Goal: Information Seeking & Learning: Compare options

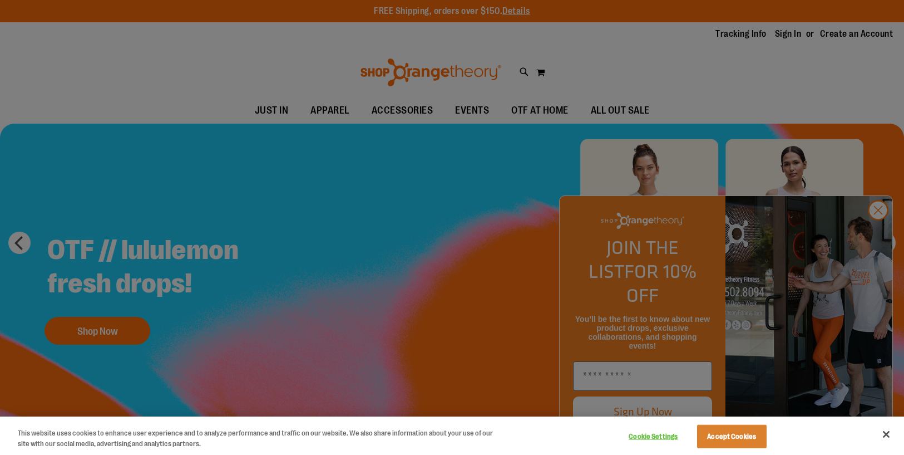
click at [676, 42] on div at bounding box center [452, 227] width 904 height 455
click at [785, 35] on div at bounding box center [452, 227] width 904 height 455
click at [888, 435] on button "Close" at bounding box center [886, 434] width 24 height 24
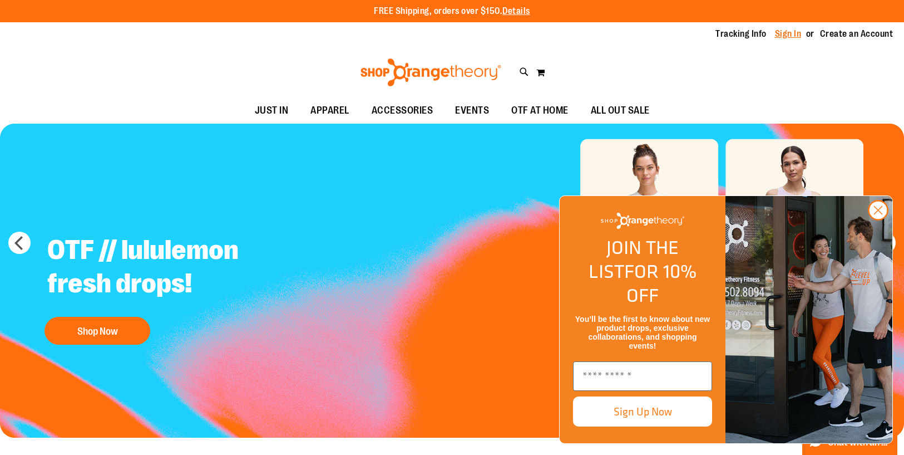
click at [781, 31] on link "Sign In" at bounding box center [788, 34] width 27 height 12
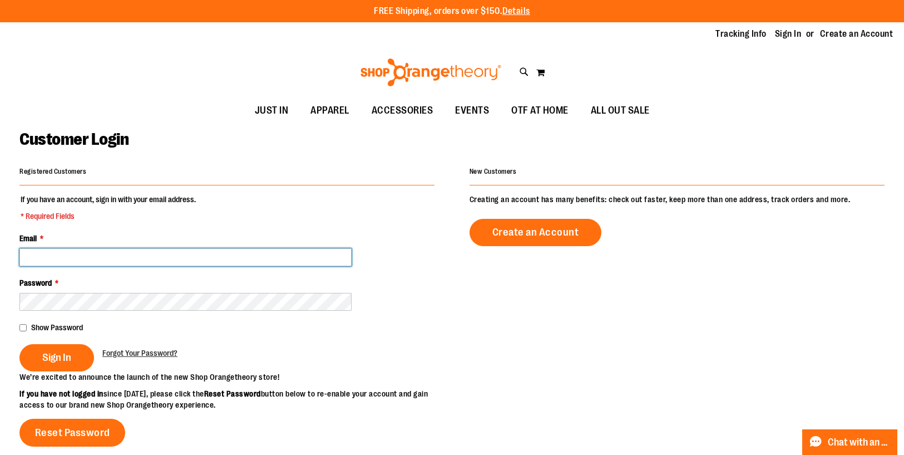
click at [175, 255] on input "Email *" at bounding box center [185, 257] width 332 height 18
paste input "**********"
type input "**********"
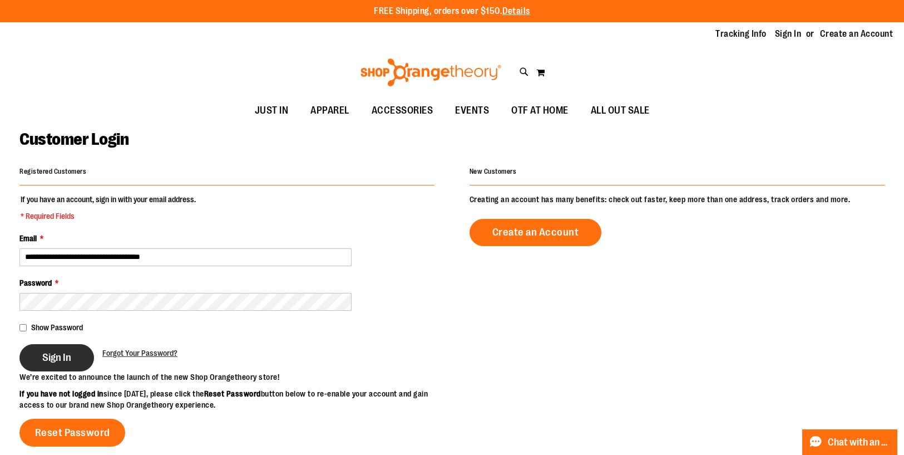
click at [56, 359] on span "Sign In" at bounding box center [56, 357] width 29 height 12
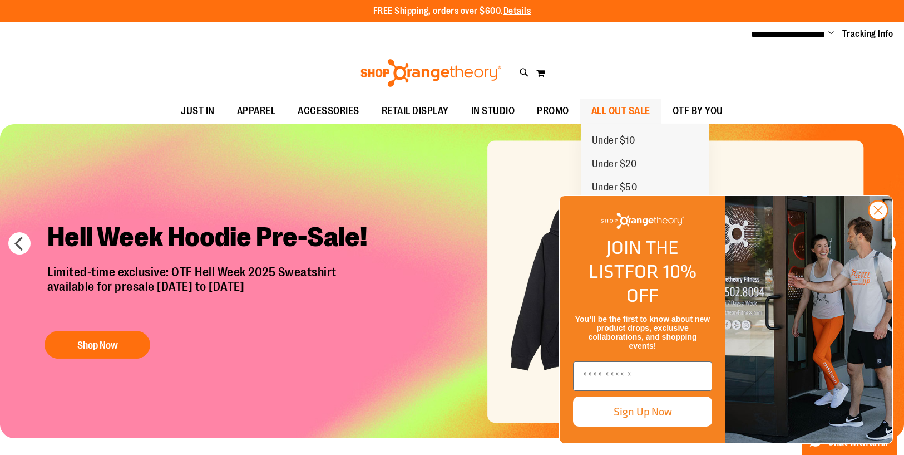
click at [610, 109] on span "ALL OUT SALE" at bounding box center [621, 110] width 59 height 25
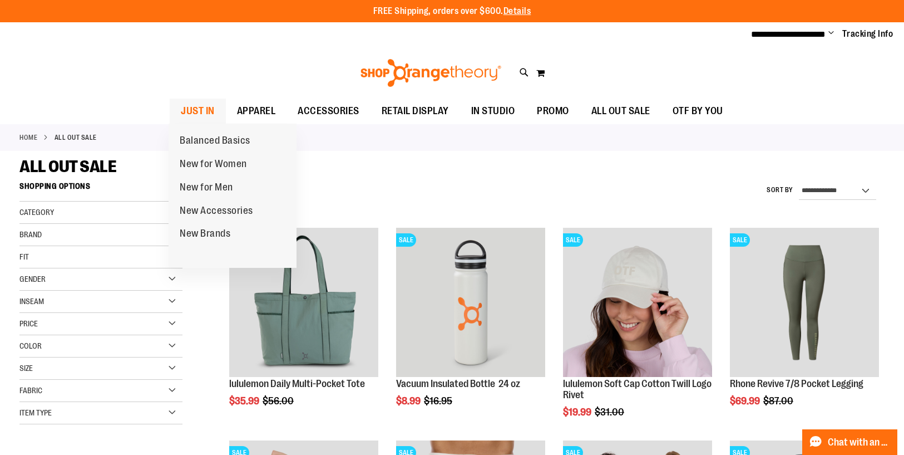
click at [203, 109] on span "JUST IN" at bounding box center [198, 110] width 34 height 25
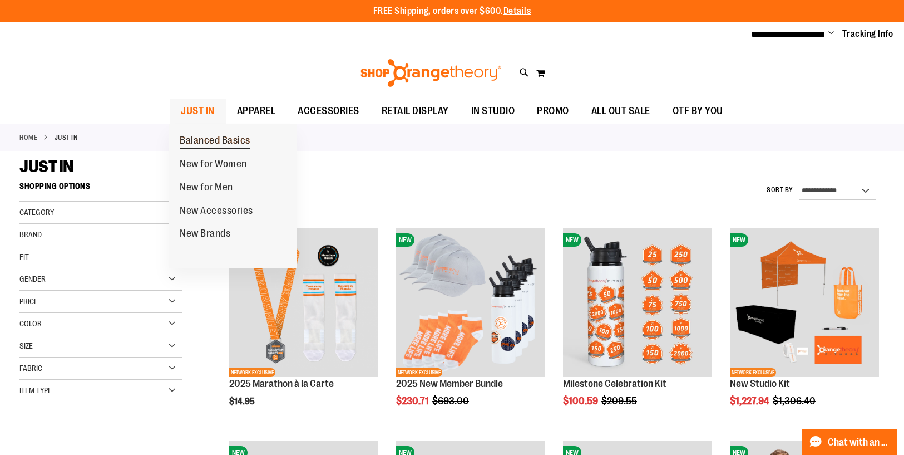
click at [221, 141] on span "Balanced Basics" at bounding box center [215, 142] width 71 height 14
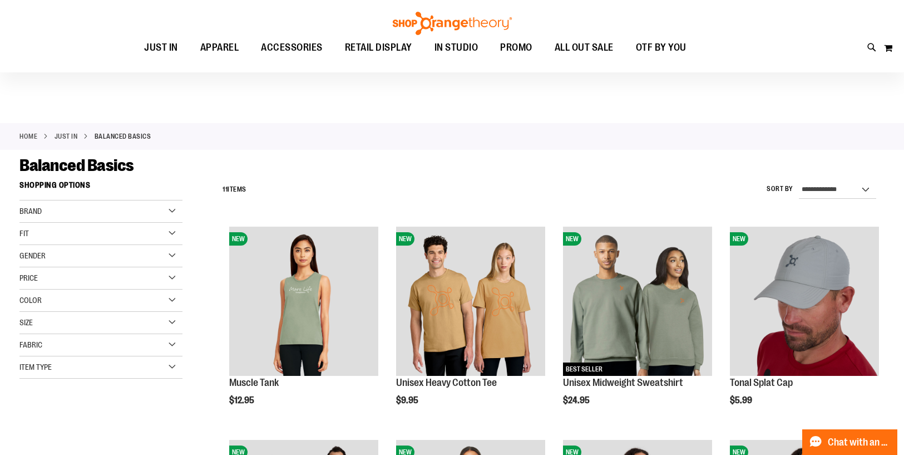
scroll to position [86, 0]
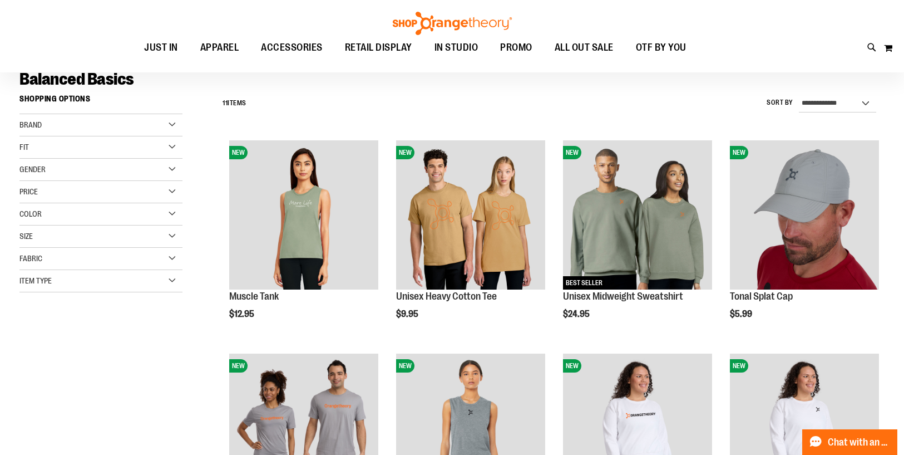
click at [345, 162] on img "product" at bounding box center [303, 214] width 149 height 149
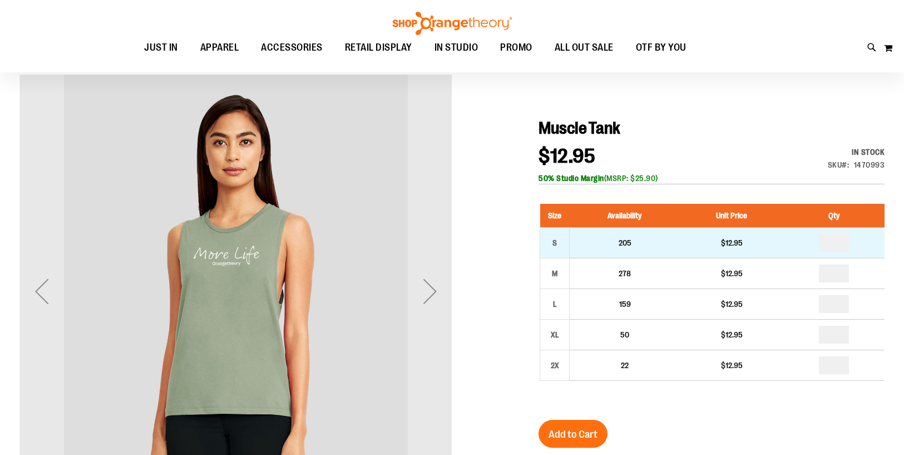
scroll to position [114, 0]
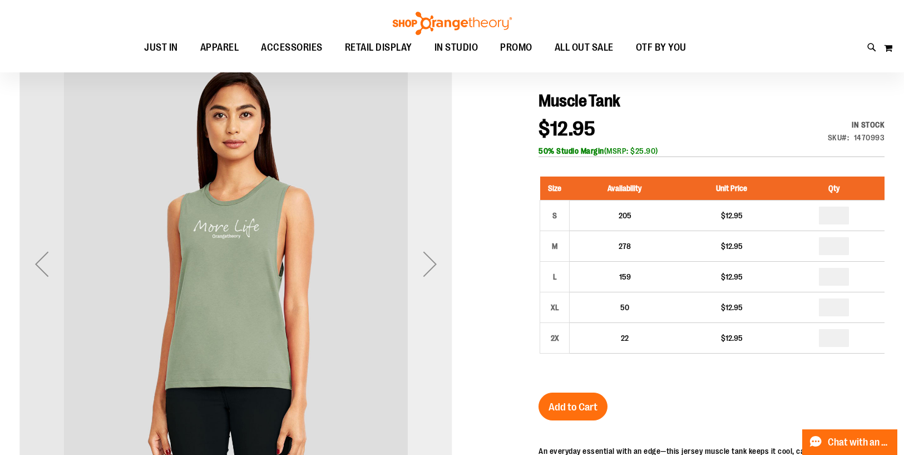
click at [434, 268] on div "Next" at bounding box center [430, 264] width 45 height 45
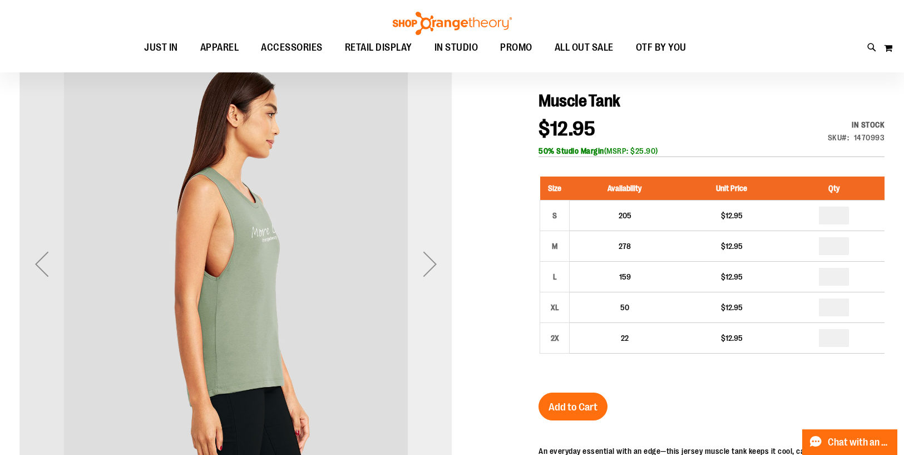
click at [440, 269] on div "Next" at bounding box center [430, 264] width 45 height 45
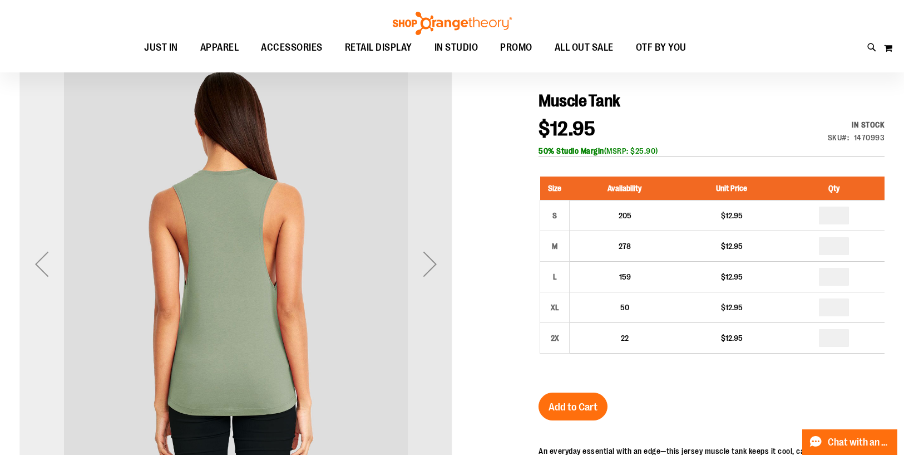
click at [39, 260] on div "Previous" at bounding box center [41, 264] width 45 height 45
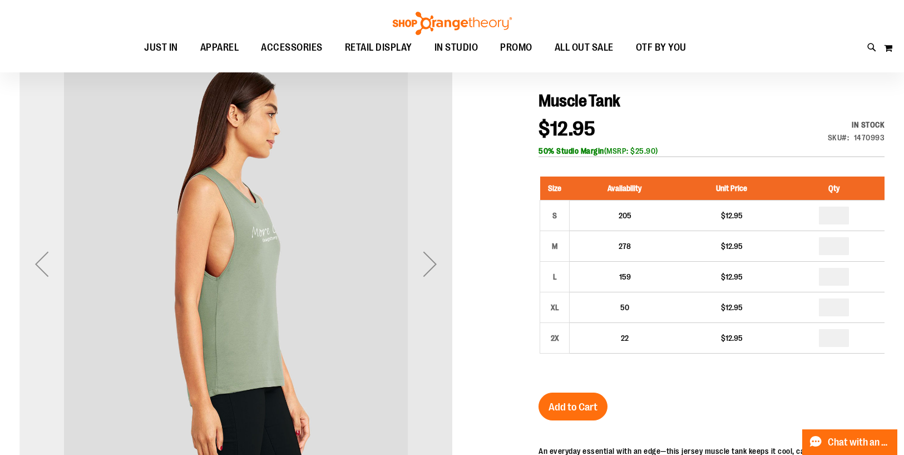
click at [39, 260] on div "Previous" at bounding box center [41, 264] width 45 height 45
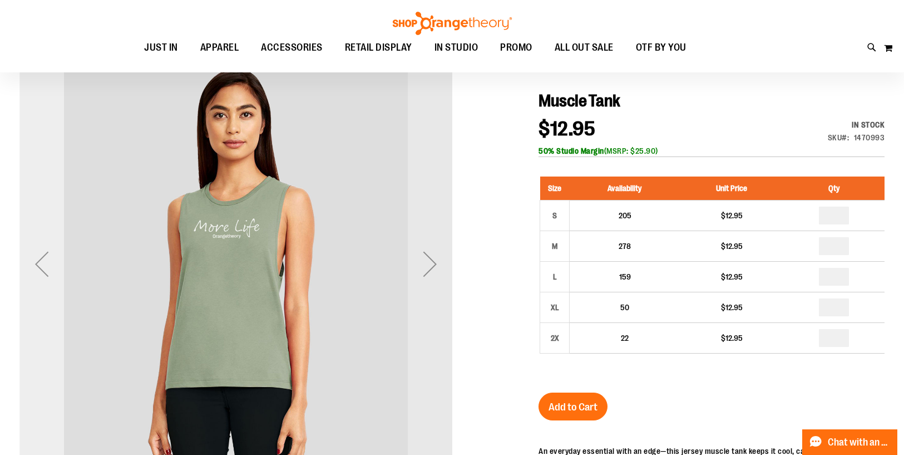
click at [39, 260] on div "Previous" at bounding box center [41, 264] width 45 height 45
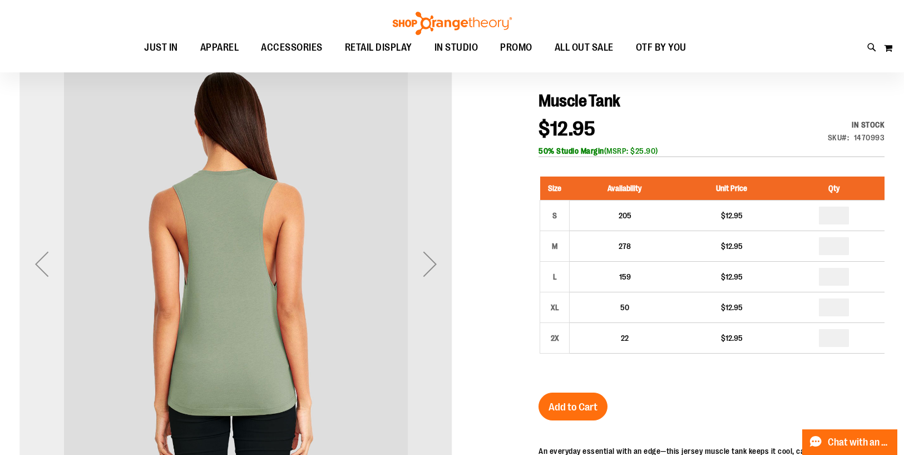
click at [39, 260] on div "Previous" at bounding box center [41, 264] width 45 height 45
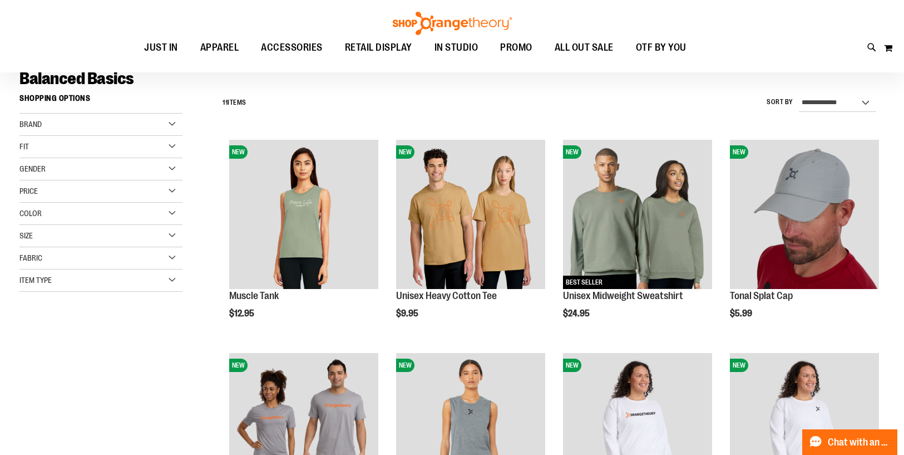
scroll to position [111, 0]
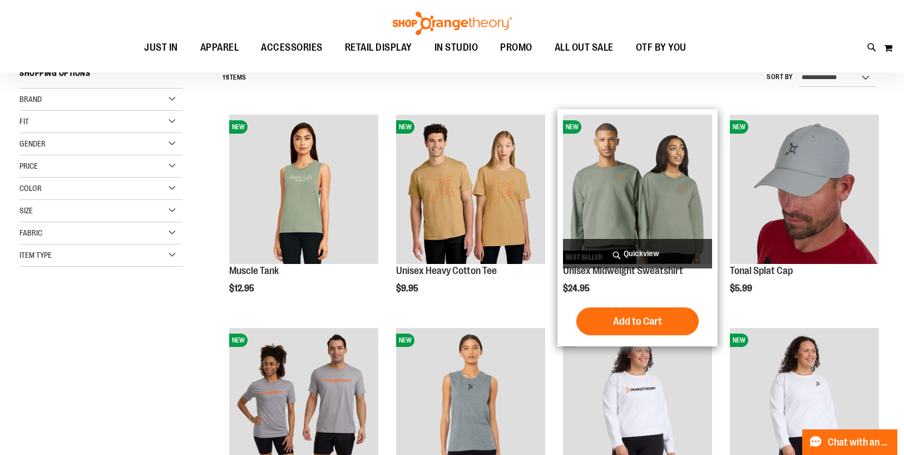
click at [632, 200] on img "product" at bounding box center [637, 189] width 149 height 149
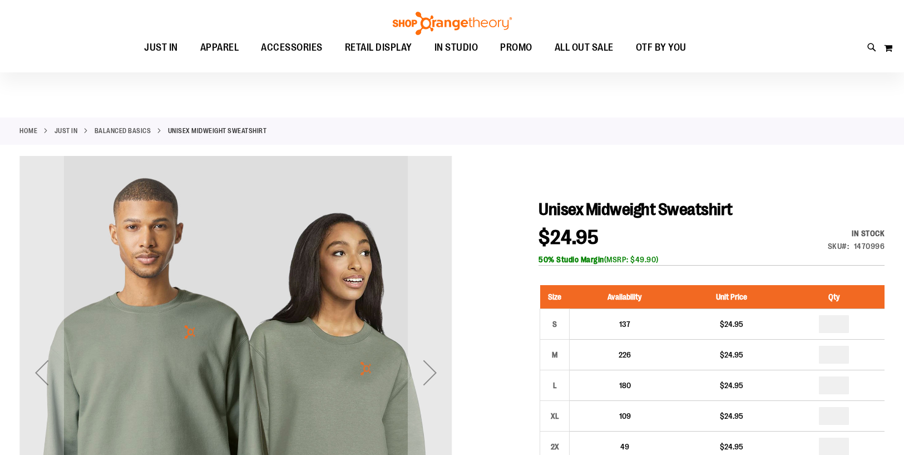
scroll to position [139, 0]
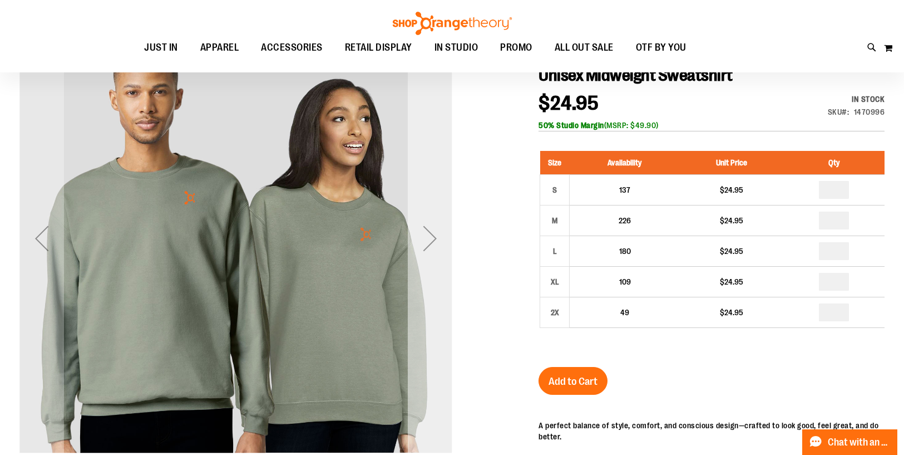
click at [431, 233] on div "Next" at bounding box center [430, 238] width 45 height 45
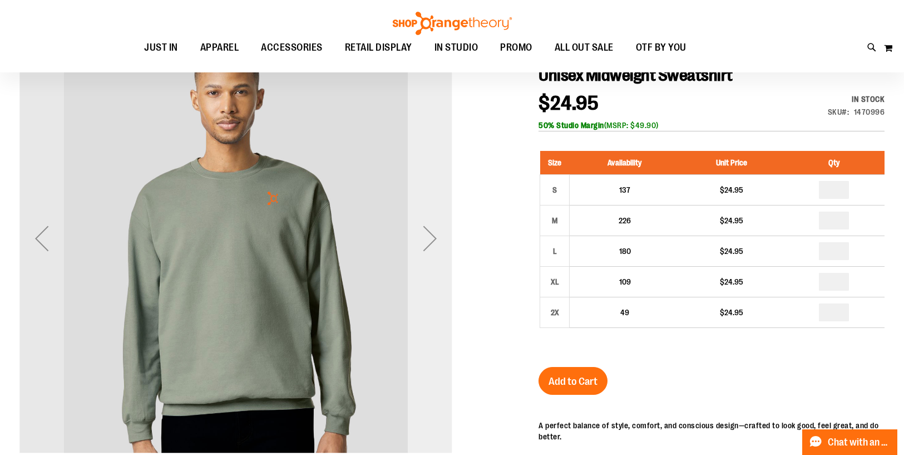
click at [431, 233] on div "Next" at bounding box center [430, 238] width 45 height 45
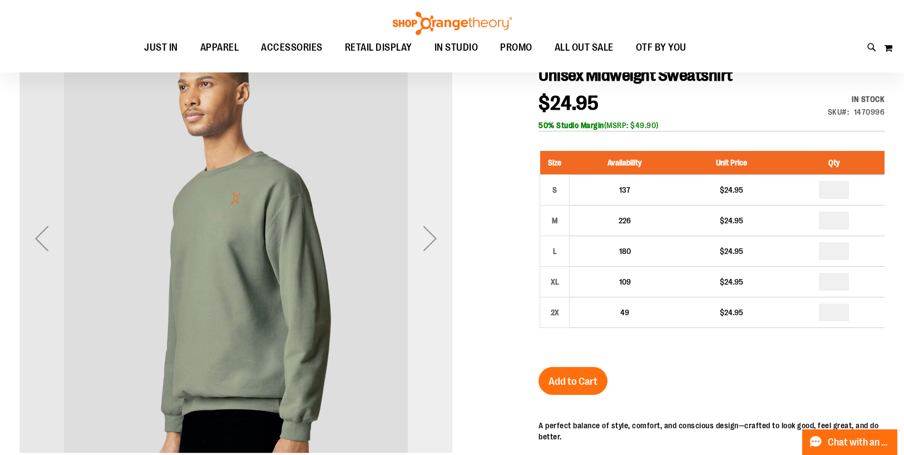
click at [431, 233] on div "Next" at bounding box center [430, 238] width 45 height 45
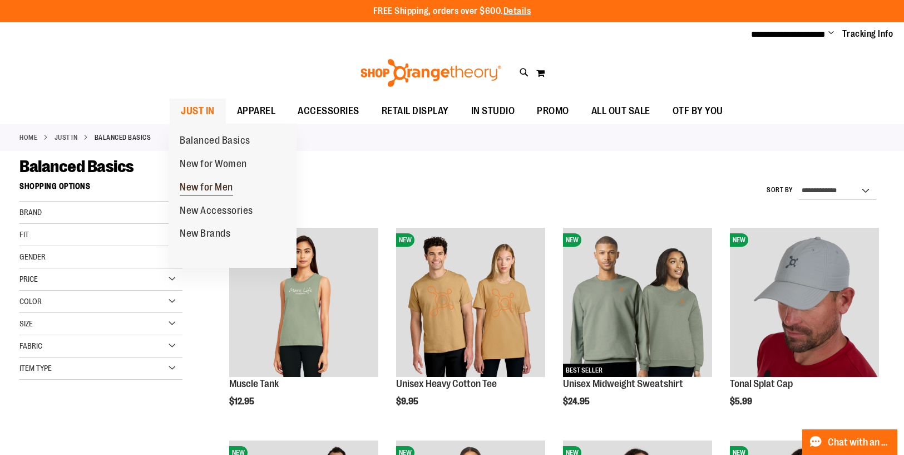
click at [222, 188] on span "New for Men" at bounding box center [206, 188] width 53 height 14
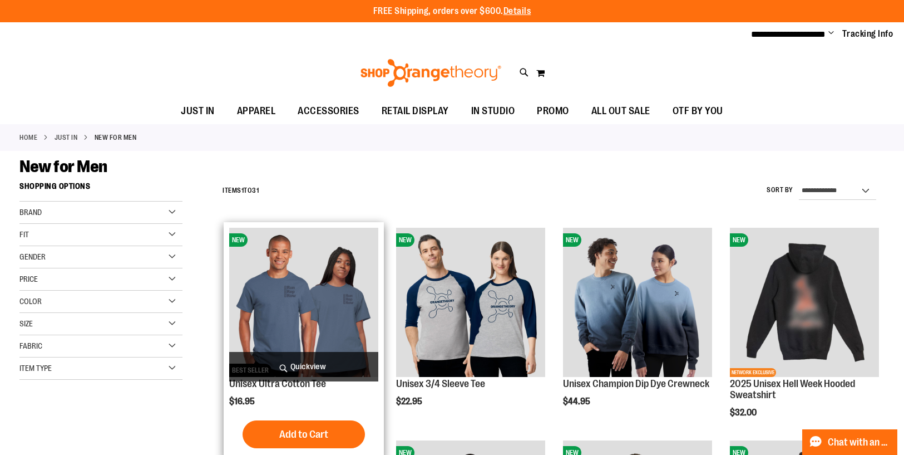
click at [285, 298] on img "product" at bounding box center [303, 302] width 149 height 149
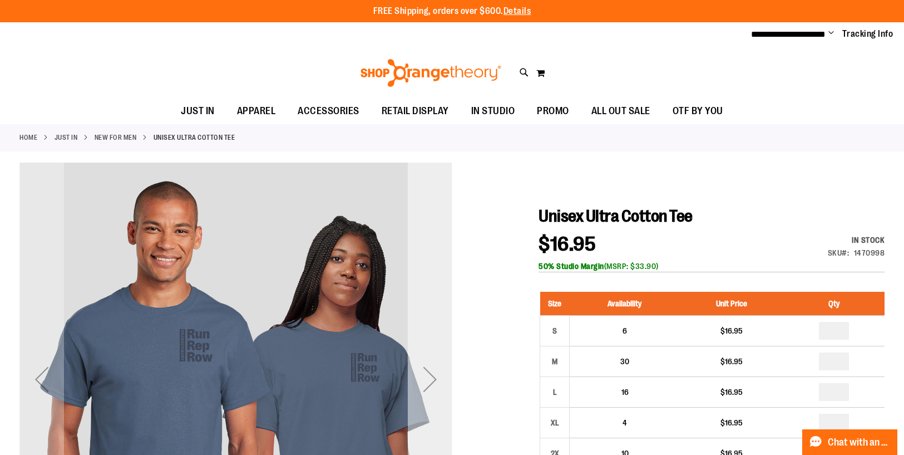
click at [430, 375] on div "Next" at bounding box center [430, 379] width 45 height 45
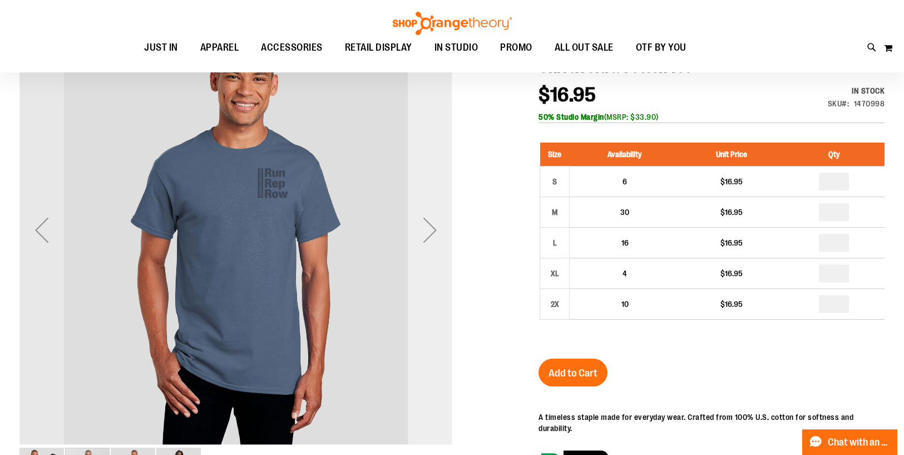
scroll to position [148, 0]
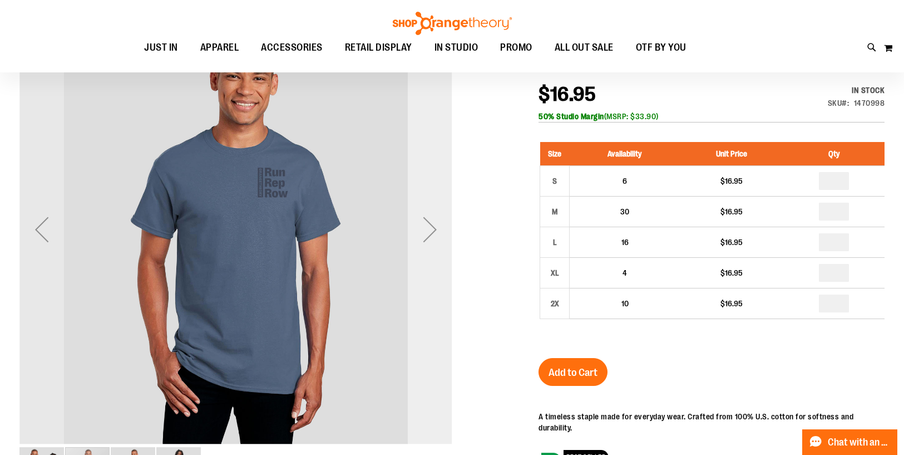
click at [430, 234] on div "Next" at bounding box center [430, 229] width 45 height 45
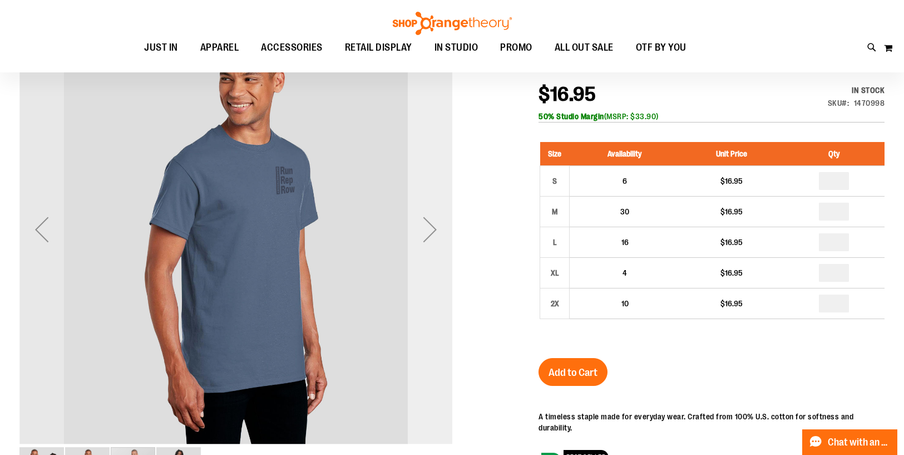
click at [430, 234] on div "Next" at bounding box center [430, 229] width 45 height 45
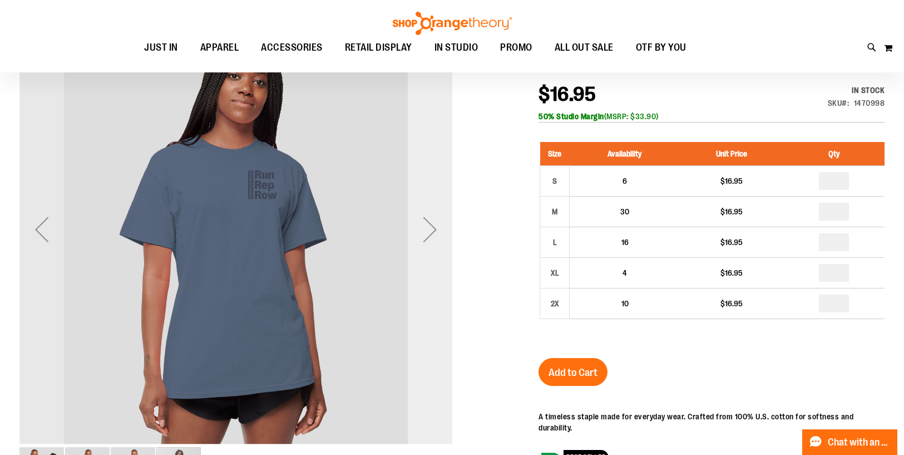
click at [430, 234] on div "Next" at bounding box center [430, 229] width 45 height 45
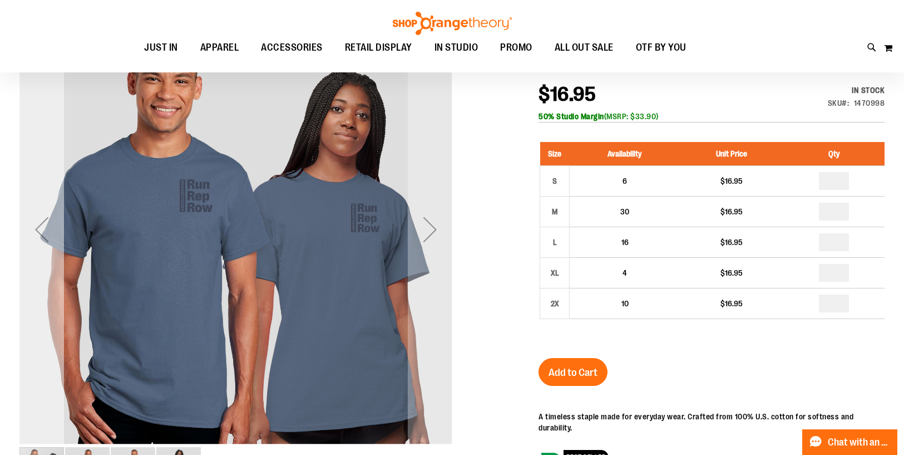
click at [27, 229] on div "Previous" at bounding box center [41, 229] width 45 height 45
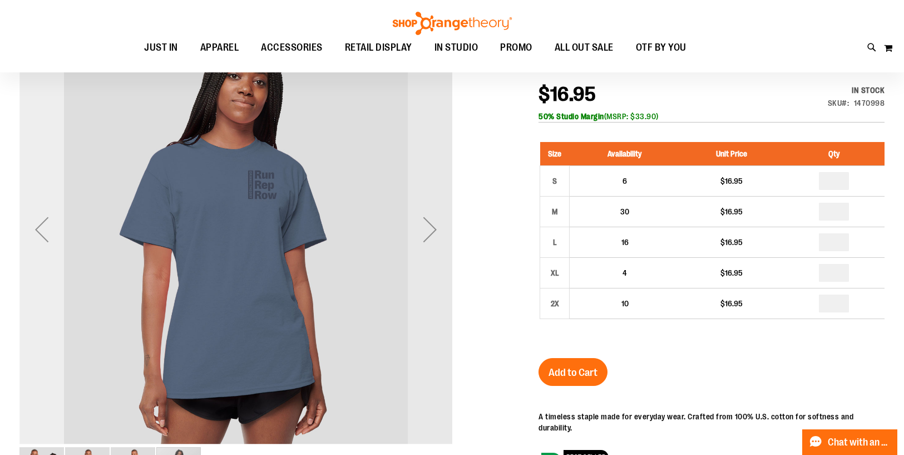
click at [27, 229] on div "Previous" at bounding box center [41, 229] width 45 height 45
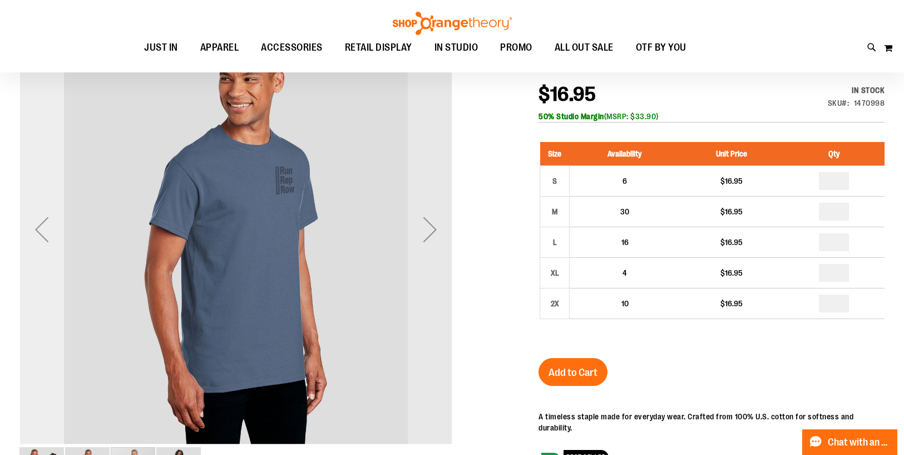
click at [27, 229] on div "Previous" at bounding box center [41, 229] width 45 height 45
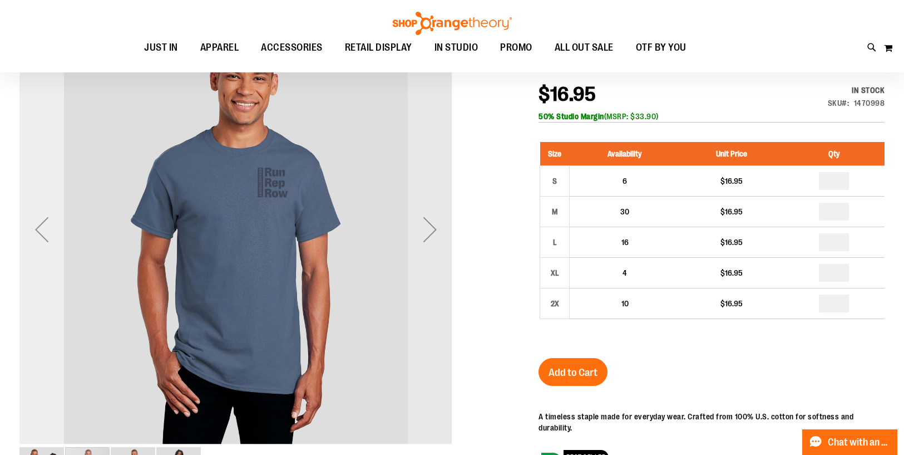
click at [27, 229] on div "Previous" at bounding box center [41, 229] width 45 height 45
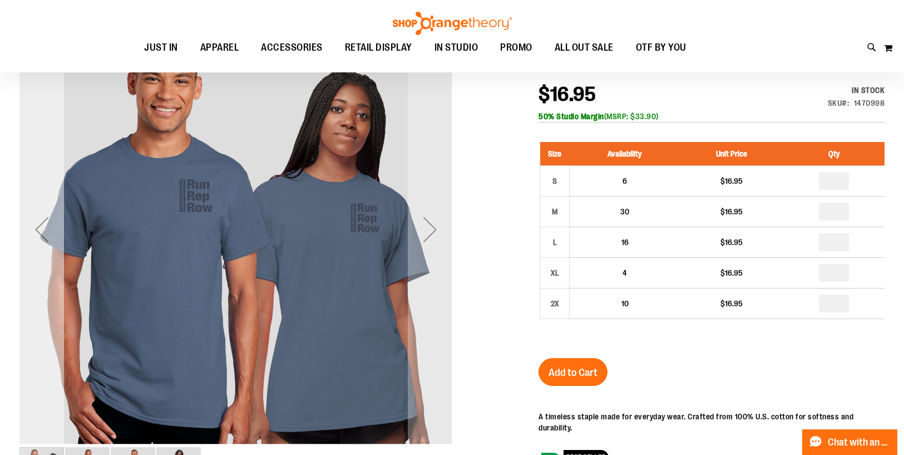
click at [43, 224] on div "Previous" at bounding box center [41, 229] width 45 height 45
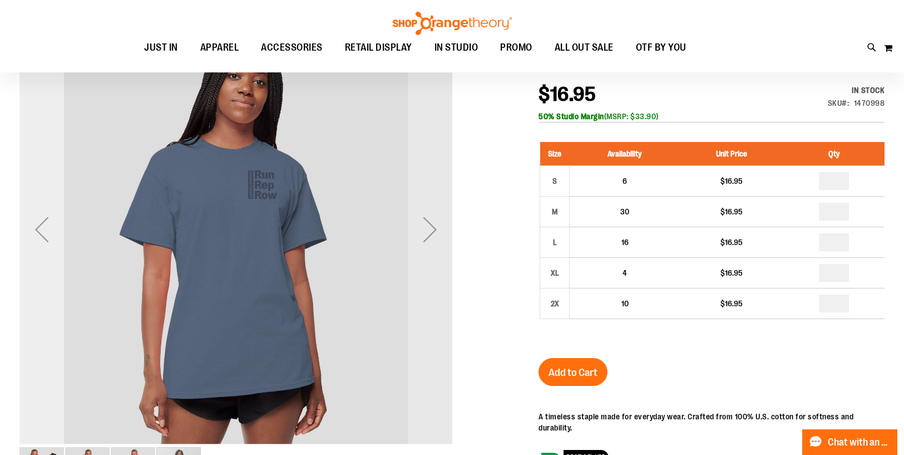
click at [43, 224] on div "Previous" at bounding box center [41, 229] width 45 height 45
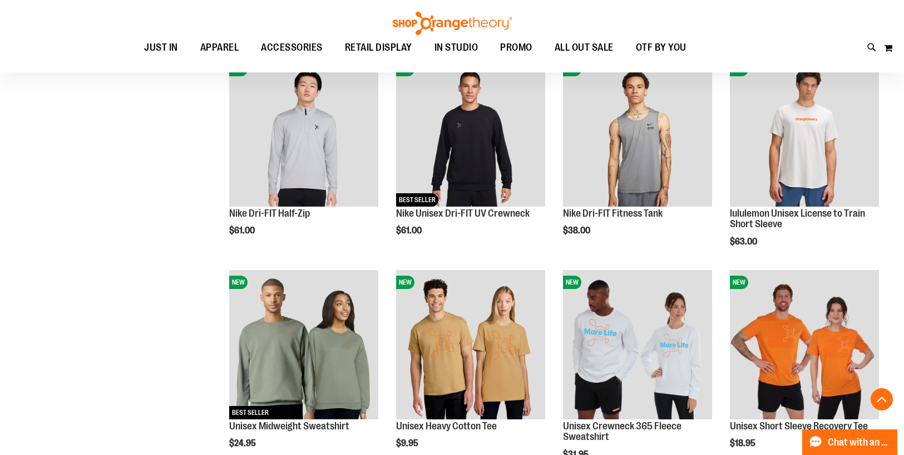
scroll to position [251, 0]
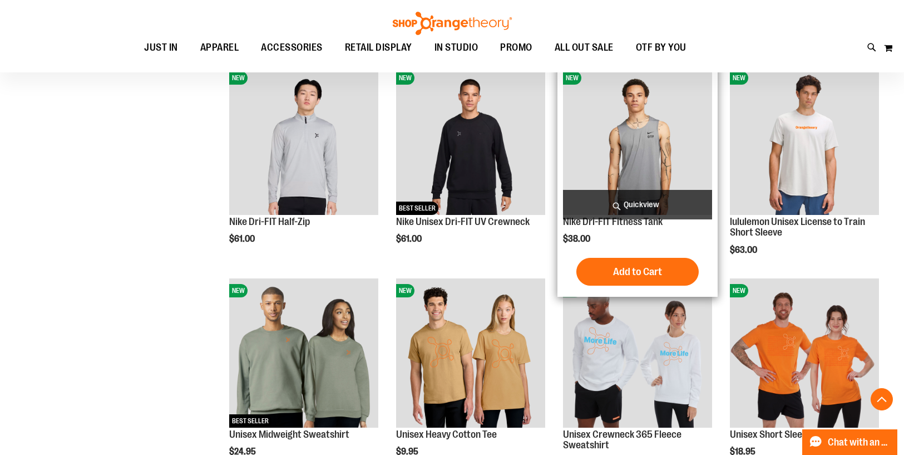
click at [600, 160] on img "product" at bounding box center [637, 140] width 149 height 149
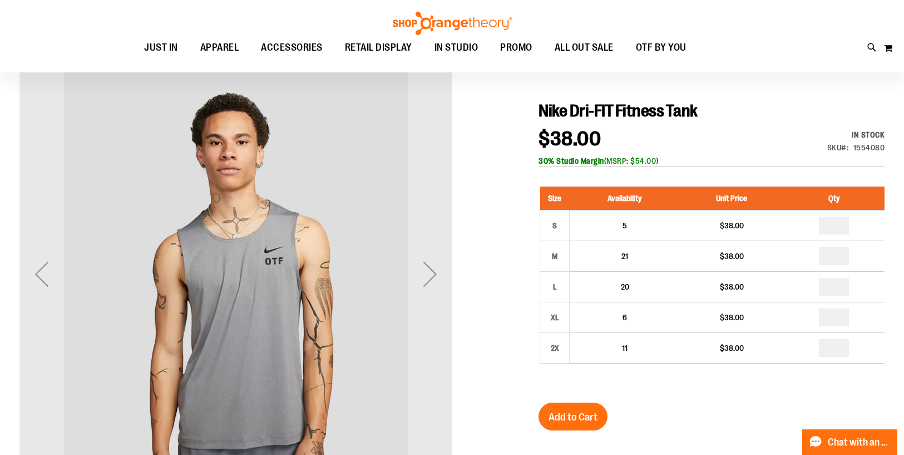
scroll to position [150, 0]
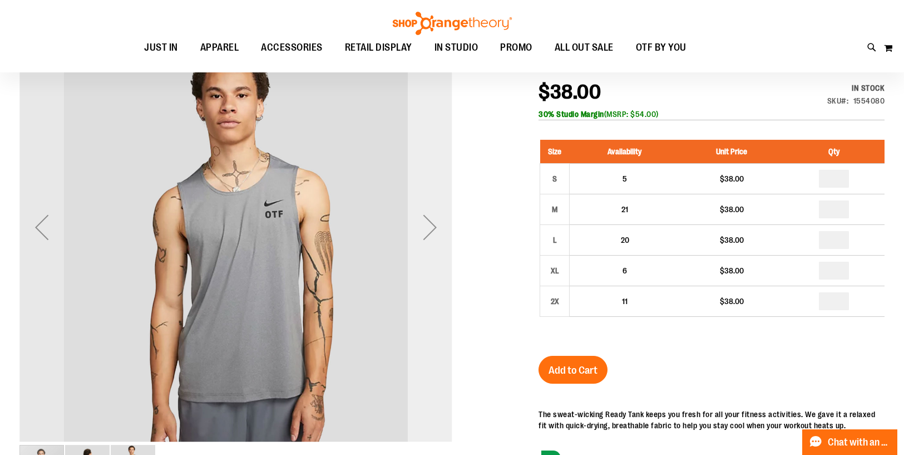
click at [430, 225] on div "Next" at bounding box center [430, 227] width 45 height 45
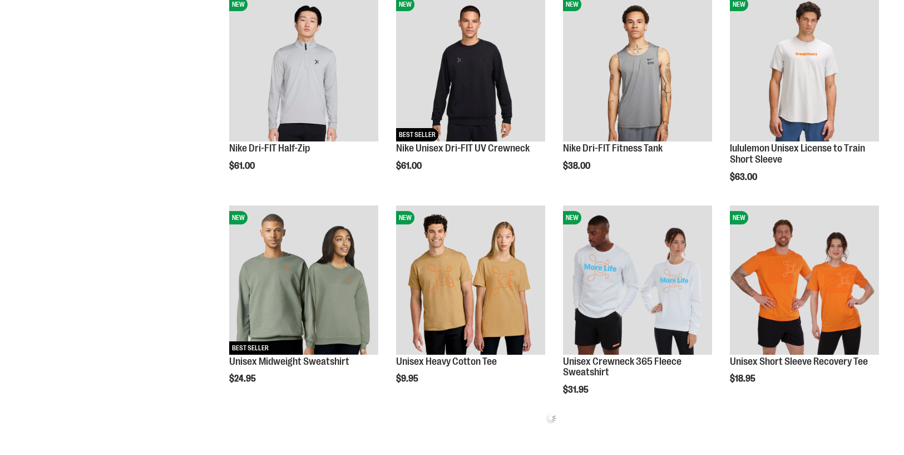
scroll to position [448, 0]
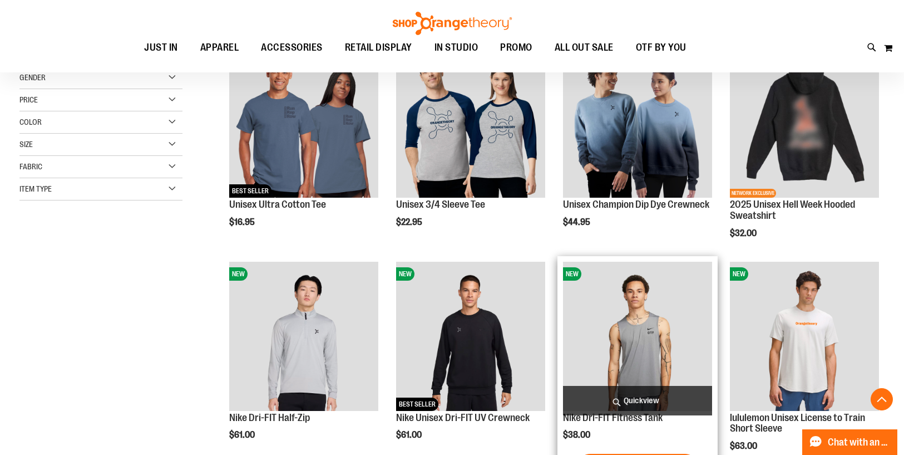
scroll to position [179, 0]
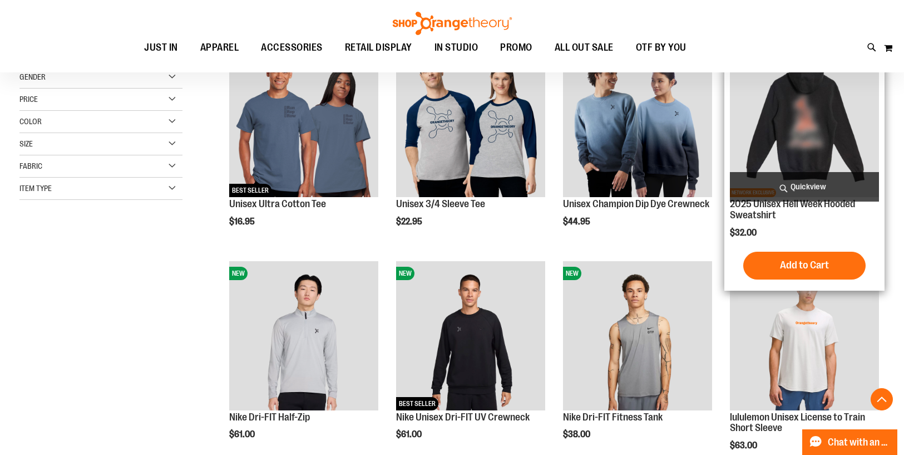
click at [779, 121] on img "product" at bounding box center [804, 122] width 149 height 149
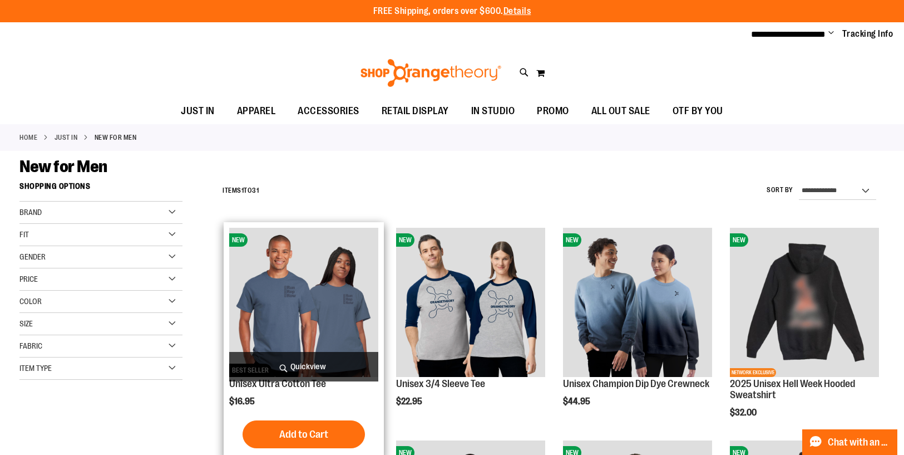
click at [330, 302] on img "product" at bounding box center [303, 302] width 149 height 149
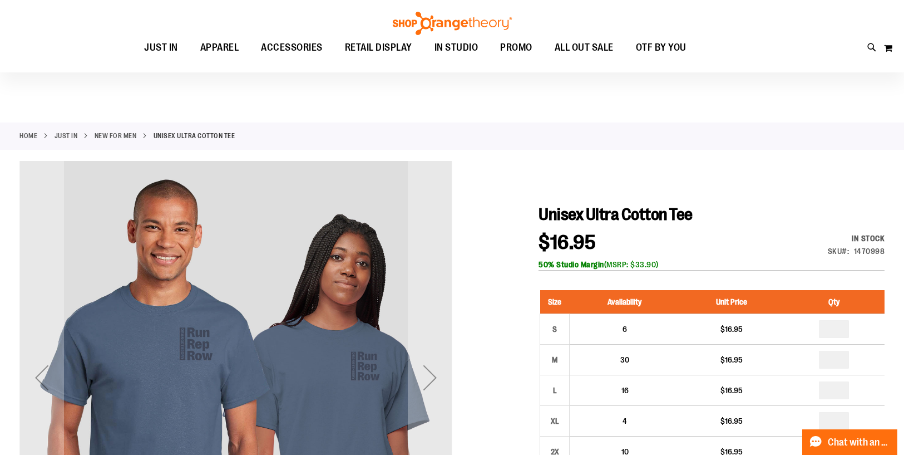
scroll to position [149, 0]
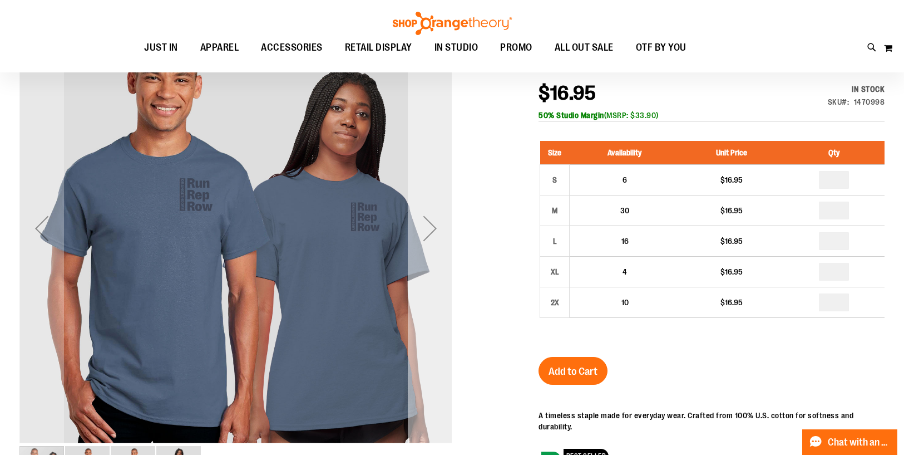
click at [432, 226] on div "Next" at bounding box center [430, 228] width 45 height 45
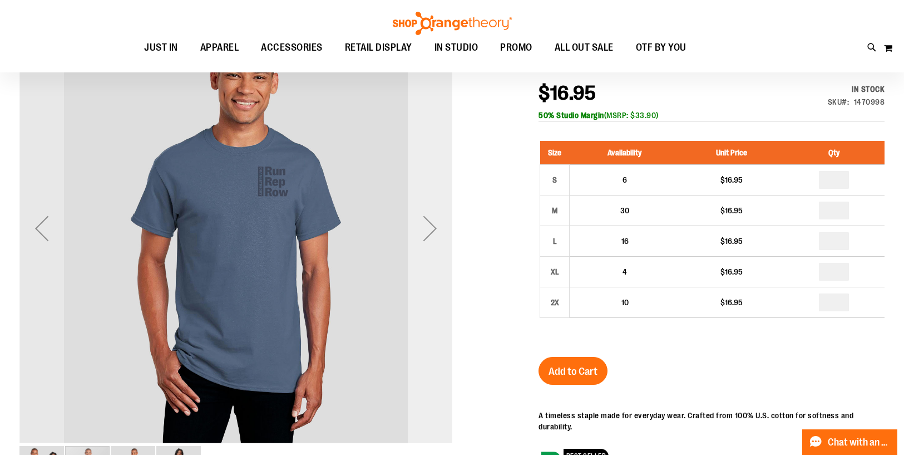
click at [432, 226] on div "Next" at bounding box center [430, 228] width 45 height 45
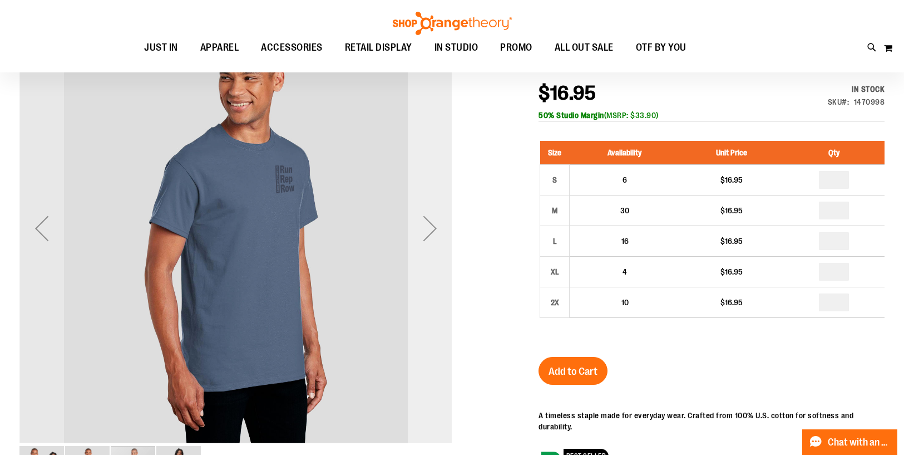
click at [432, 226] on div "Next" at bounding box center [430, 228] width 45 height 45
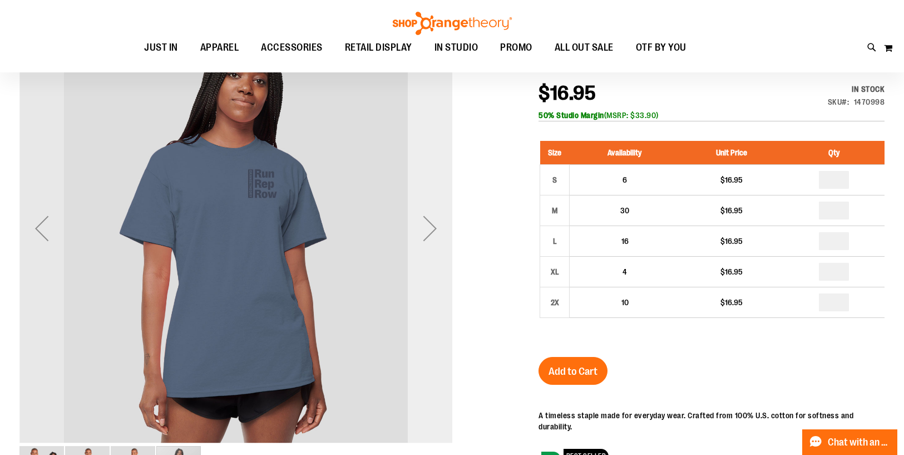
click at [432, 226] on div "Next" at bounding box center [430, 228] width 45 height 45
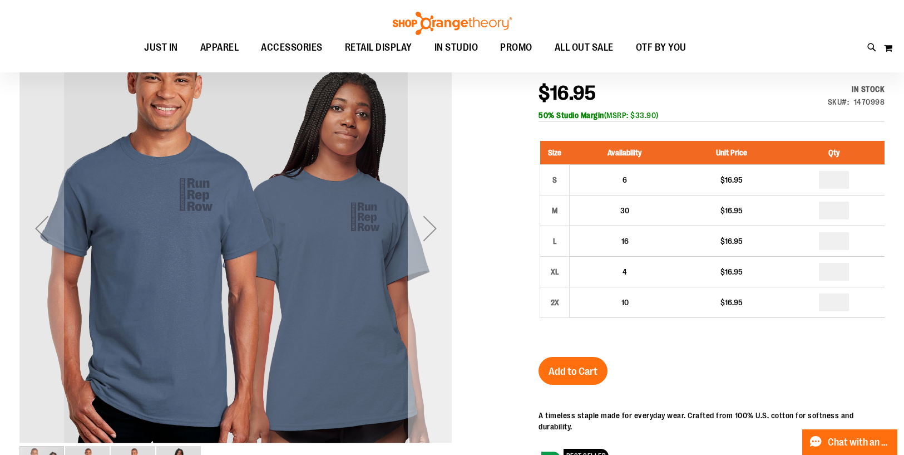
click at [432, 226] on div "Next" at bounding box center [430, 228] width 45 height 45
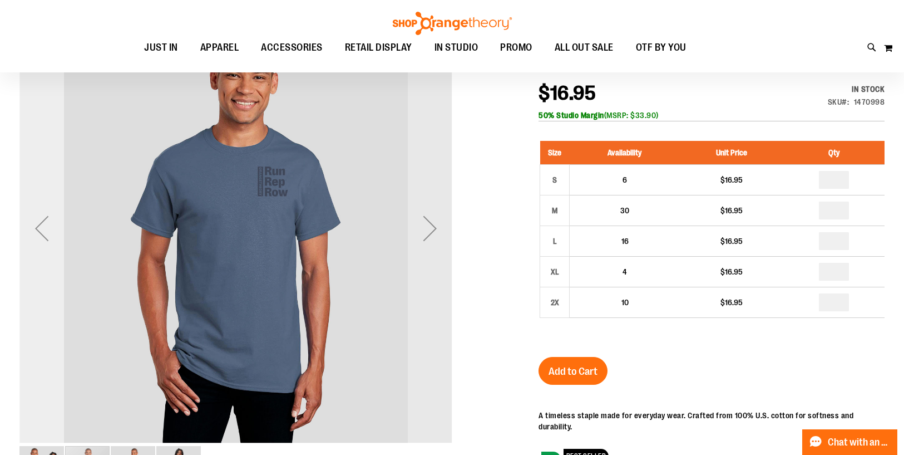
click at [47, 229] on div "Previous" at bounding box center [41, 228] width 45 height 45
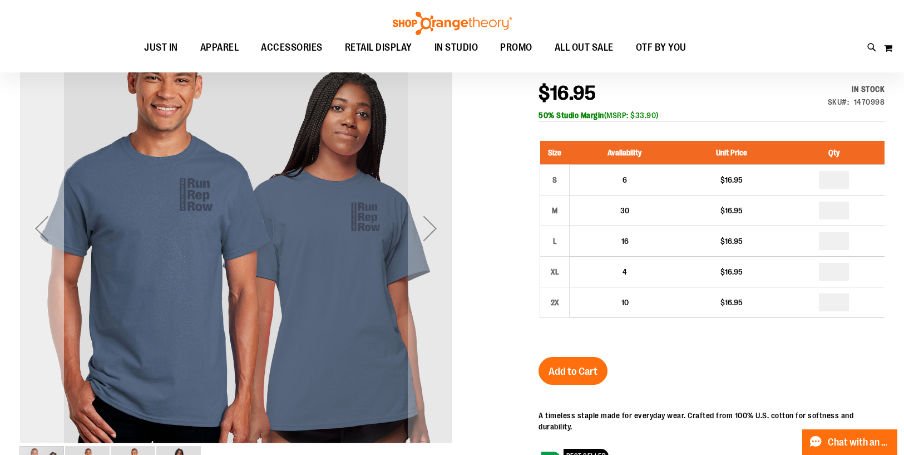
click at [47, 229] on div "Previous" at bounding box center [41, 228] width 45 height 45
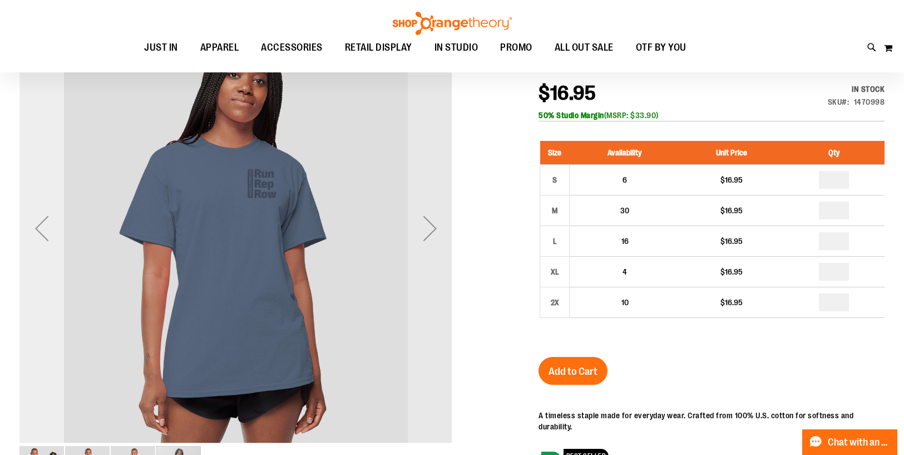
click at [47, 229] on div "Previous" at bounding box center [41, 228] width 45 height 45
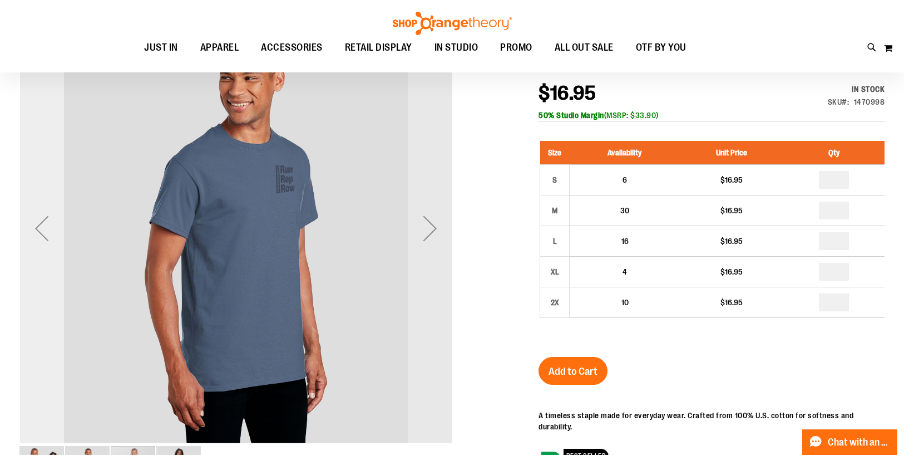
click at [47, 229] on div "Previous" at bounding box center [41, 228] width 45 height 45
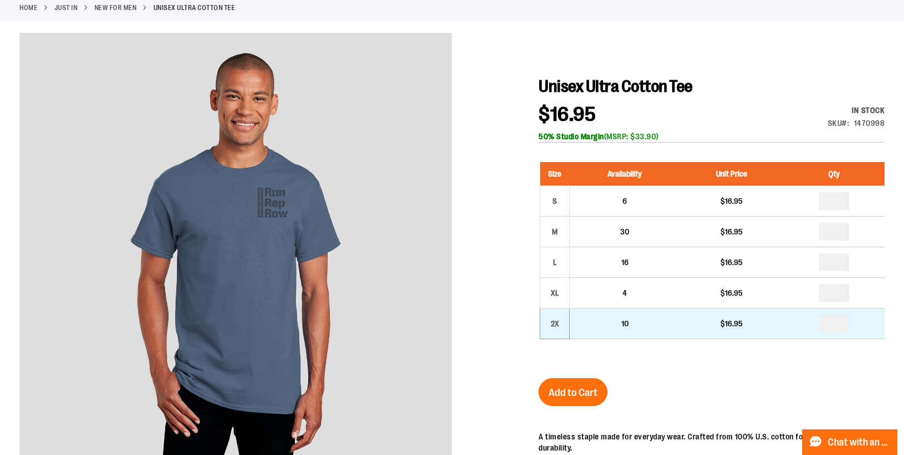
scroll to position [0, 0]
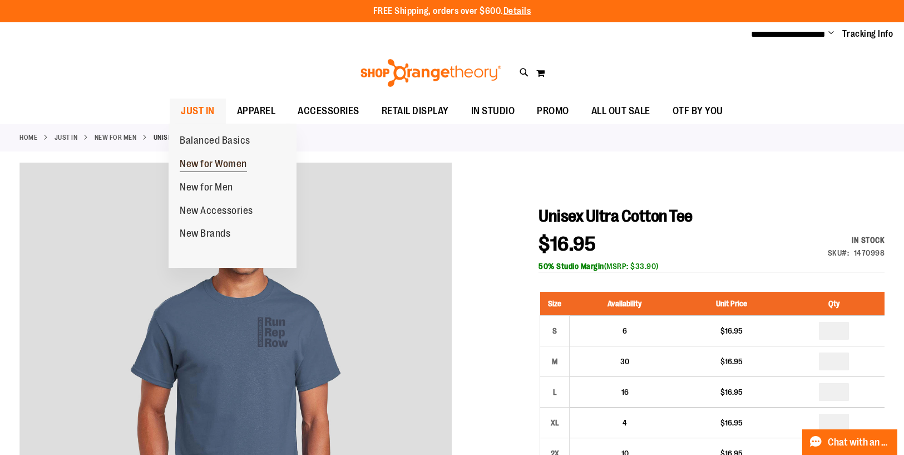
click at [237, 163] on span "New for Women" at bounding box center [213, 165] width 67 height 14
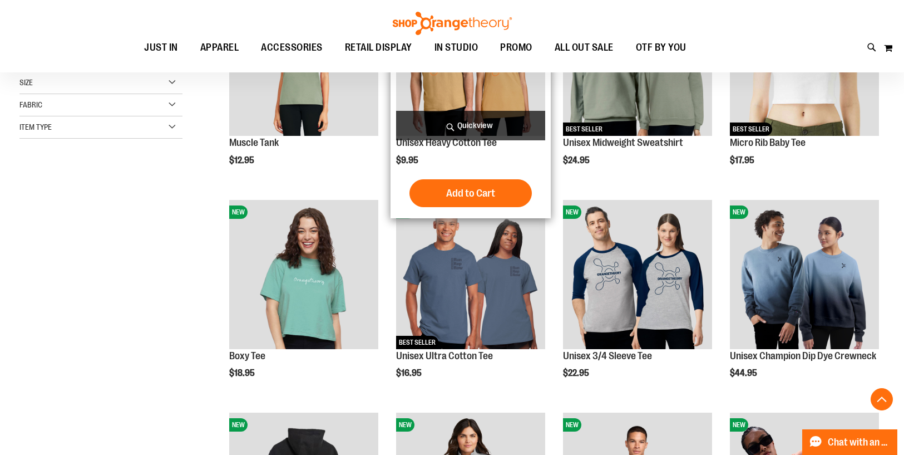
scroll to position [243, 0]
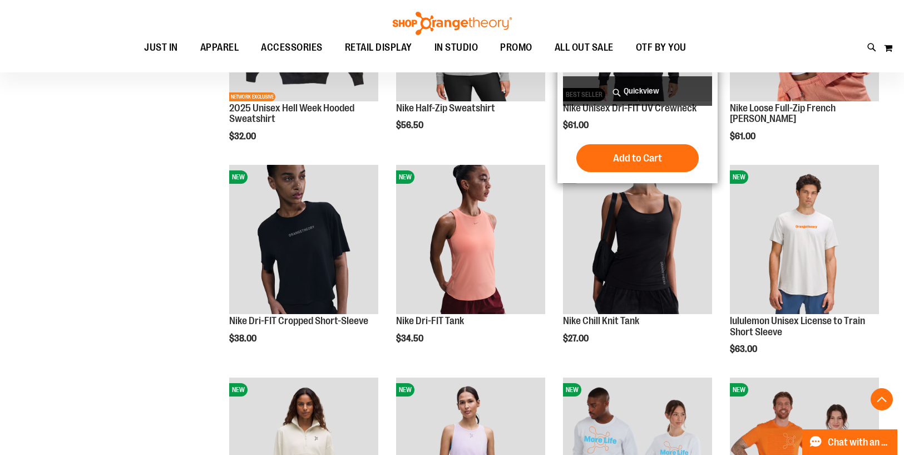
scroll to position [702, 0]
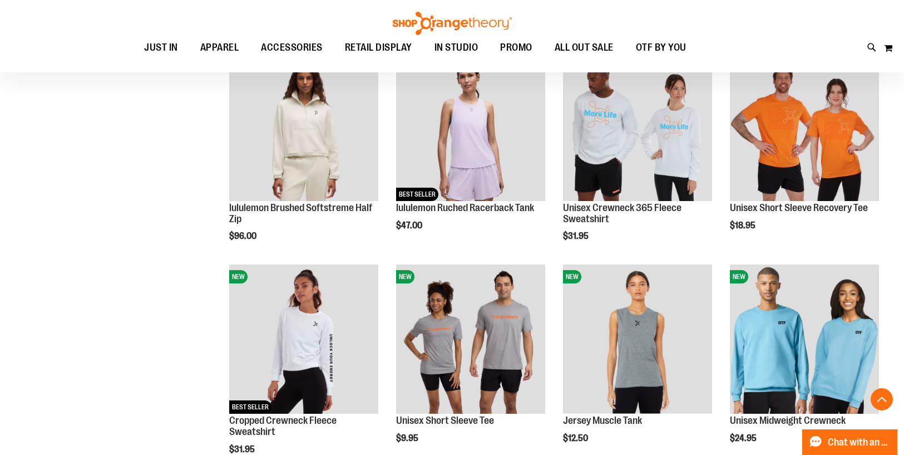
scroll to position [1025, 0]
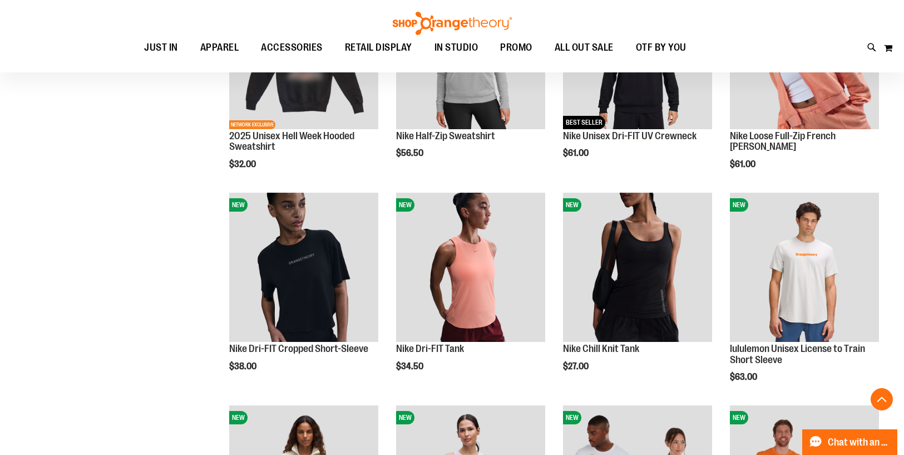
scroll to position [485, 0]
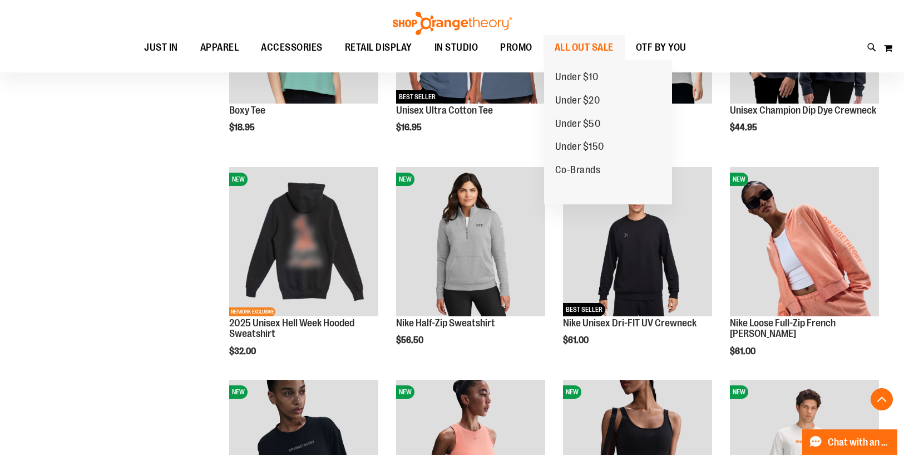
click at [570, 41] on span "ALL OUT SALE" at bounding box center [584, 47] width 59 height 25
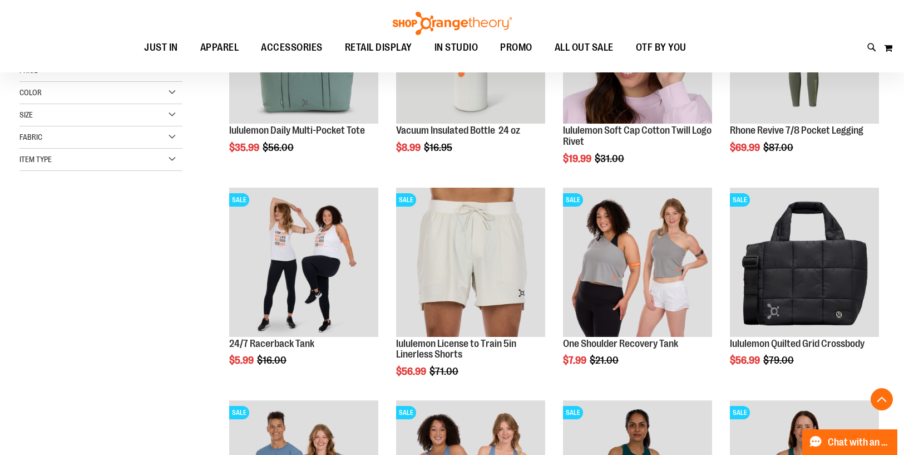
scroll to position [252, 0]
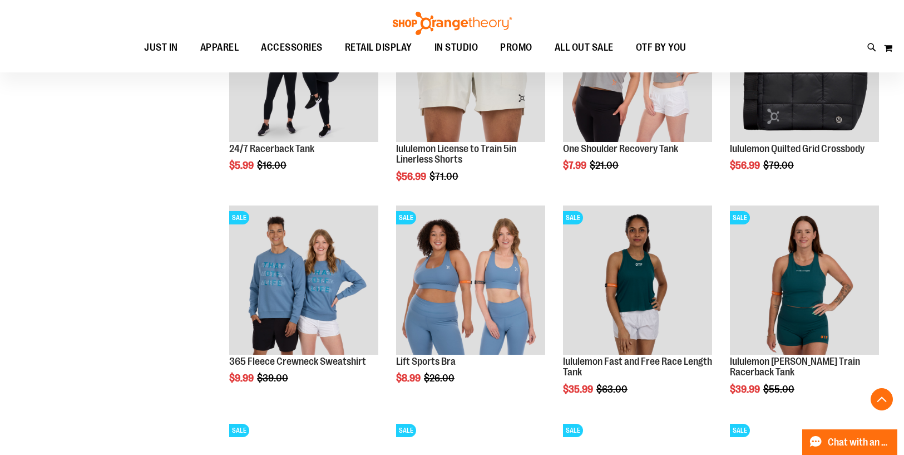
scroll to position [460, 0]
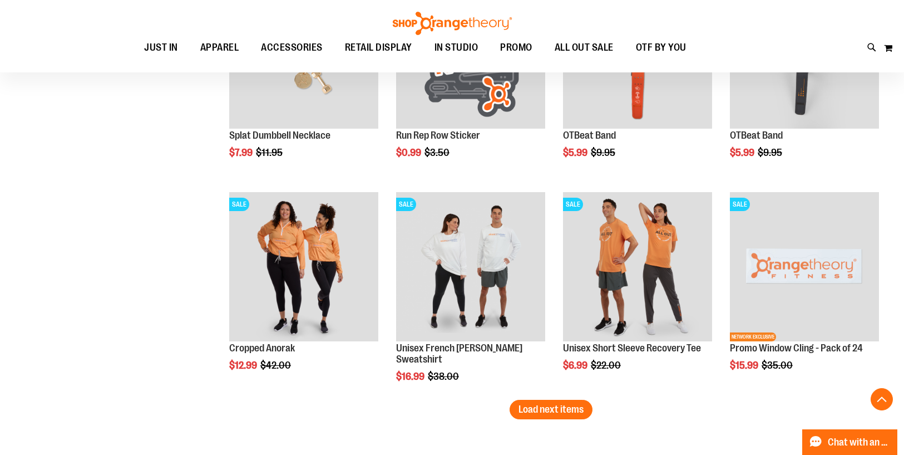
scroll to position [1732, 0]
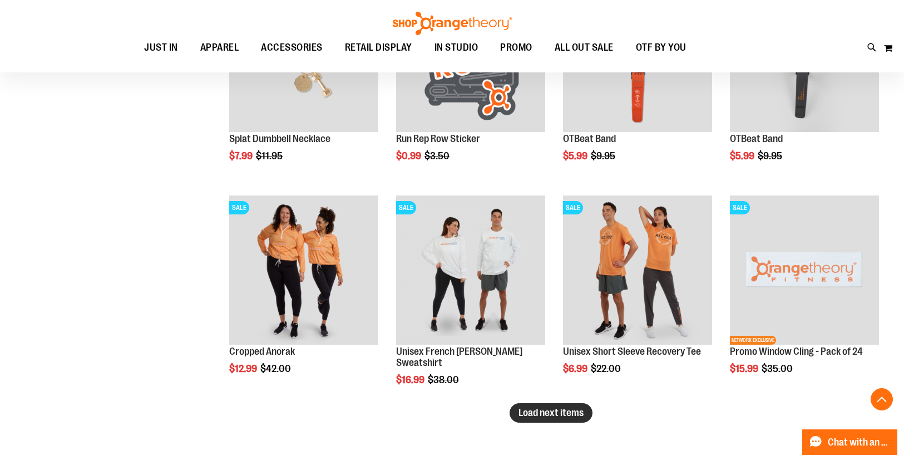
click at [530, 413] on span "Load next items" at bounding box center [551, 412] width 65 height 11
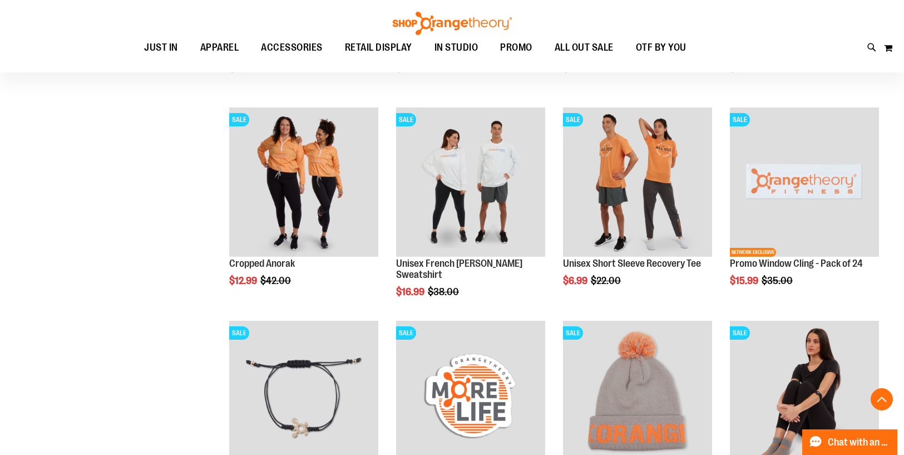
scroll to position [1815, 0]
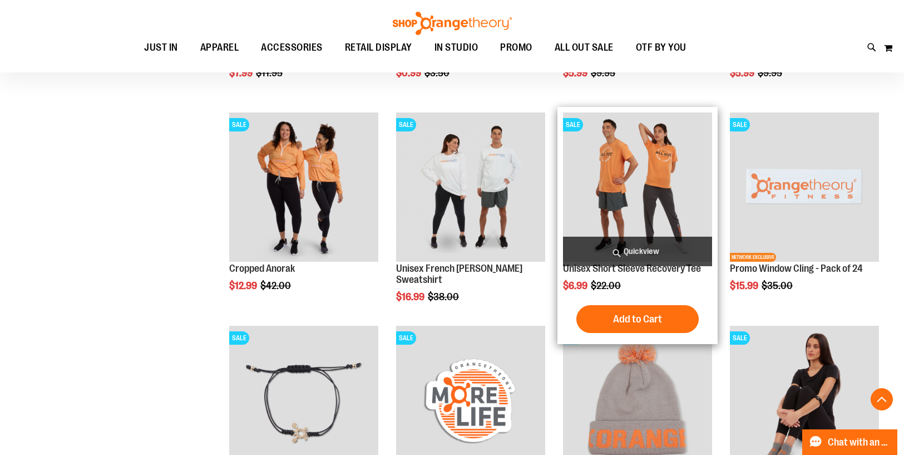
click at [639, 153] on img "product" at bounding box center [637, 186] width 149 height 149
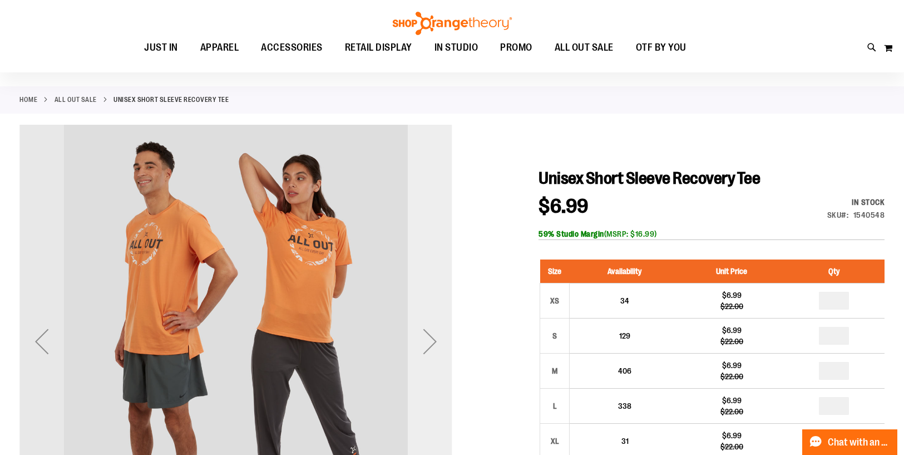
scroll to position [35, 0]
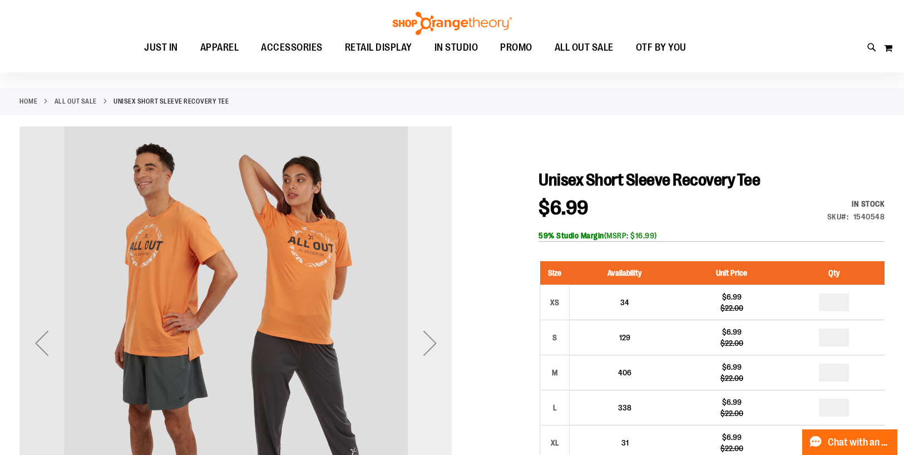
click at [435, 350] on div "Next" at bounding box center [430, 343] width 45 height 45
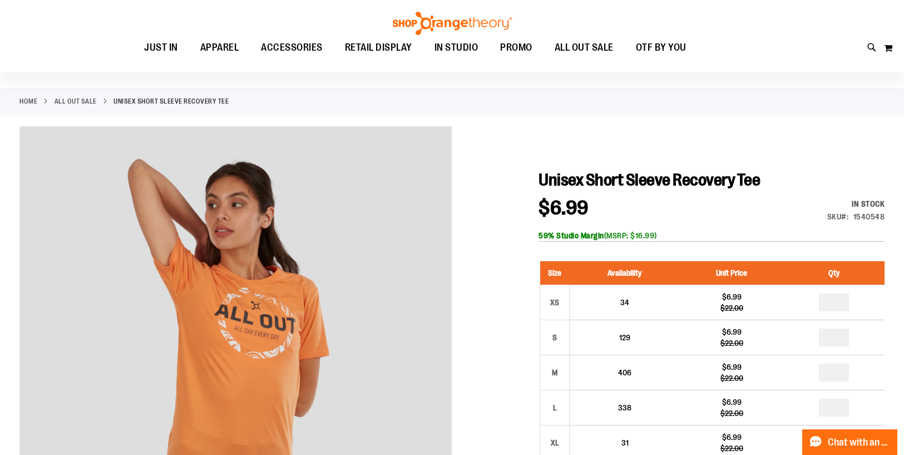
scroll to position [0, 0]
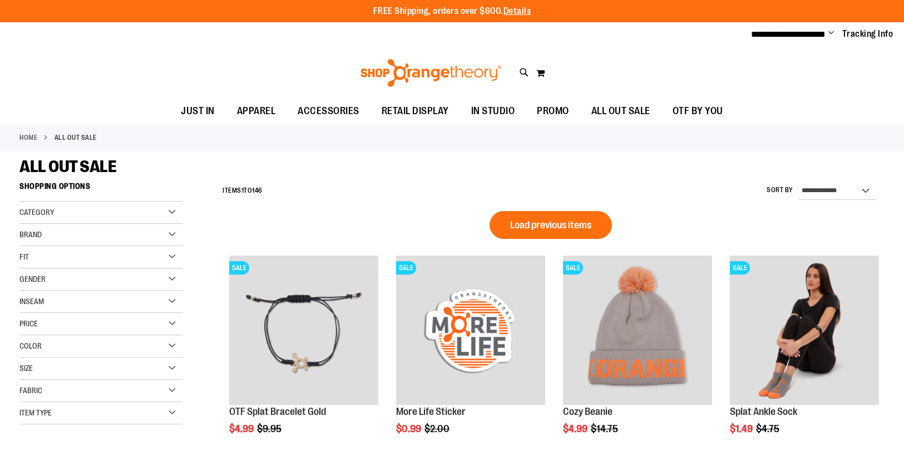
scroll to position [722, 0]
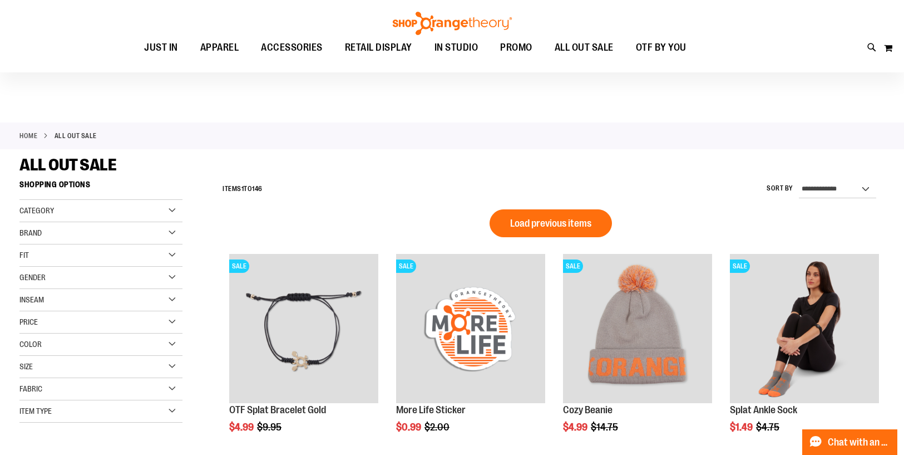
scroll to position [6, 0]
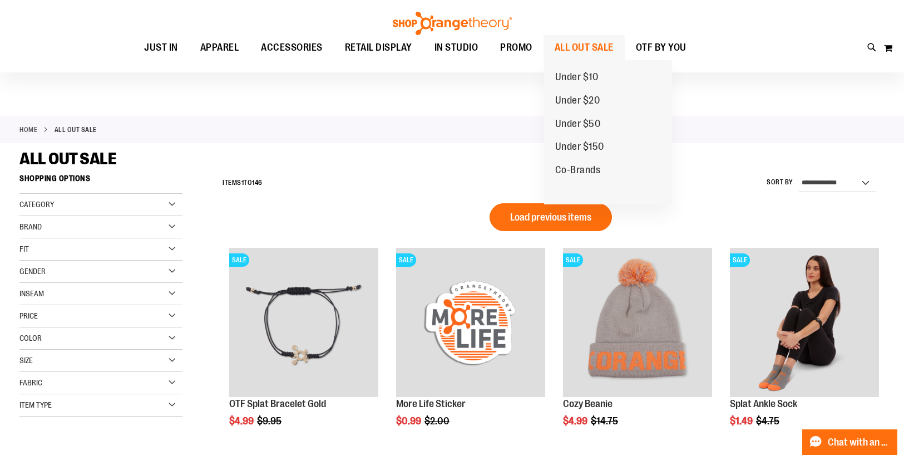
click at [568, 47] on span "ALL OUT SALE" at bounding box center [584, 47] width 59 height 25
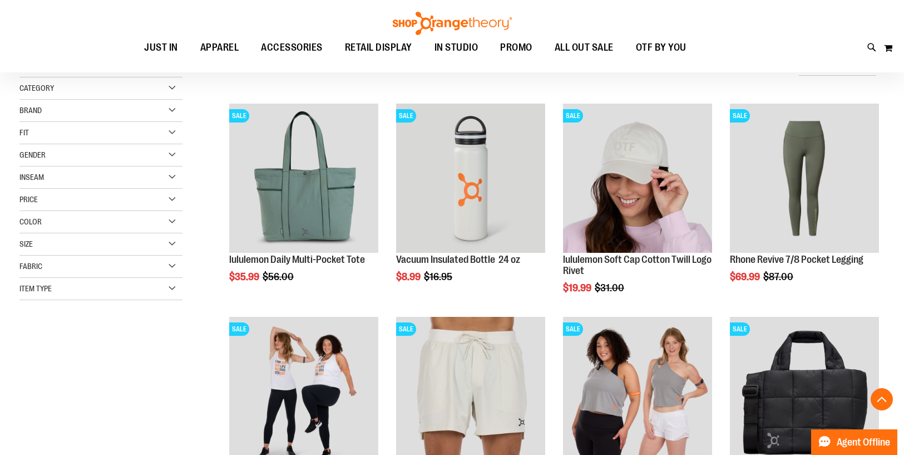
scroll to position [449, 0]
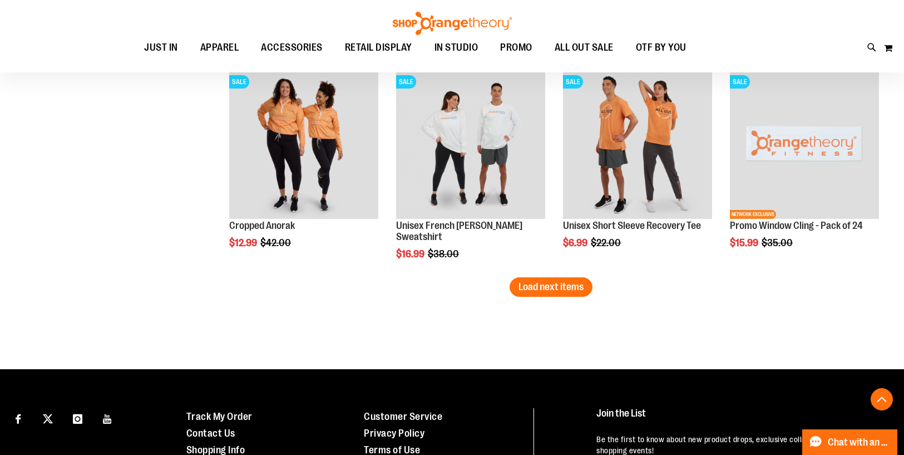
scroll to position [457, 0]
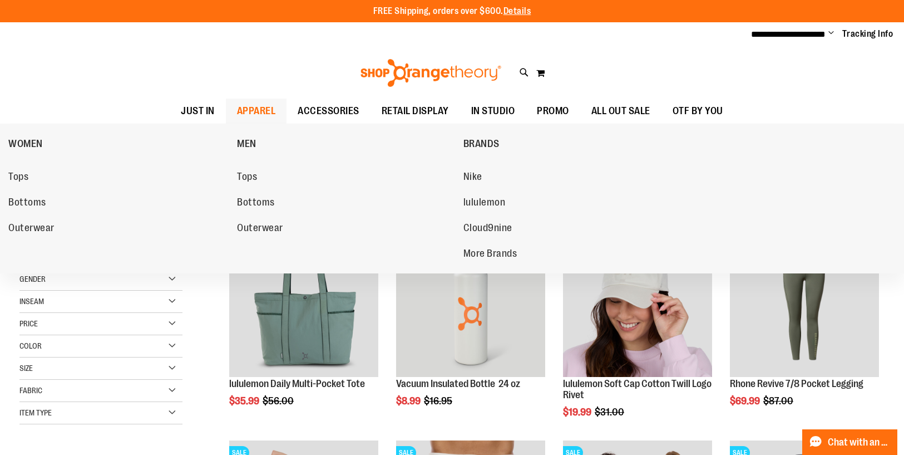
click at [253, 105] on span "APPAREL" at bounding box center [256, 110] width 39 height 25
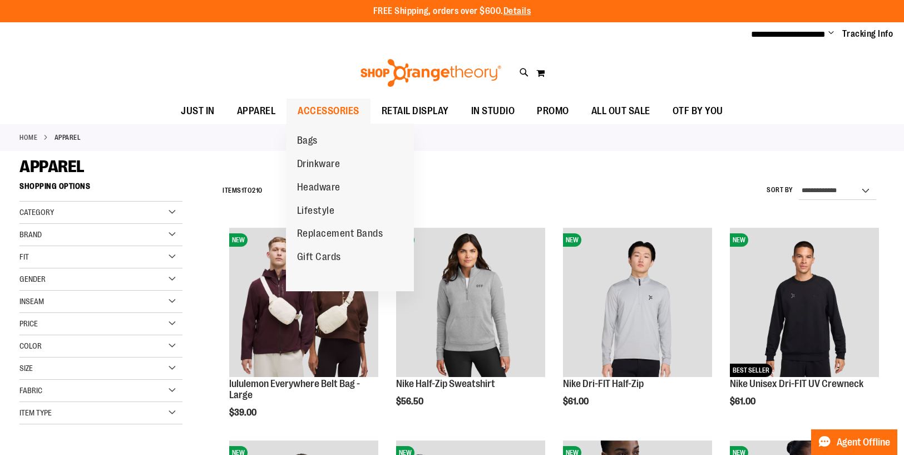
click at [318, 108] on span "ACCESSORIES" at bounding box center [329, 110] width 62 height 25
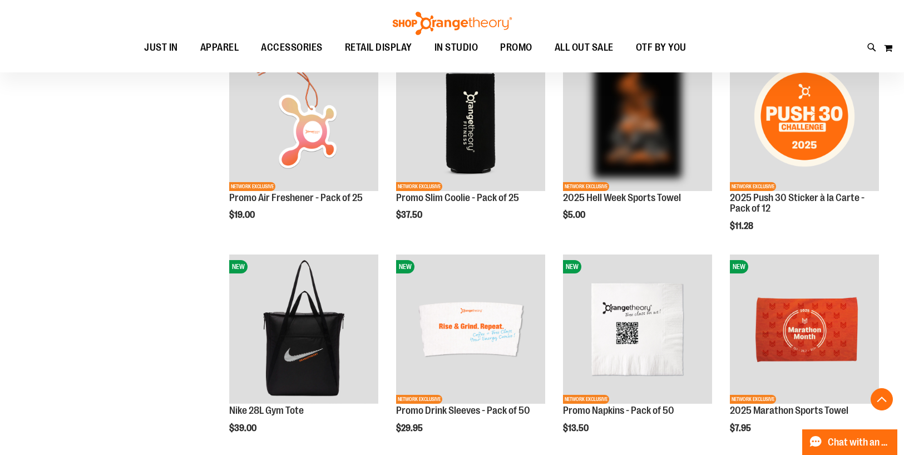
scroll to position [524, 0]
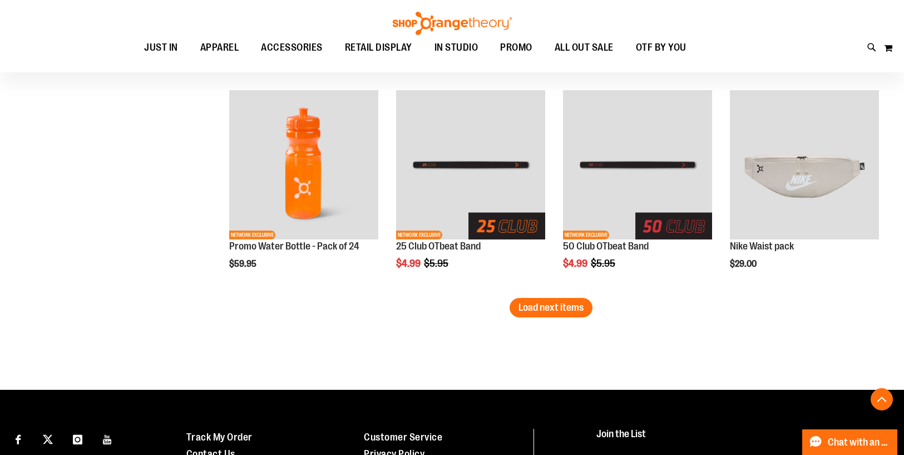
scroll to position [1829, 0]
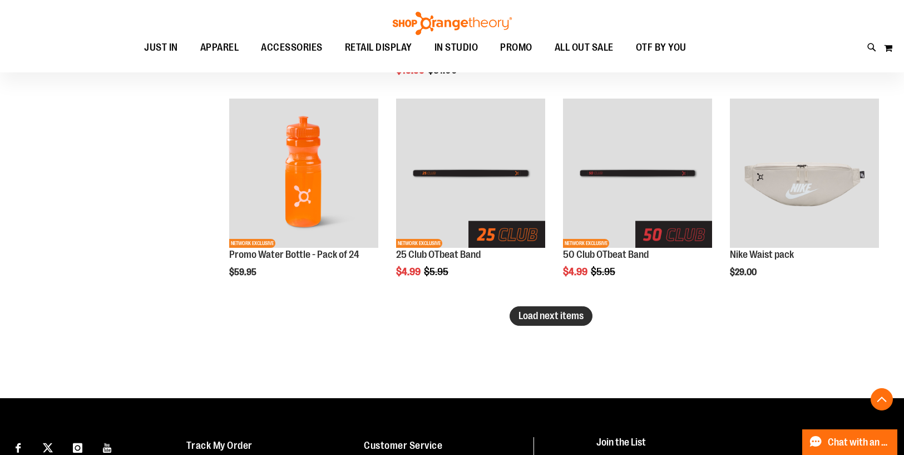
click at [544, 313] on span "Load next items" at bounding box center [551, 315] width 65 height 11
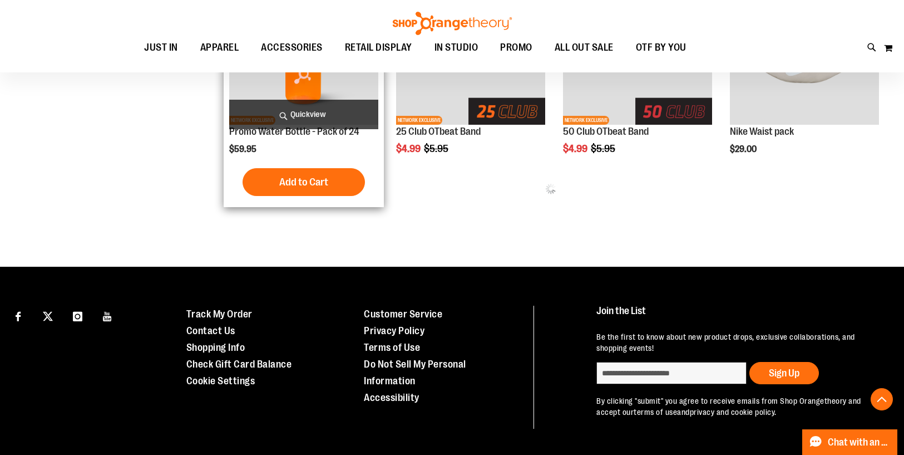
scroll to position [1955, 0]
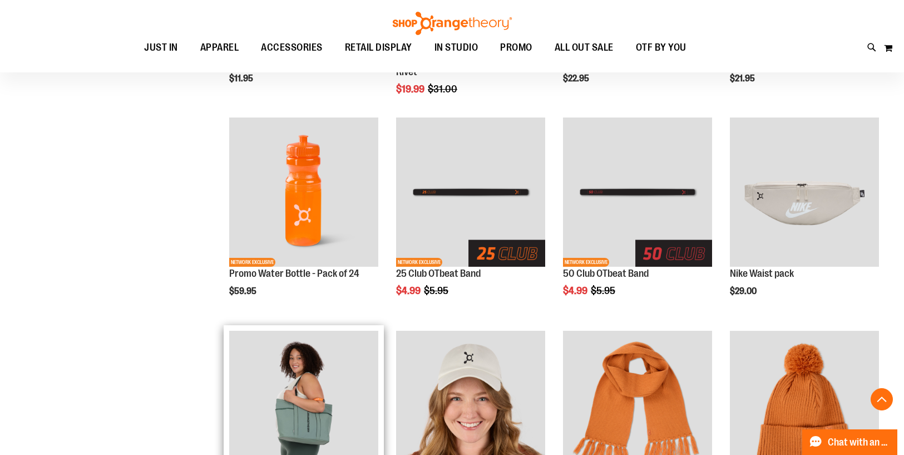
scroll to position [1793, 0]
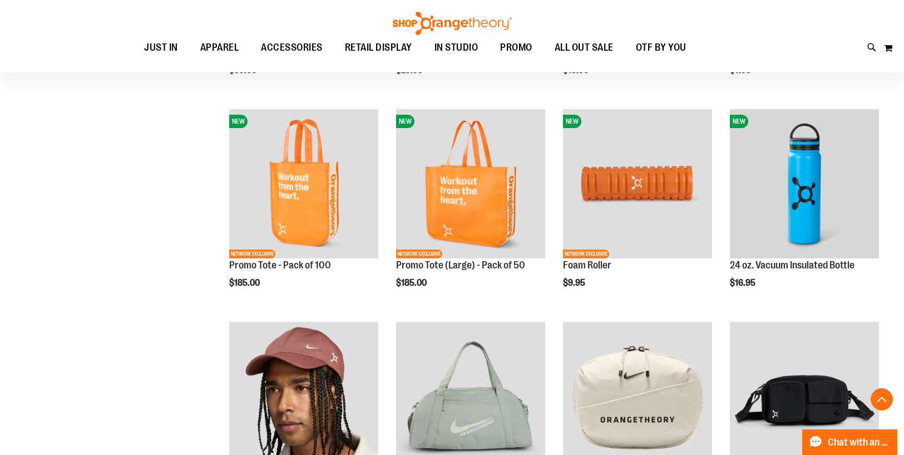
scroll to position [608, 0]
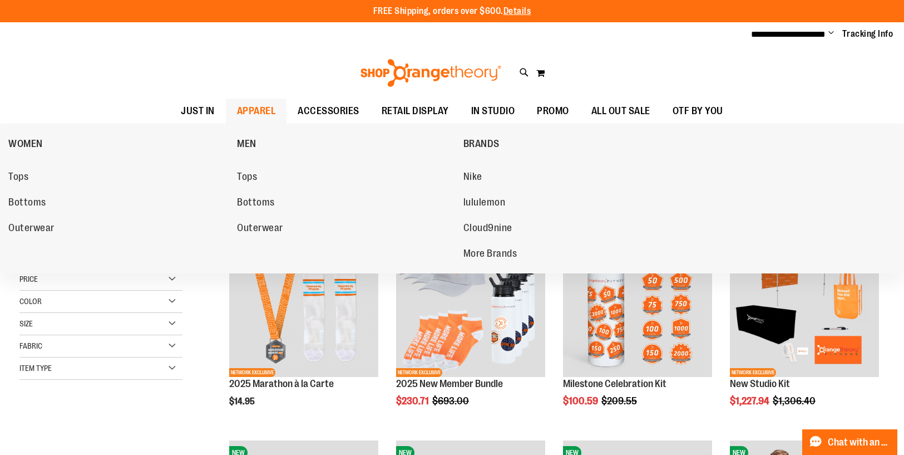
click at [251, 105] on span "APPAREL" at bounding box center [256, 110] width 39 height 25
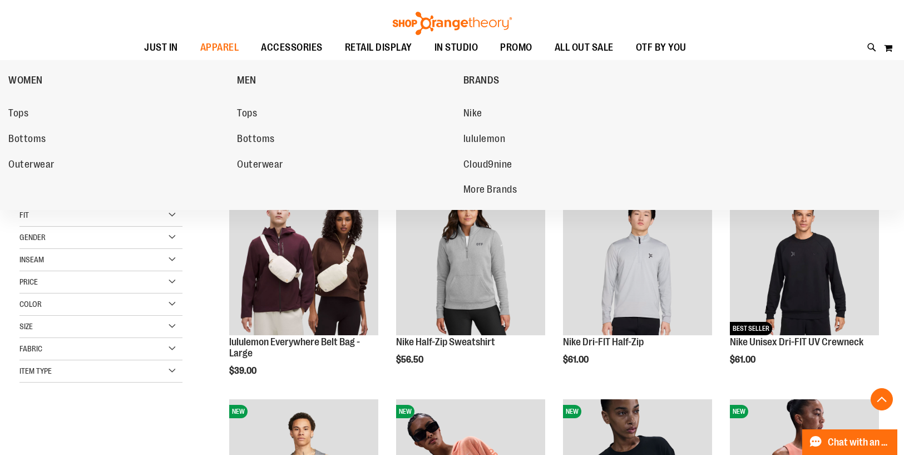
scroll to position [327, 0]
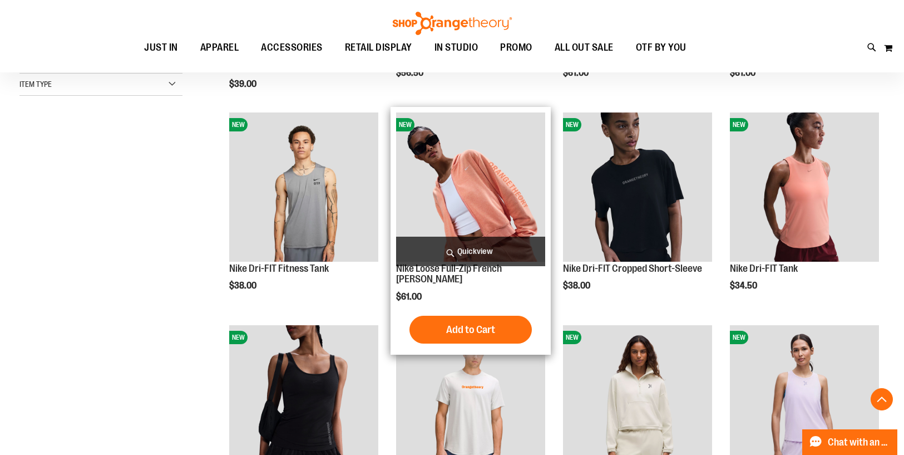
click at [464, 191] on img "product" at bounding box center [470, 186] width 149 height 149
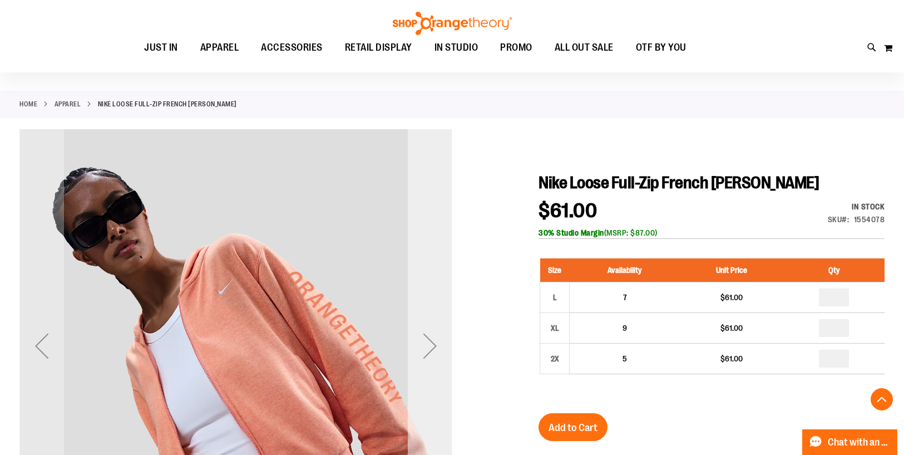
scroll to position [167, 0]
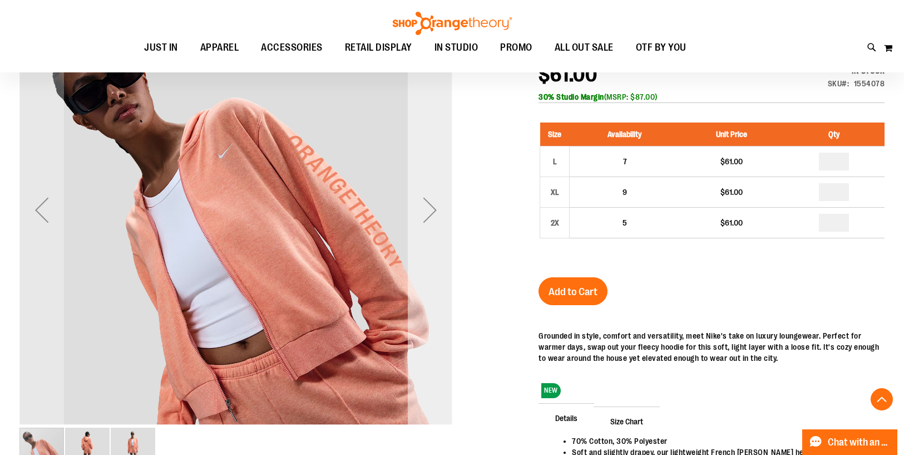
click at [436, 219] on div "Next" at bounding box center [430, 210] width 45 height 45
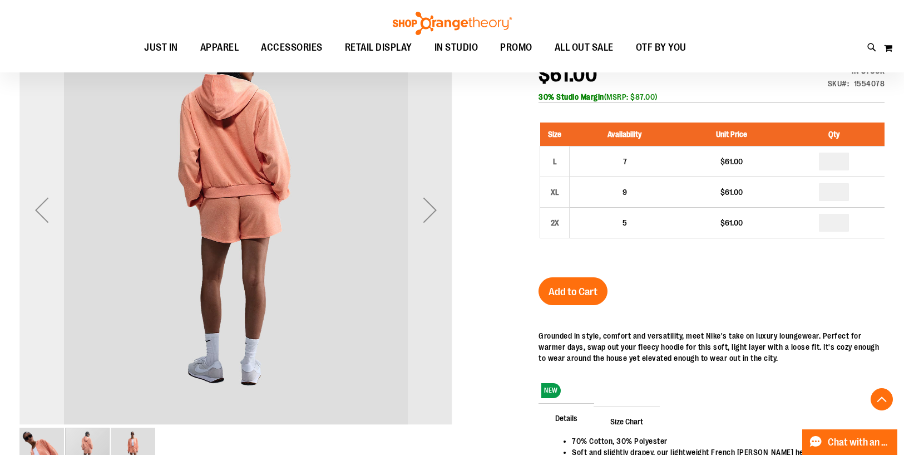
click at [43, 215] on div "Previous" at bounding box center [41, 210] width 45 height 45
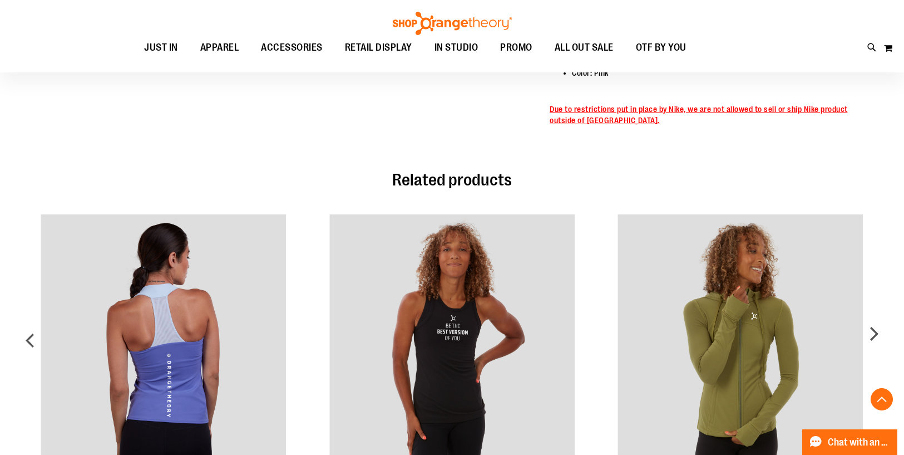
scroll to position [0, 0]
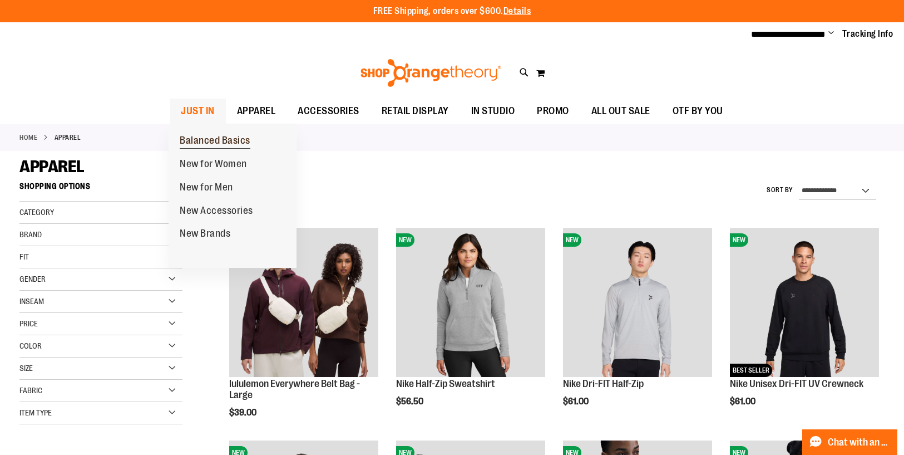
click at [216, 141] on span "Balanced Basics" at bounding box center [215, 142] width 71 height 14
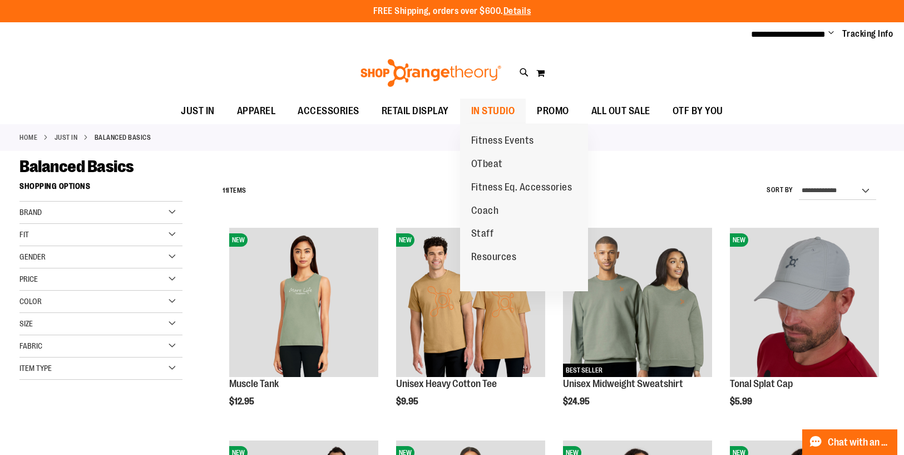
click at [496, 109] on span "IN STUDIO" at bounding box center [493, 110] width 44 height 25
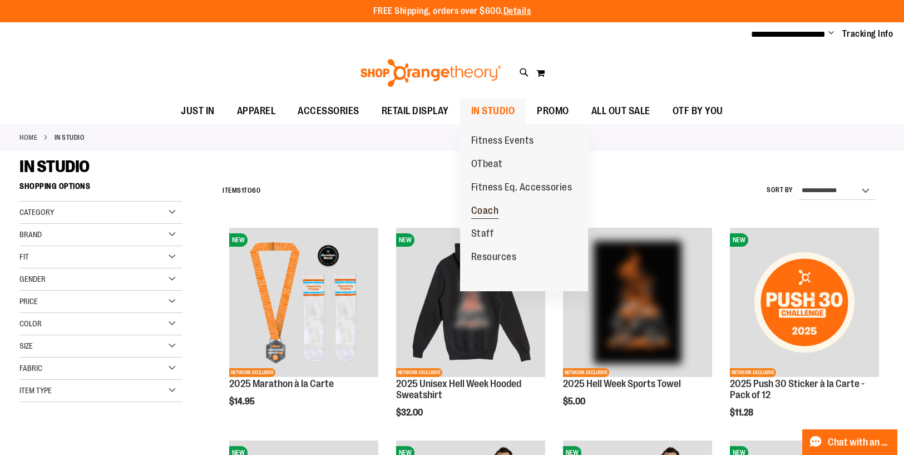
click at [487, 208] on span "Coach" at bounding box center [485, 212] width 28 height 14
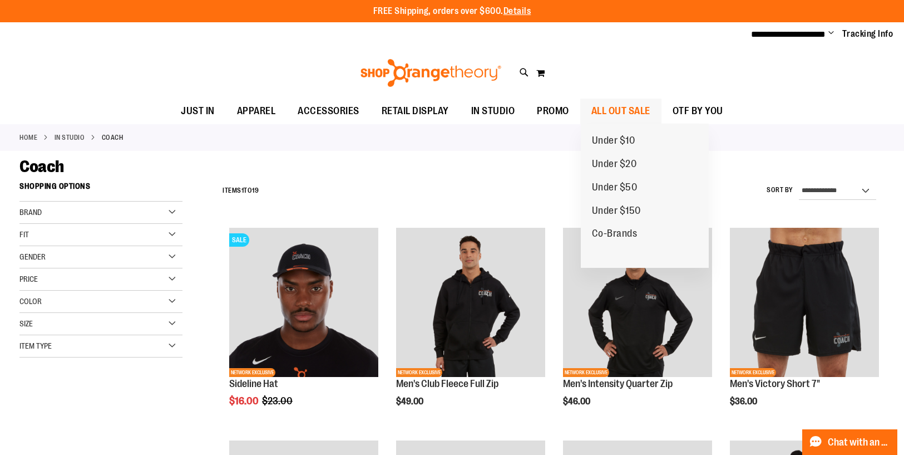
click at [607, 106] on span "ALL OUT SALE" at bounding box center [621, 110] width 59 height 25
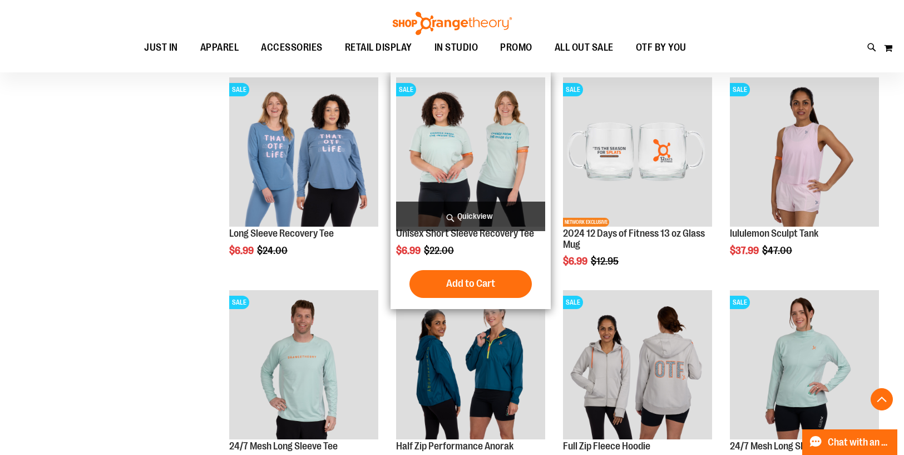
scroll to position [773, 0]
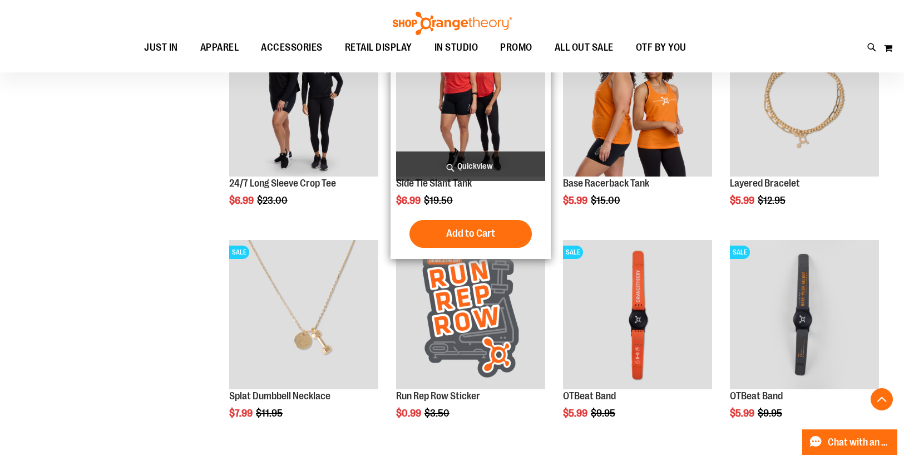
scroll to position [1861, 0]
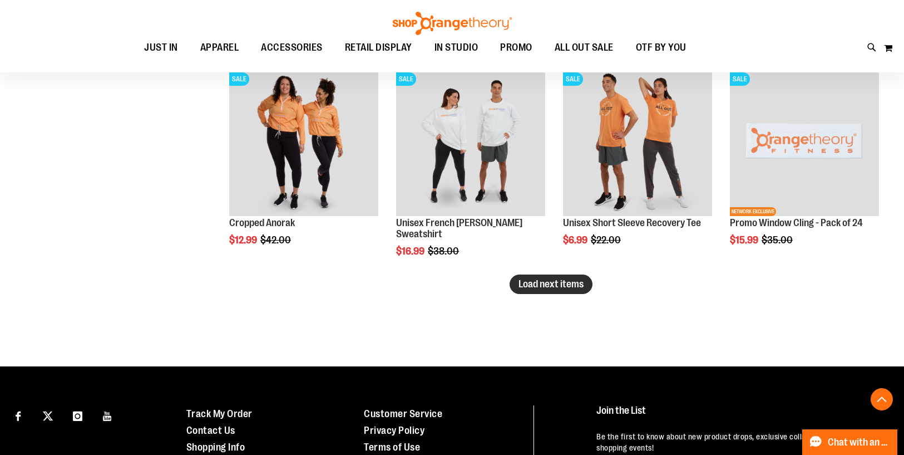
click at [565, 284] on span "Load next items" at bounding box center [551, 283] width 65 height 11
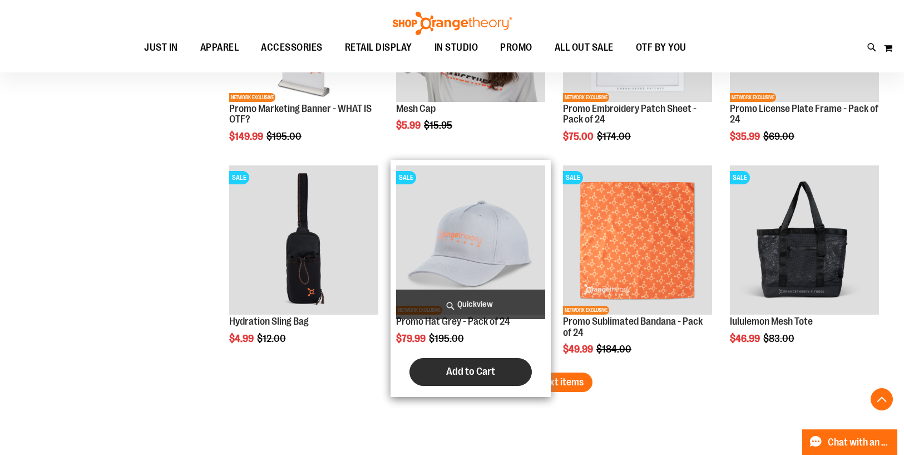
scroll to position [2403, 0]
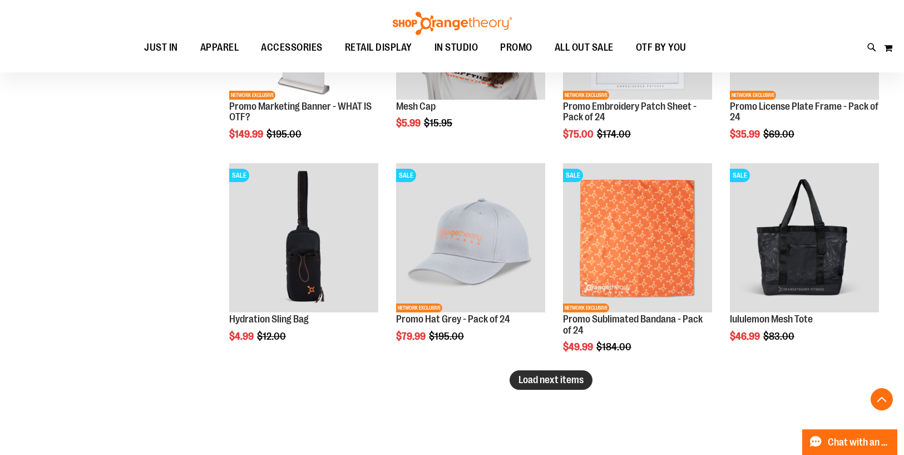
click at [560, 374] on span "Load next items" at bounding box center [551, 379] width 65 height 11
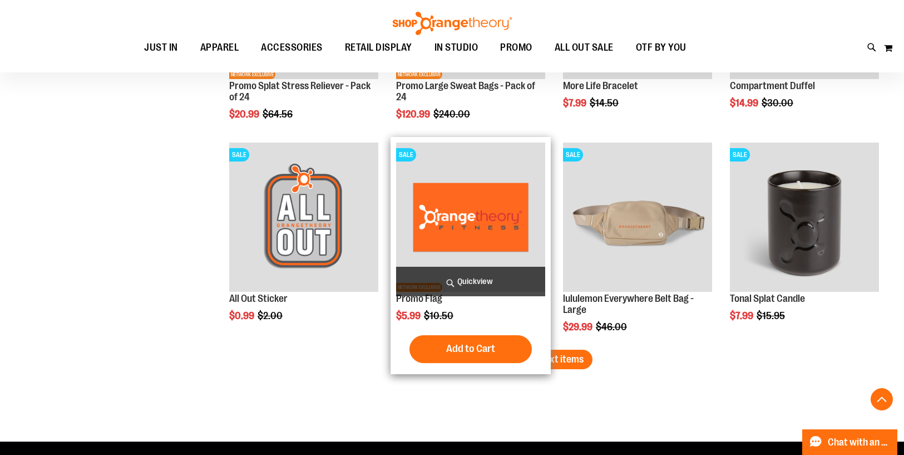
scroll to position [3062, 0]
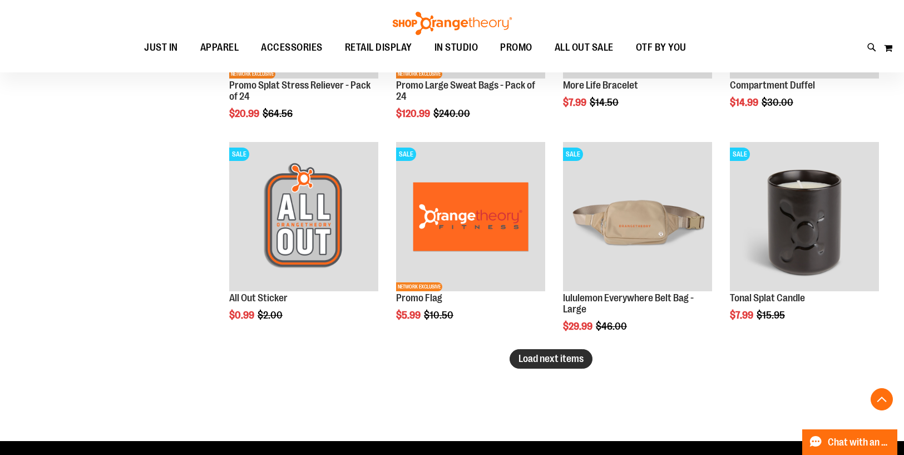
click at [541, 365] on button "Load next items" at bounding box center [551, 358] width 83 height 19
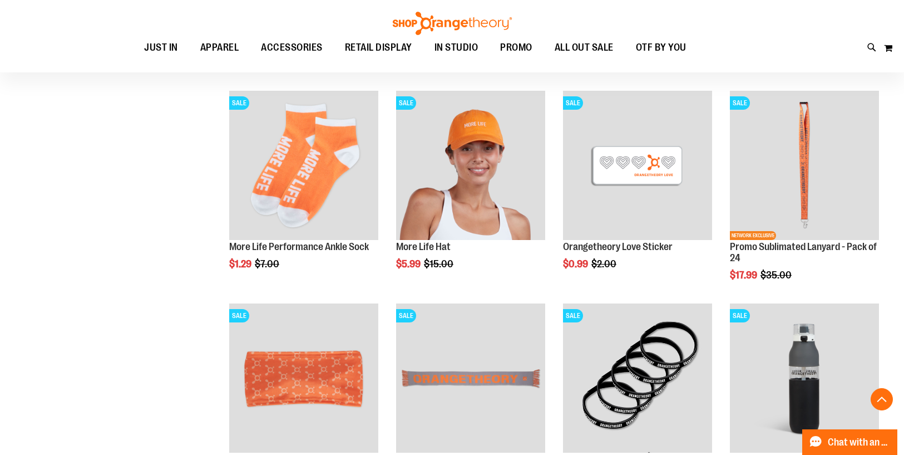
scroll to position [3353, 0]
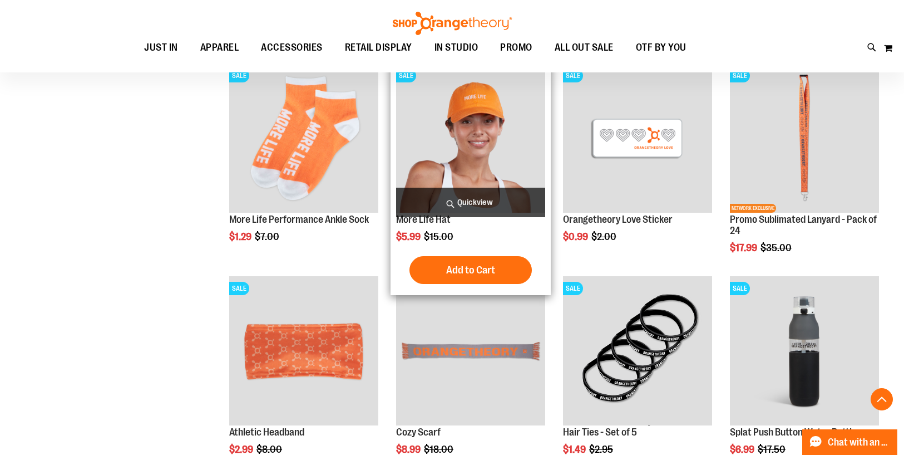
click at [449, 110] on img "product" at bounding box center [470, 137] width 149 height 149
click at [461, 106] on img "product" at bounding box center [470, 137] width 149 height 149
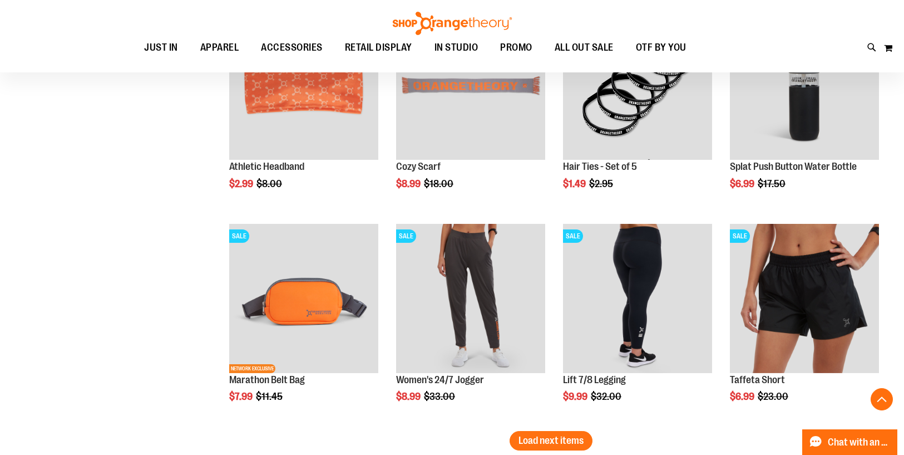
scroll to position [3623, 0]
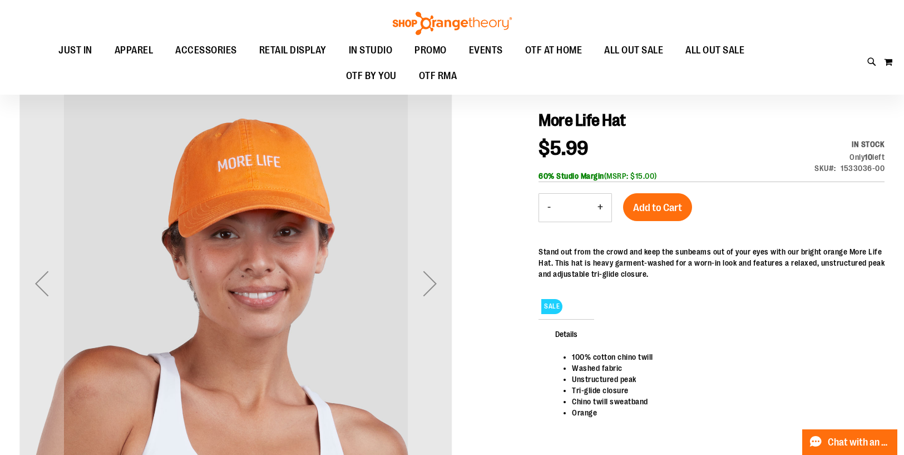
scroll to position [92, 0]
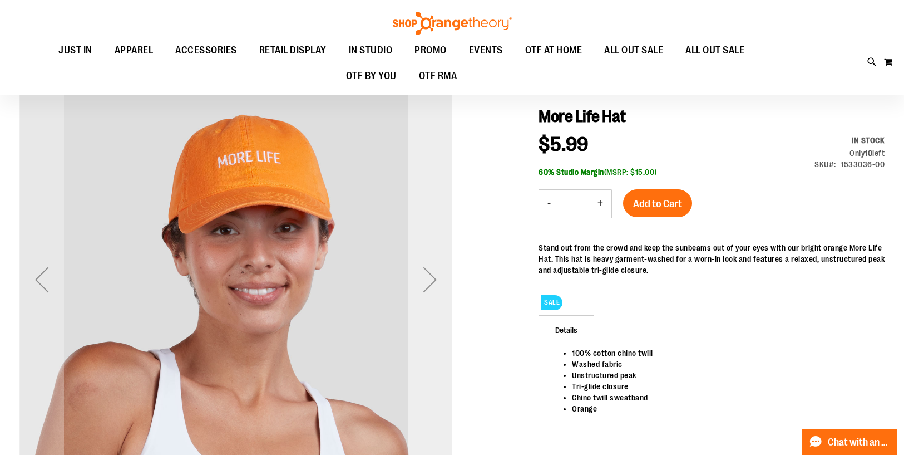
click at [426, 279] on div "Next" at bounding box center [430, 279] width 45 height 45
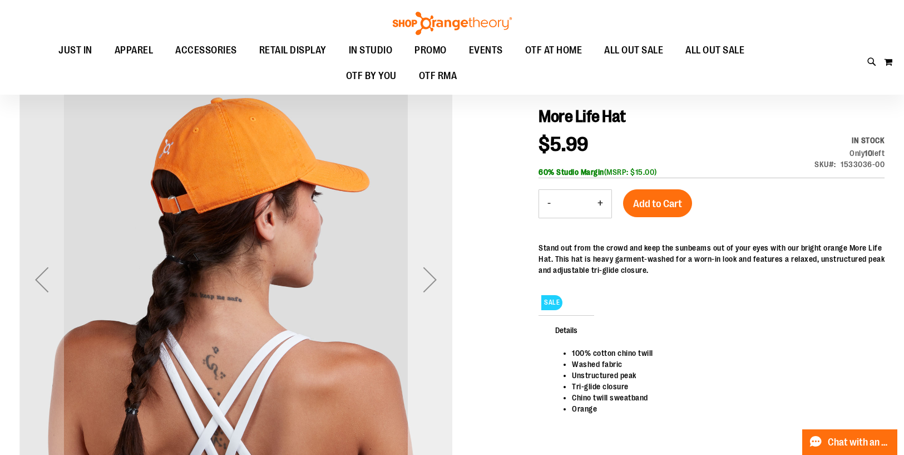
click at [426, 279] on div "Next" at bounding box center [430, 279] width 45 height 45
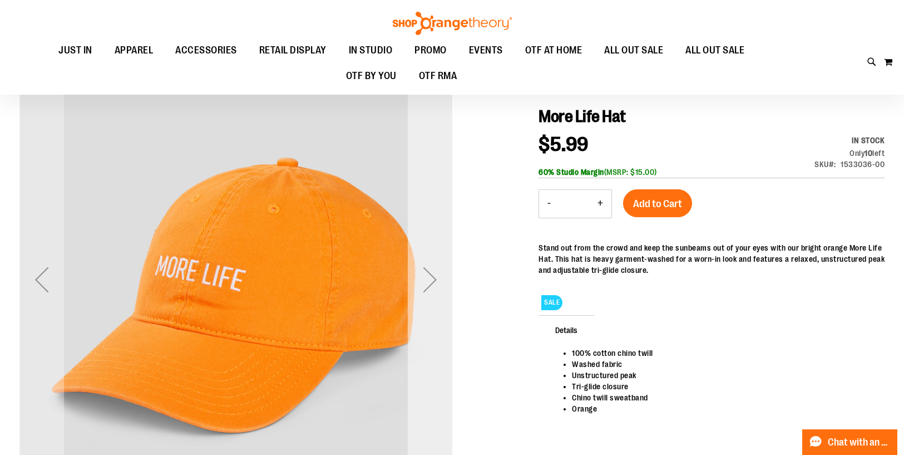
click at [426, 279] on div "Next" at bounding box center [430, 279] width 45 height 45
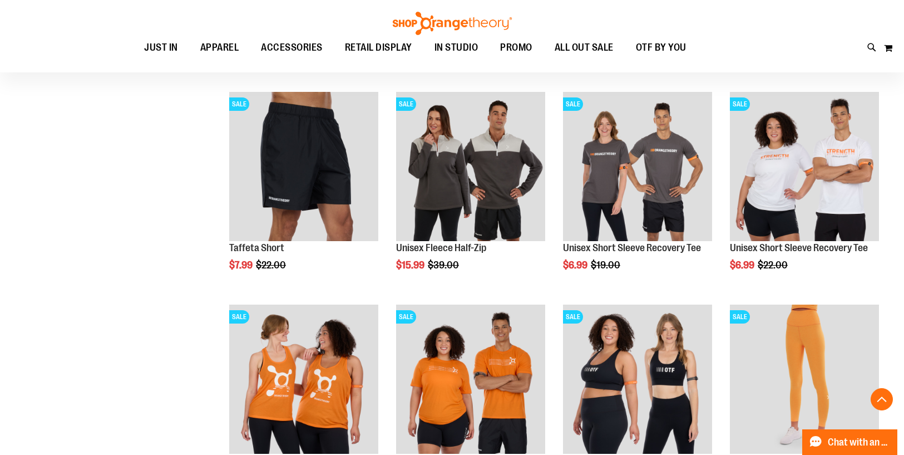
scroll to position [901, 0]
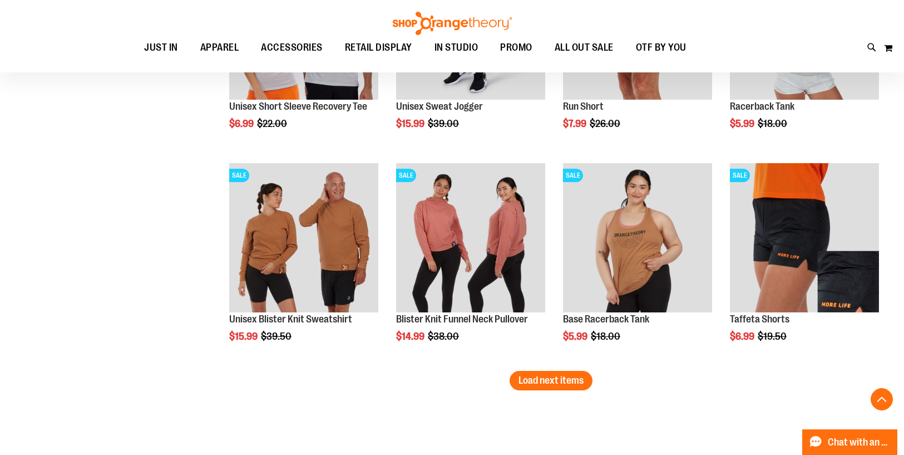
scroll to position [1675, 0]
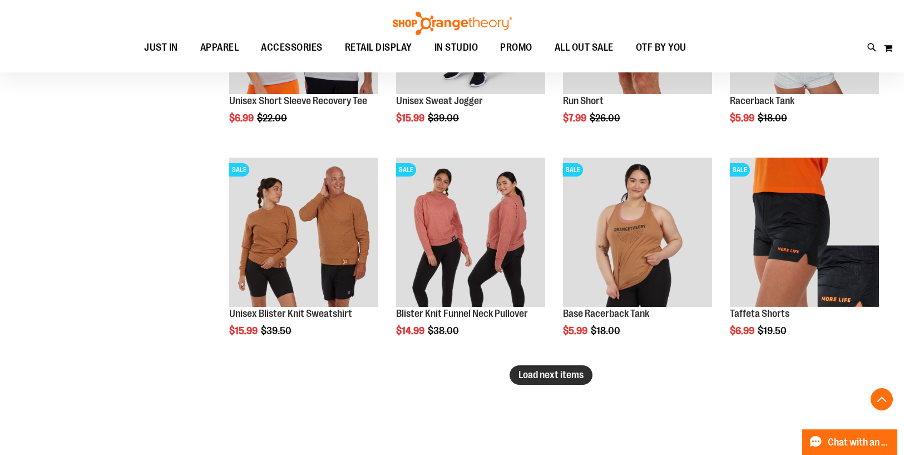
click at [553, 373] on span "Load next items" at bounding box center [551, 374] width 65 height 11
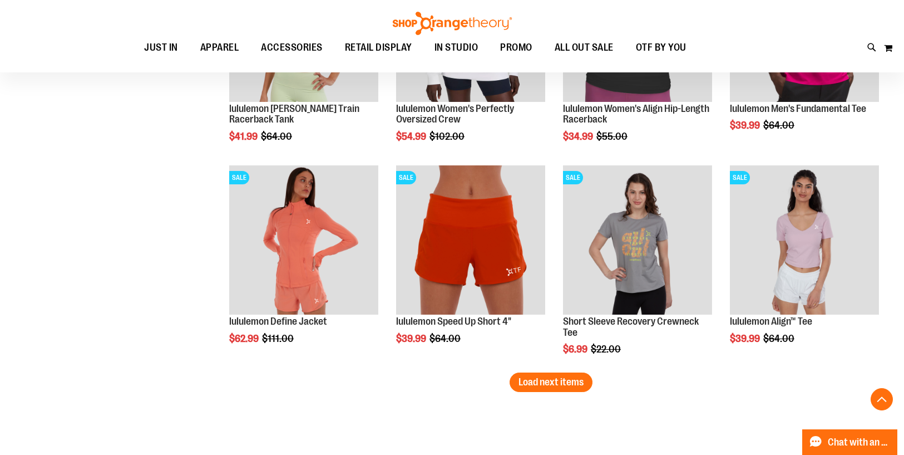
scroll to position [2317, 0]
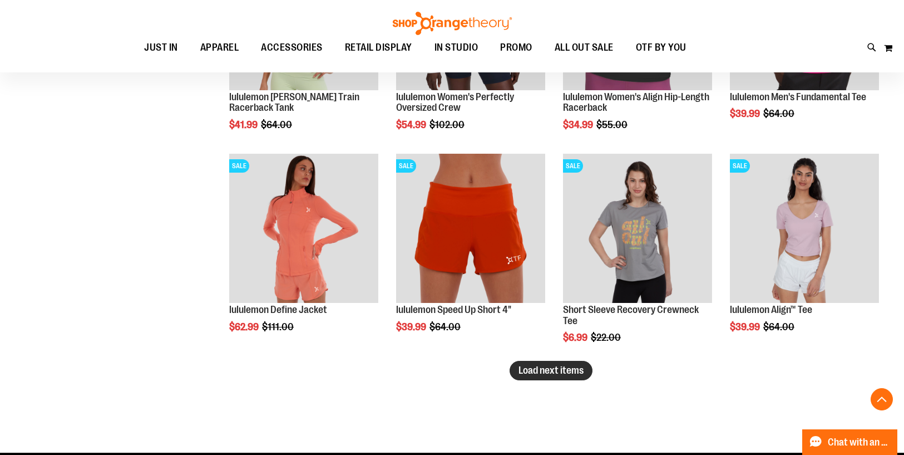
click at [525, 367] on span "Load next items" at bounding box center [551, 369] width 65 height 11
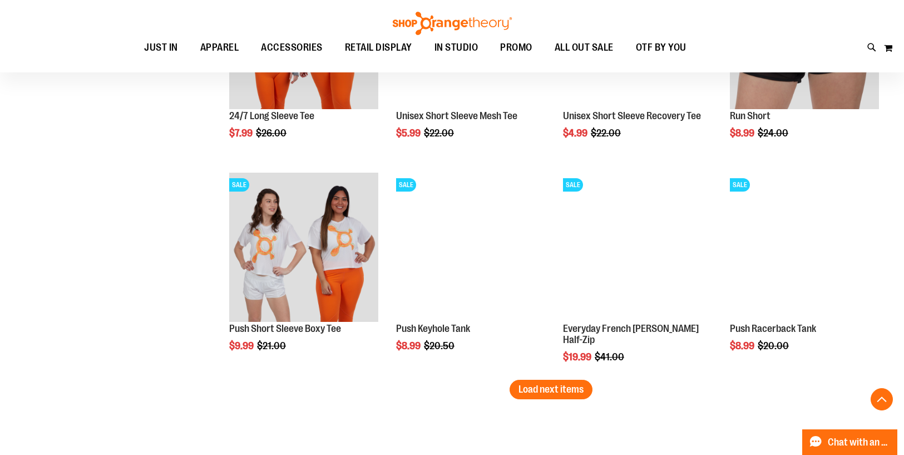
scroll to position [2936, 0]
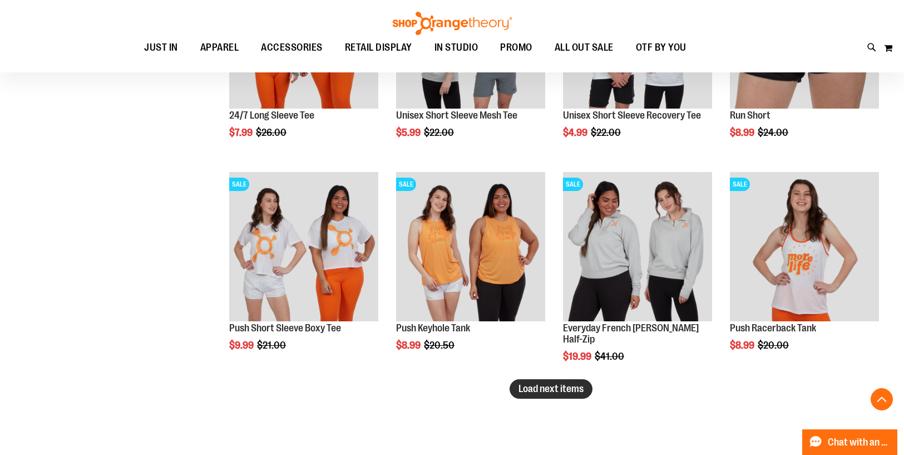
click at [569, 391] on span "Load next items" at bounding box center [551, 388] width 65 height 11
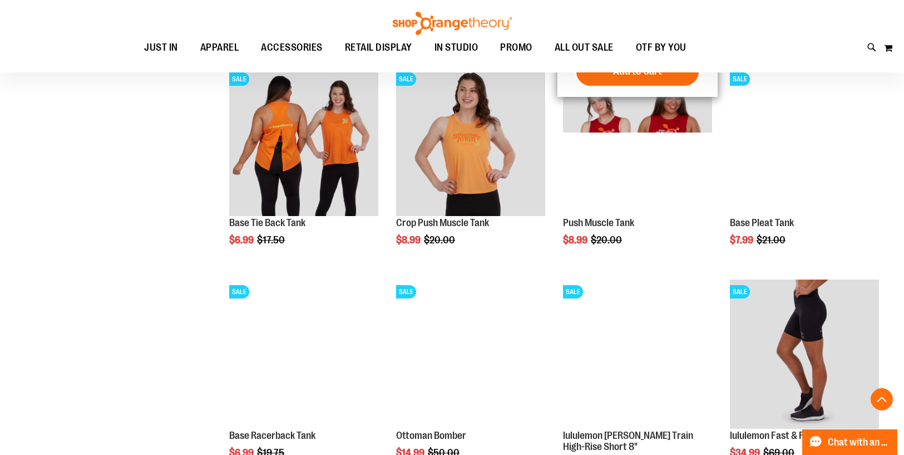
scroll to position [3262, 0]
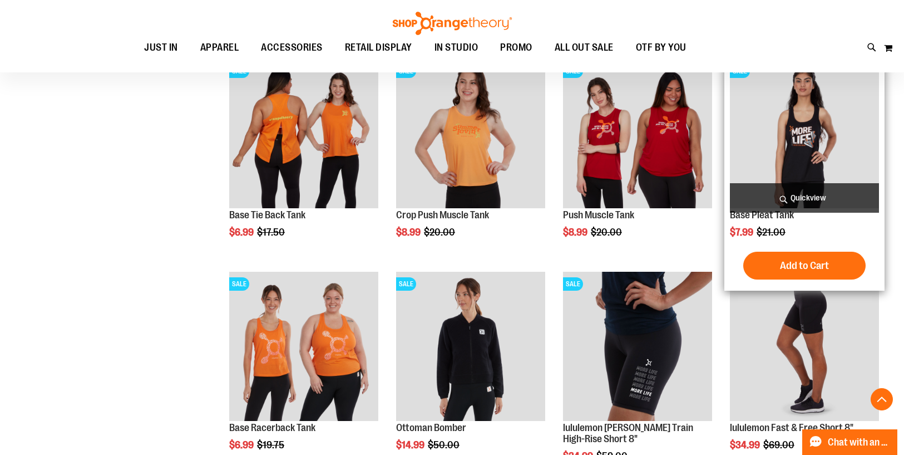
click at [790, 149] on img "product" at bounding box center [804, 133] width 149 height 149
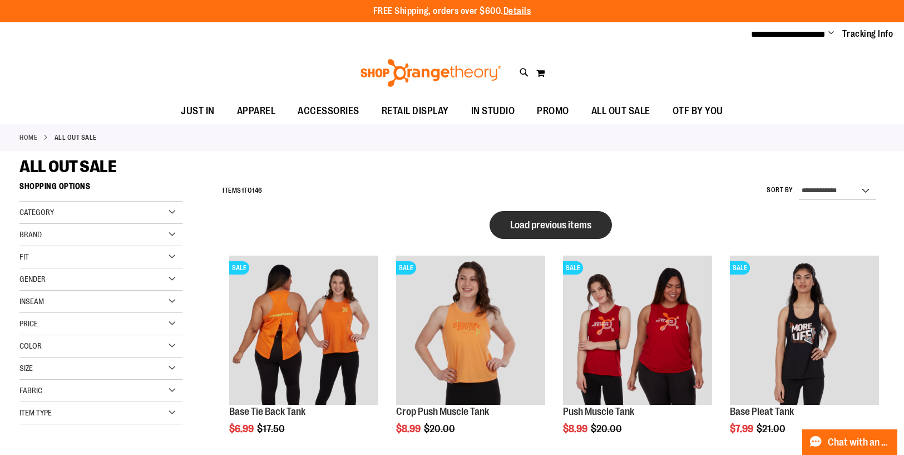
click at [559, 223] on span "Load previous items" at bounding box center [550, 224] width 81 height 11
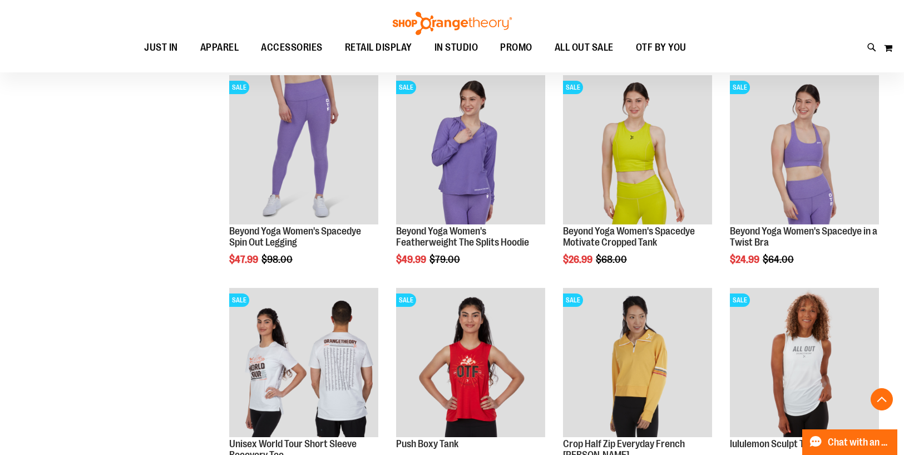
scroll to position [1540, 0]
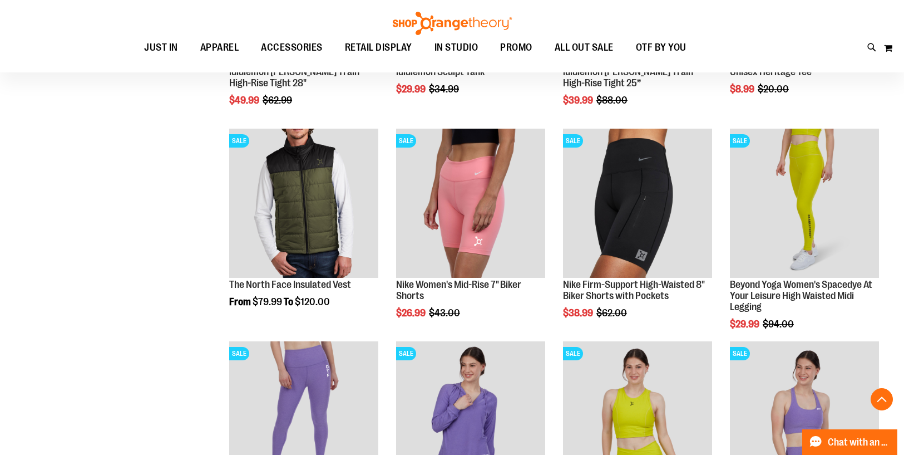
scroll to position [1261, 0]
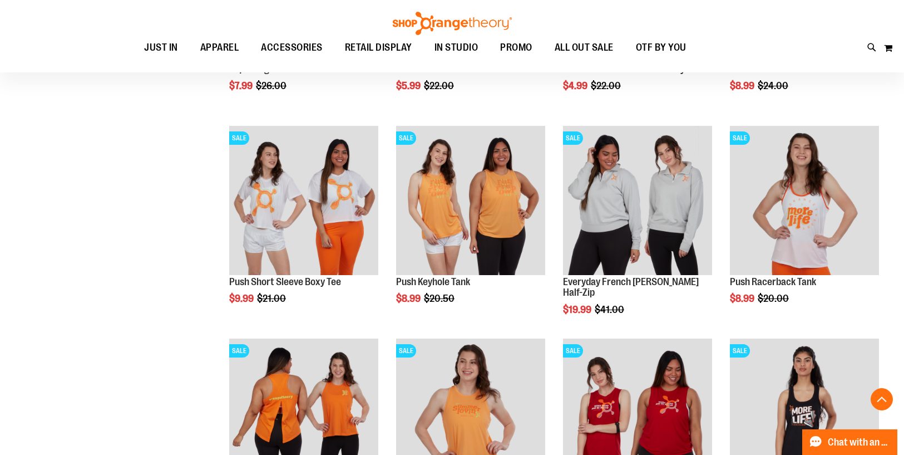
scroll to position [426, 0]
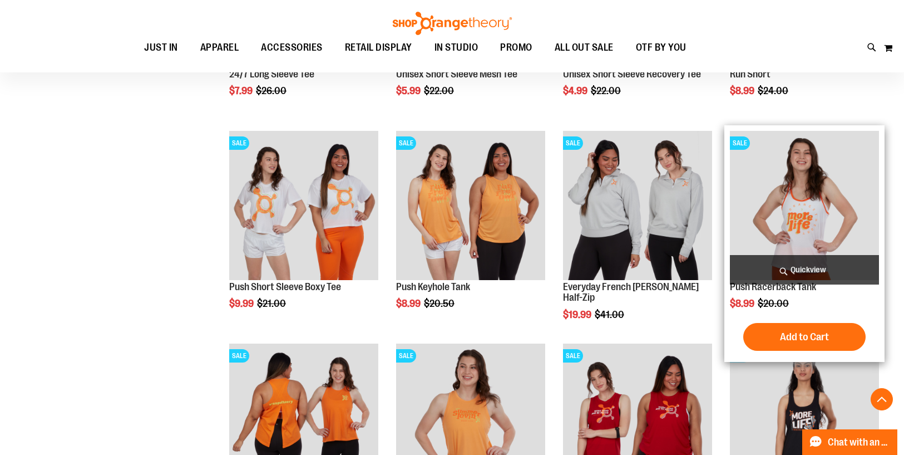
click at [760, 237] on img "product" at bounding box center [804, 205] width 149 height 149
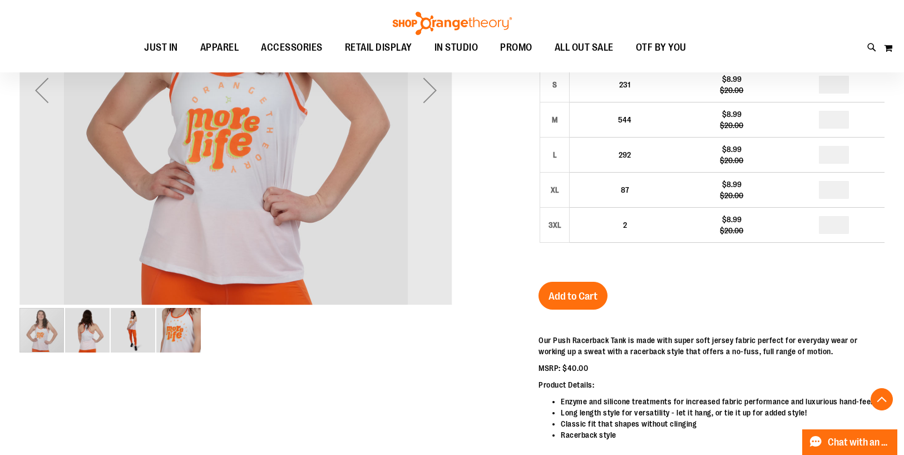
scroll to position [132, 0]
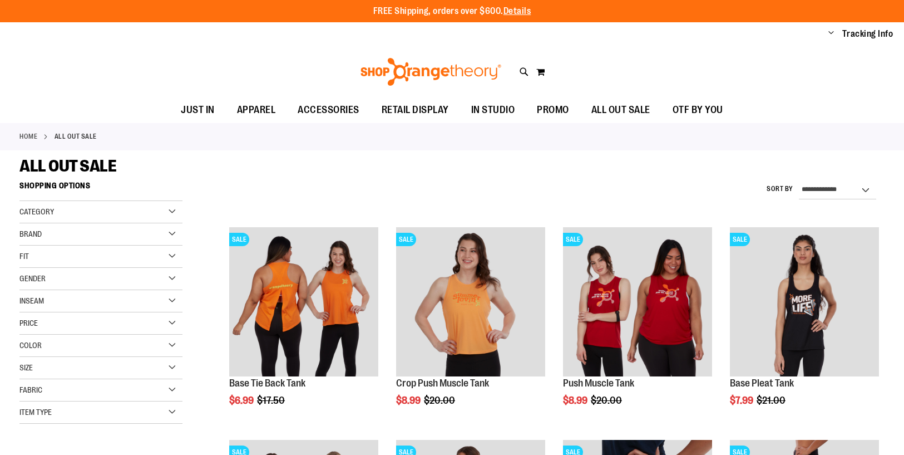
scroll to position [652, 0]
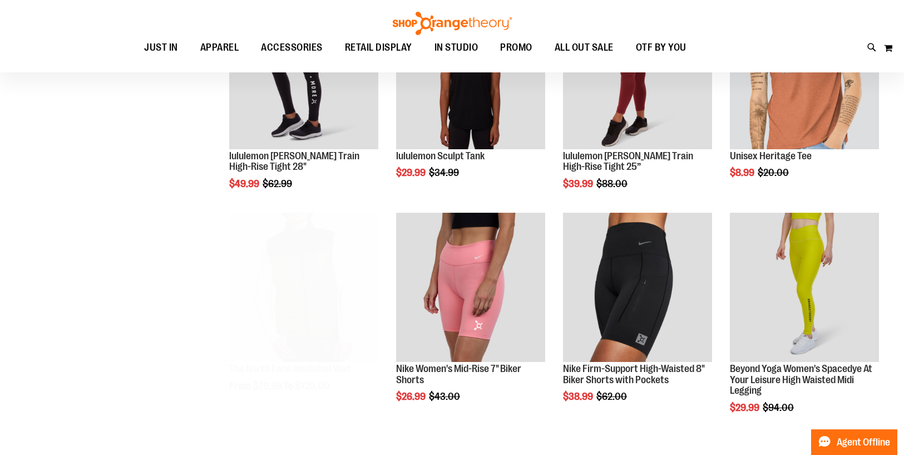
scroll to position [23, 0]
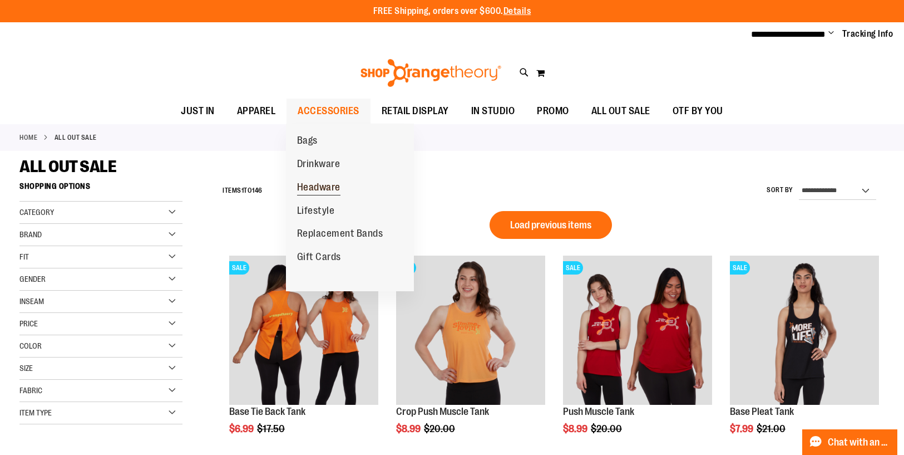
click at [325, 185] on span "Headware" at bounding box center [318, 188] width 43 height 14
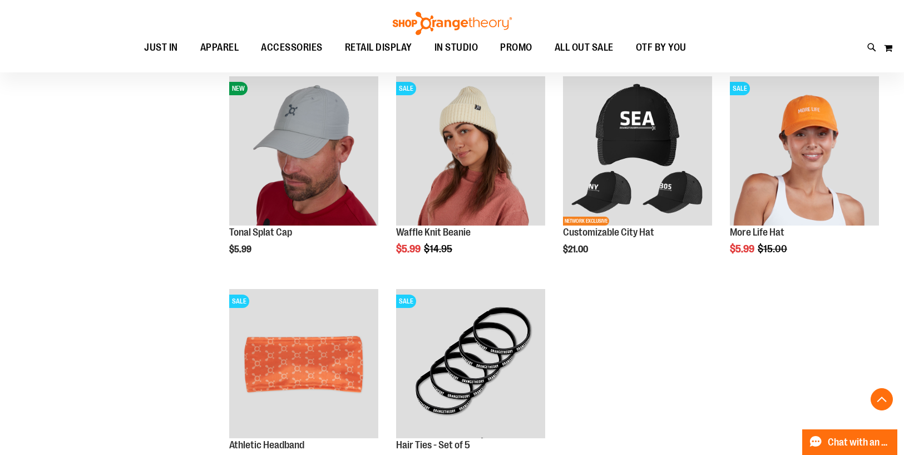
scroll to position [575, 0]
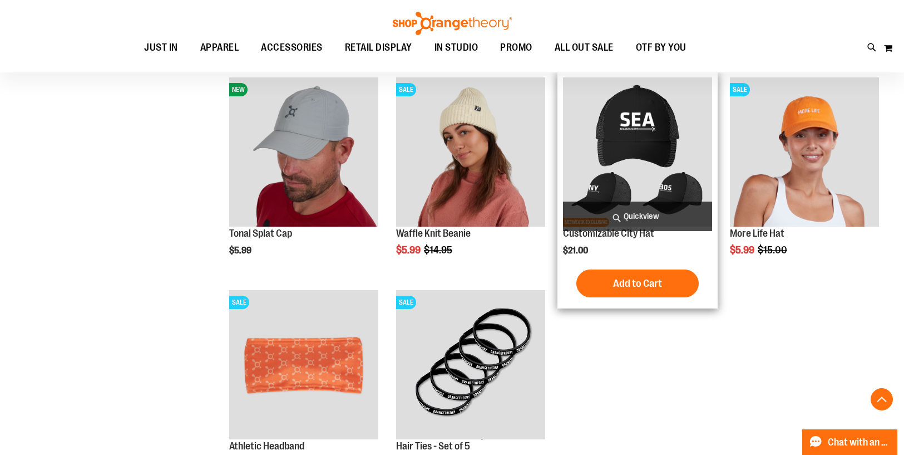
click at [618, 117] on img "product" at bounding box center [637, 151] width 149 height 149
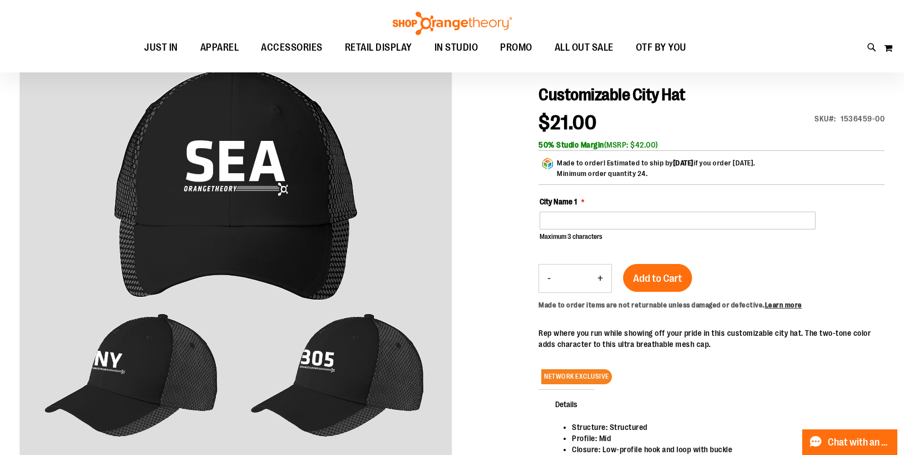
scroll to position [123, 0]
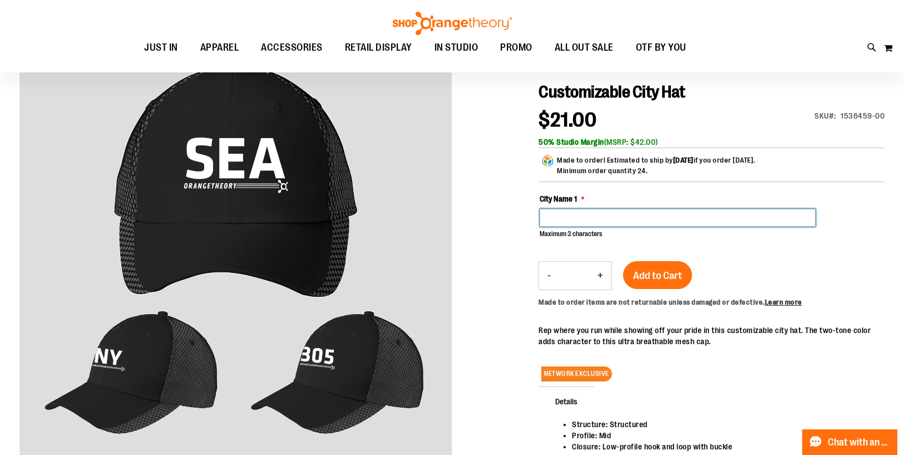
click at [572, 217] on input "City Name 1" at bounding box center [678, 218] width 276 height 18
type input "*"
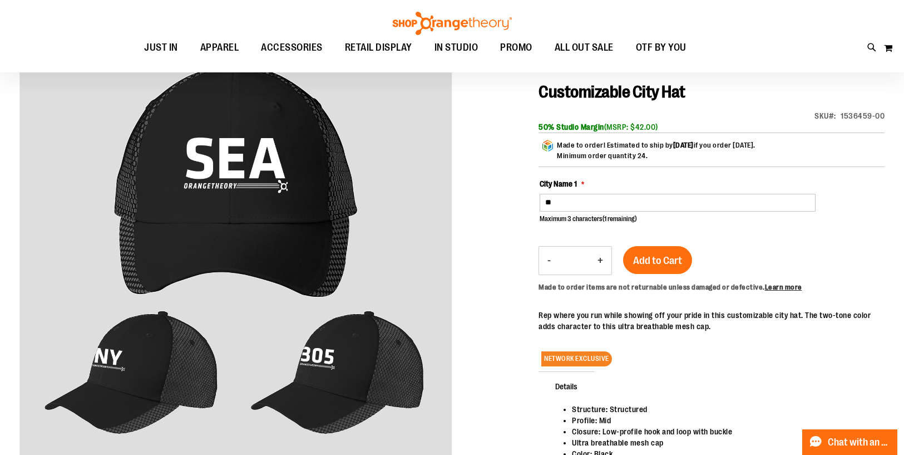
click at [510, 224] on div at bounding box center [451, 293] width 865 height 510
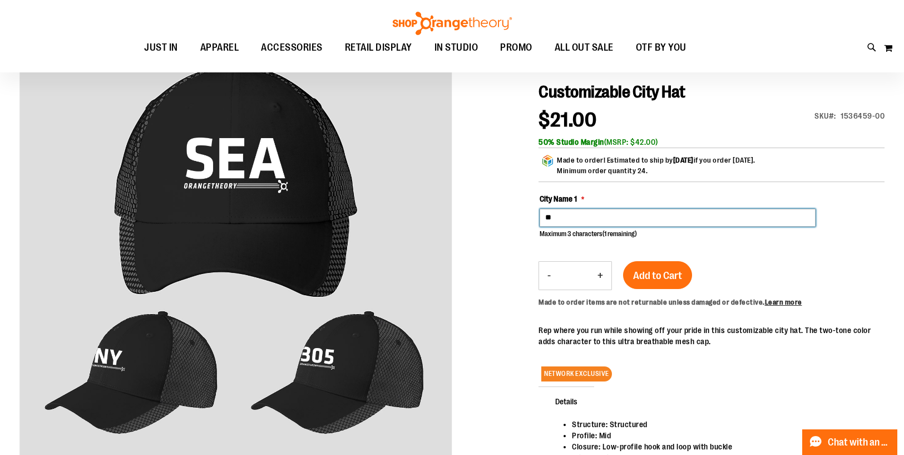
click at [571, 216] on input "**" at bounding box center [678, 218] width 276 height 18
type input "*"
click at [509, 175] on div at bounding box center [451, 300] width 865 height 525
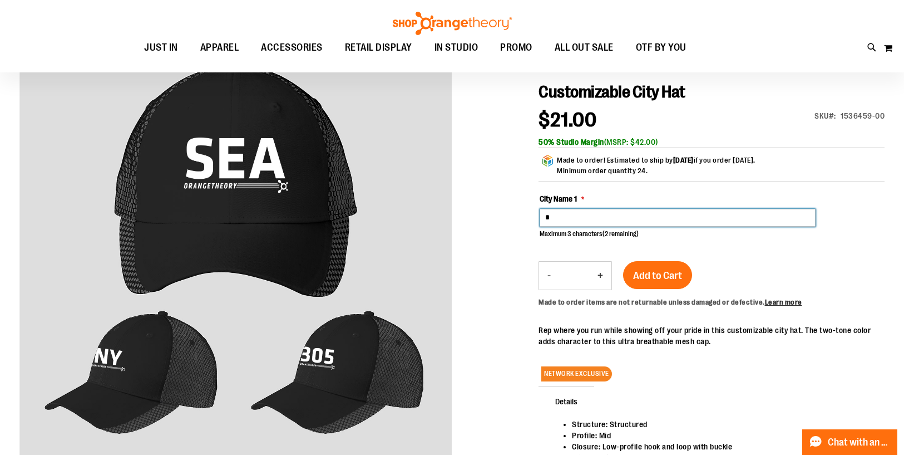
click at [560, 219] on input "*" at bounding box center [678, 218] width 276 height 18
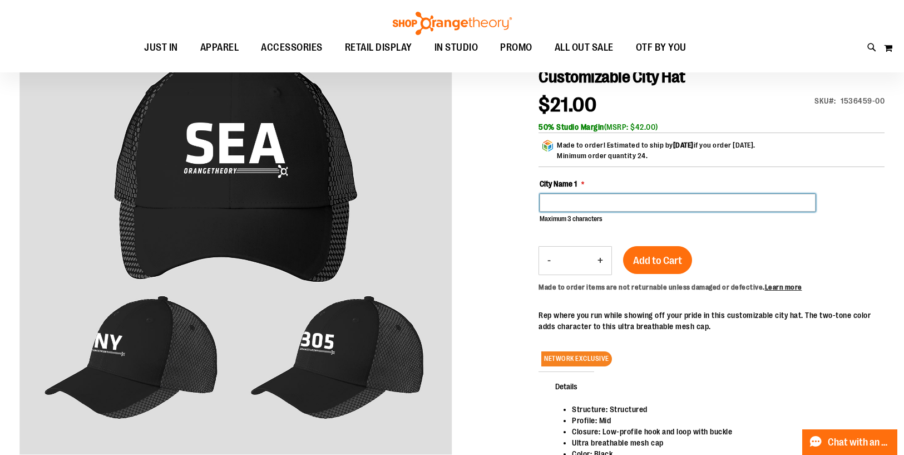
scroll to position [0, 0]
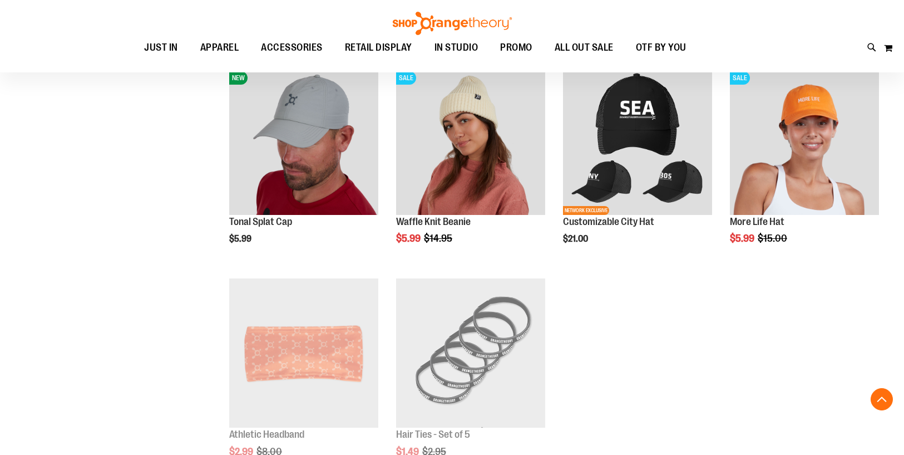
scroll to position [585, 0]
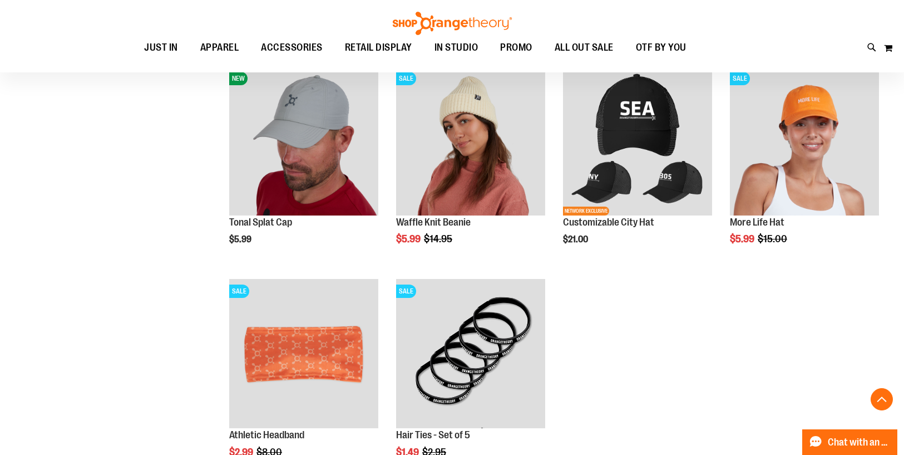
scroll to position [575, 0]
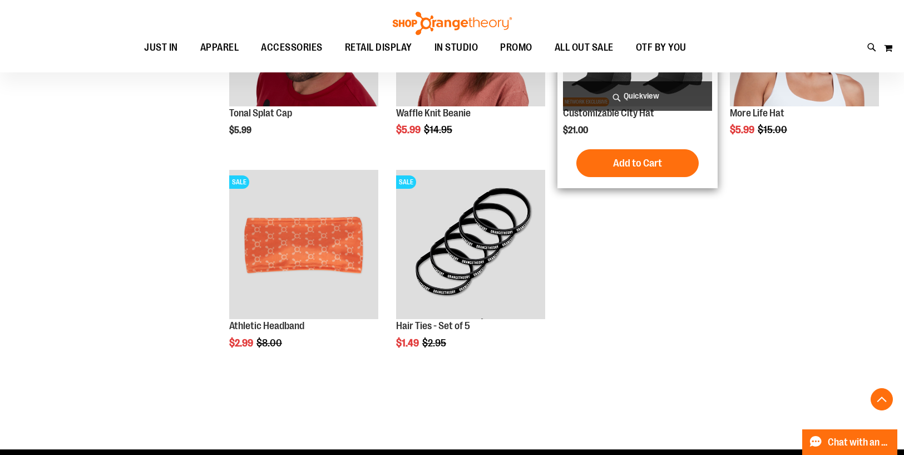
scroll to position [702, 0]
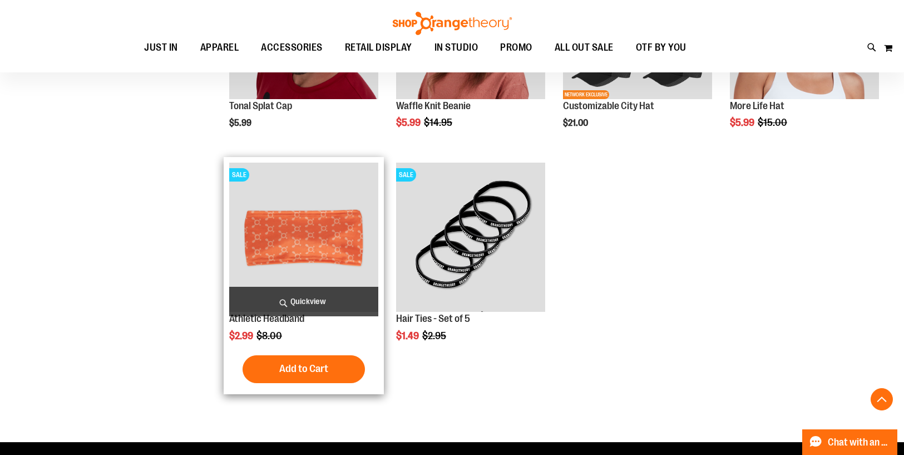
click at [294, 244] on img "product" at bounding box center [303, 236] width 149 height 149
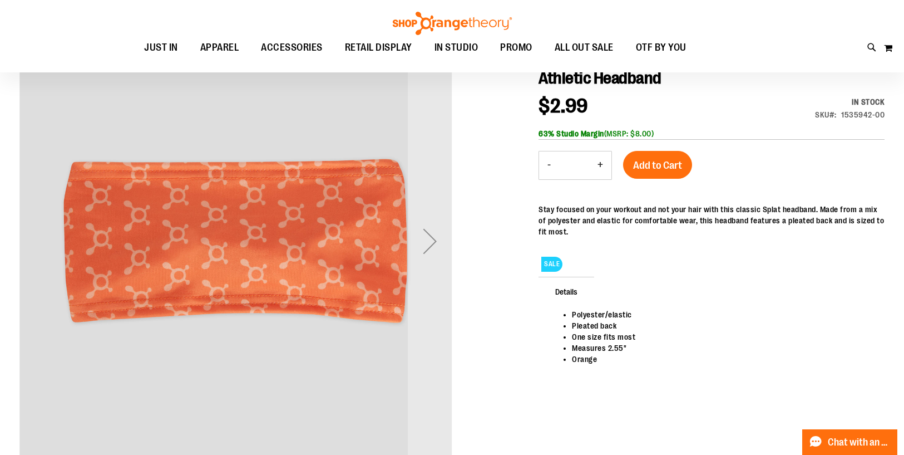
scroll to position [137, 0]
click at [445, 234] on div "Next" at bounding box center [430, 240] width 45 height 45
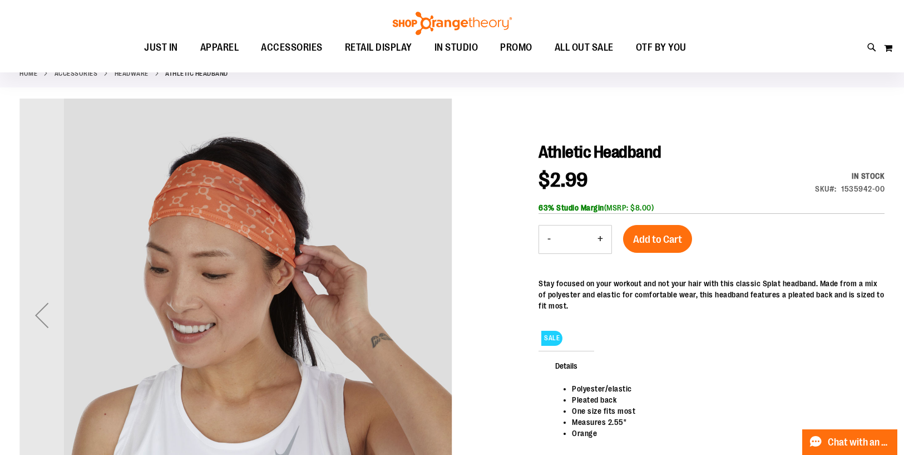
scroll to position [66, 0]
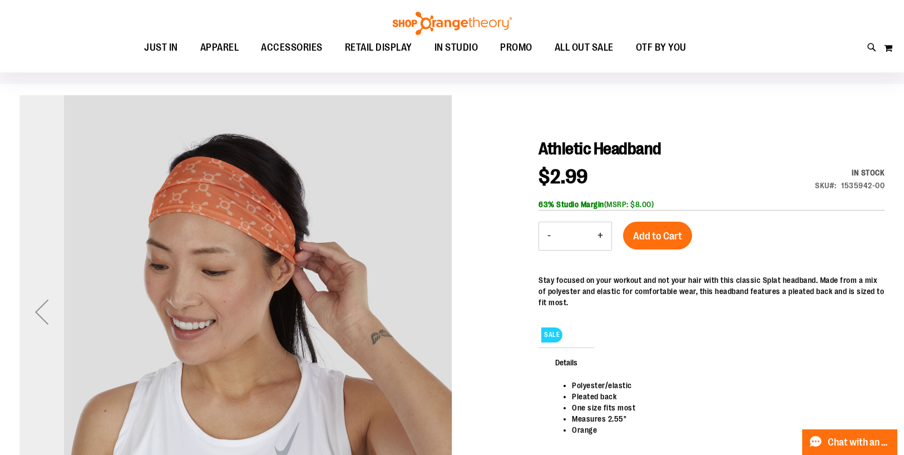
click at [38, 304] on div "Previous" at bounding box center [41, 311] width 45 height 45
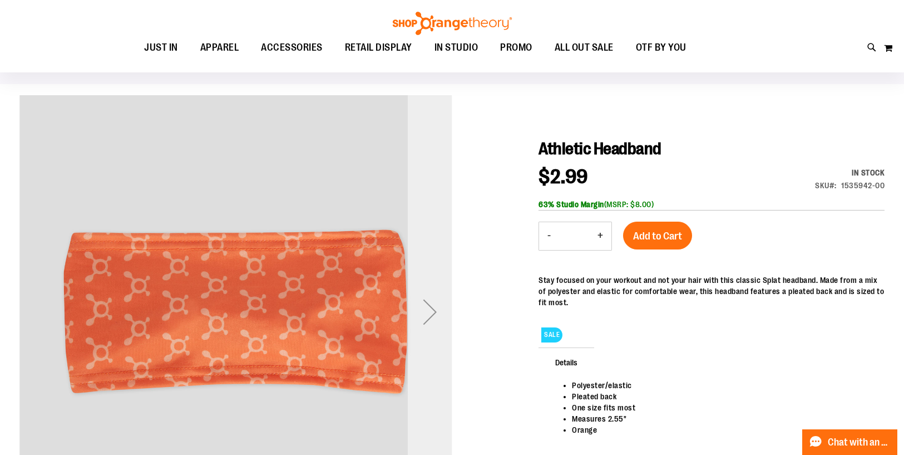
click at [435, 301] on div "Next" at bounding box center [430, 311] width 45 height 45
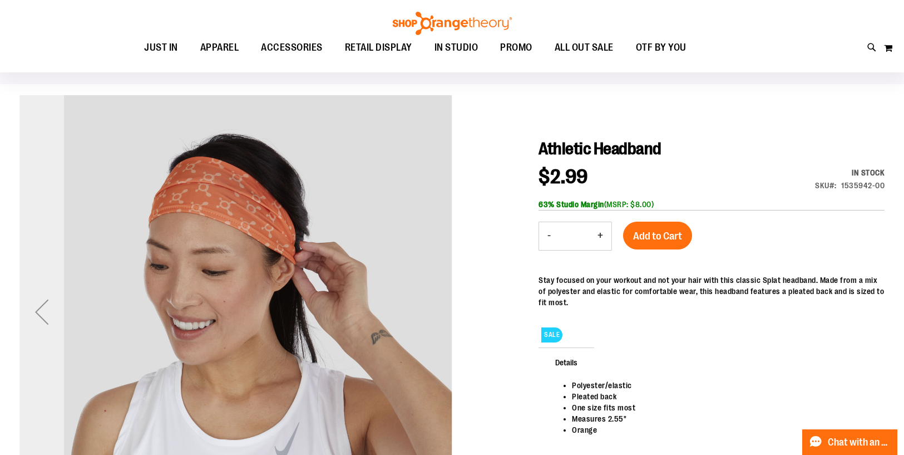
click at [40, 308] on div "Previous" at bounding box center [41, 311] width 45 height 45
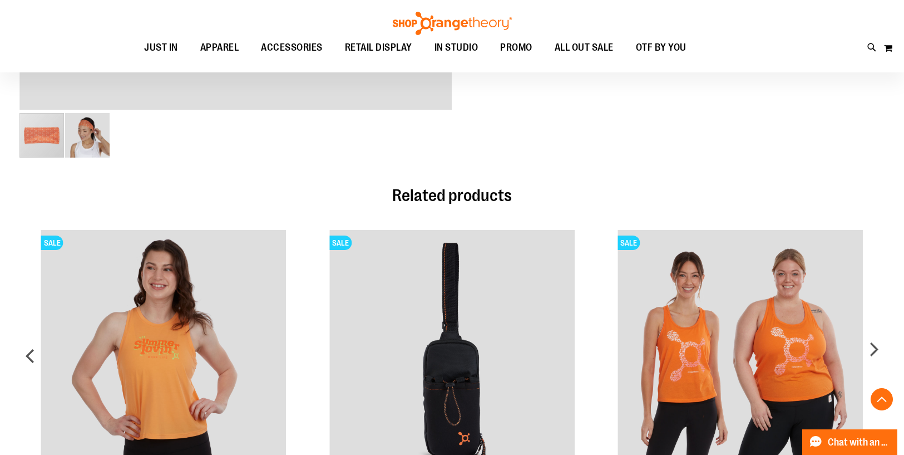
scroll to position [646, 0]
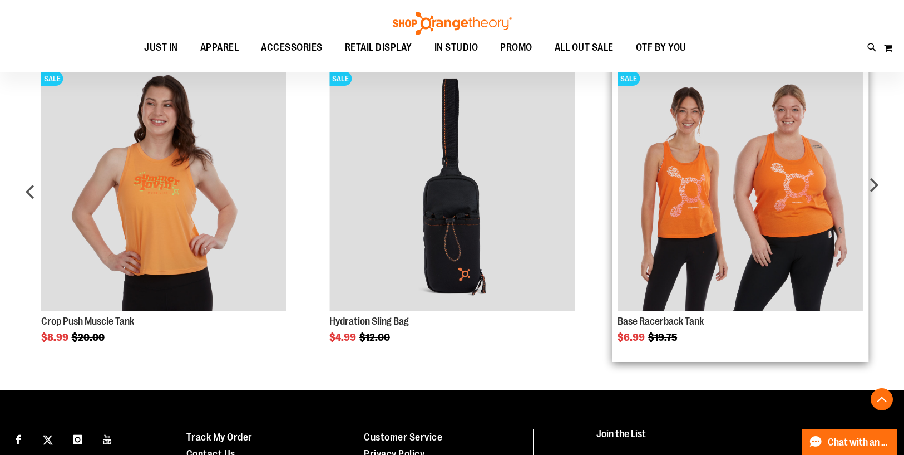
click at [640, 150] on img "Product Page Link" at bounding box center [740, 188] width 245 height 245
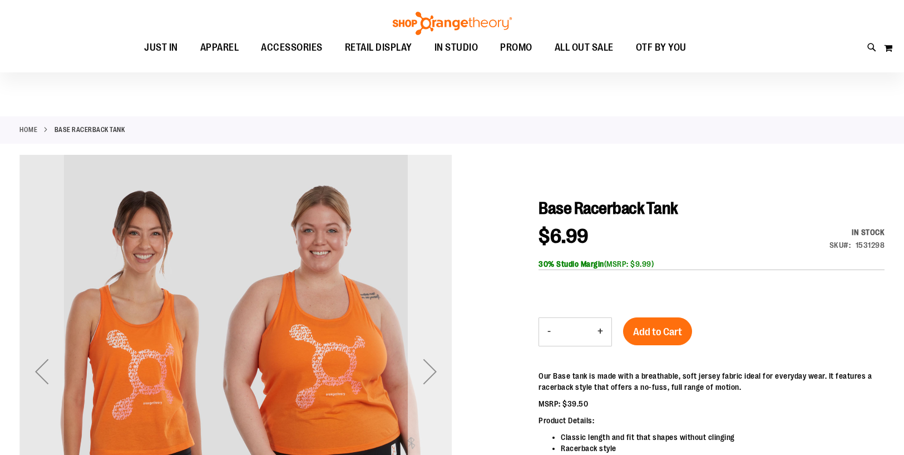
scroll to position [110, 0]
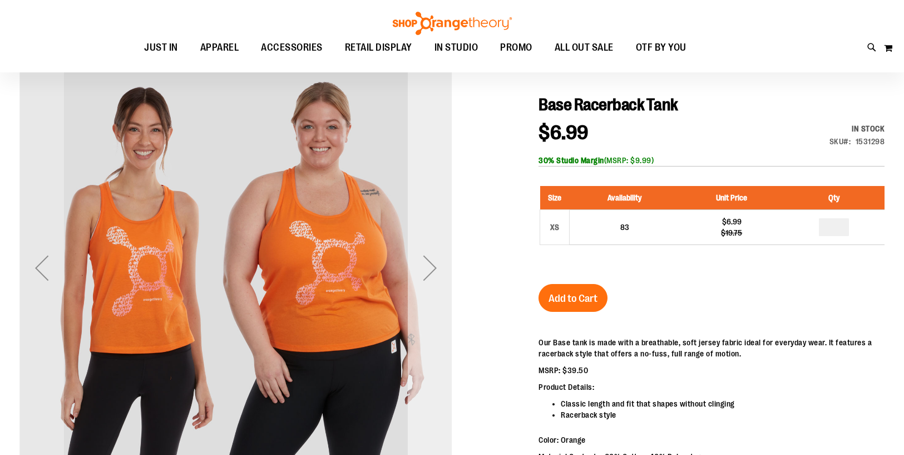
click at [435, 268] on div "Next" at bounding box center [430, 267] width 45 height 45
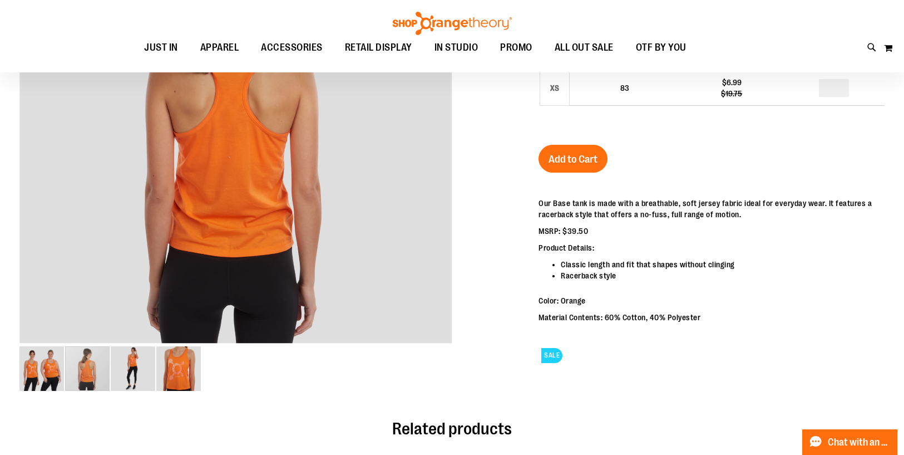
scroll to position [0, 0]
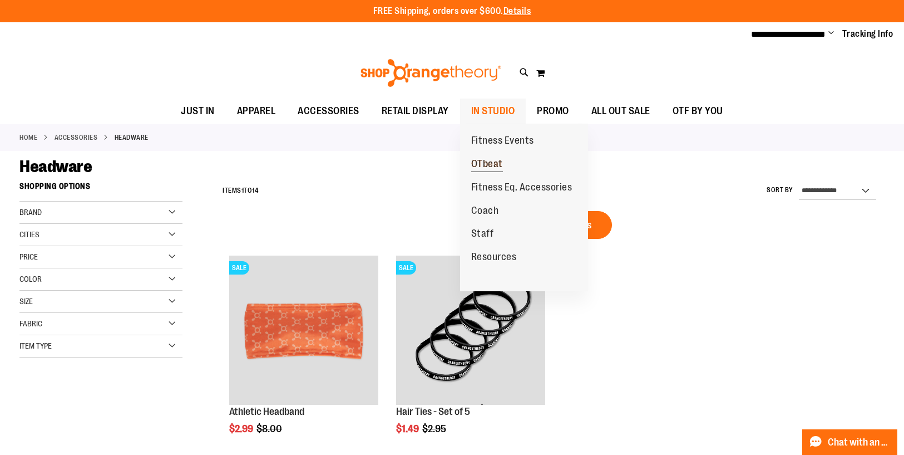
click at [488, 159] on span "OTbeat" at bounding box center [487, 165] width 32 height 14
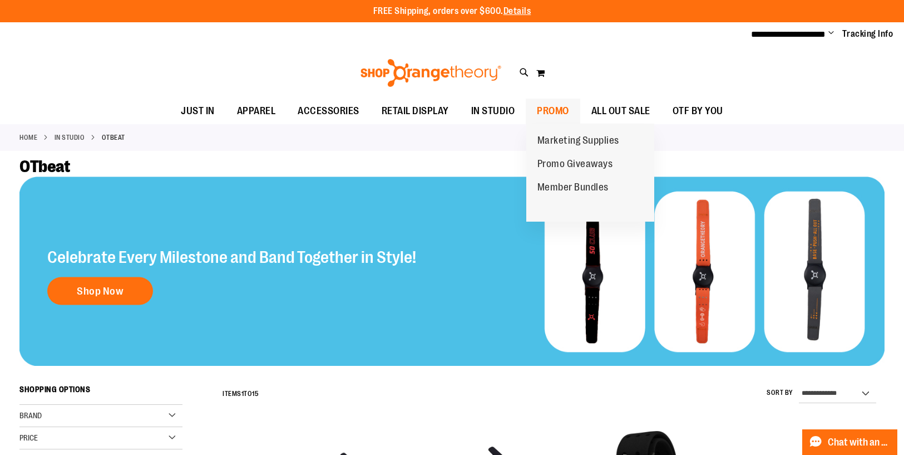
click at [551, 105] on span "PROMO" at bounding box center [553, 110] width 32 height 25
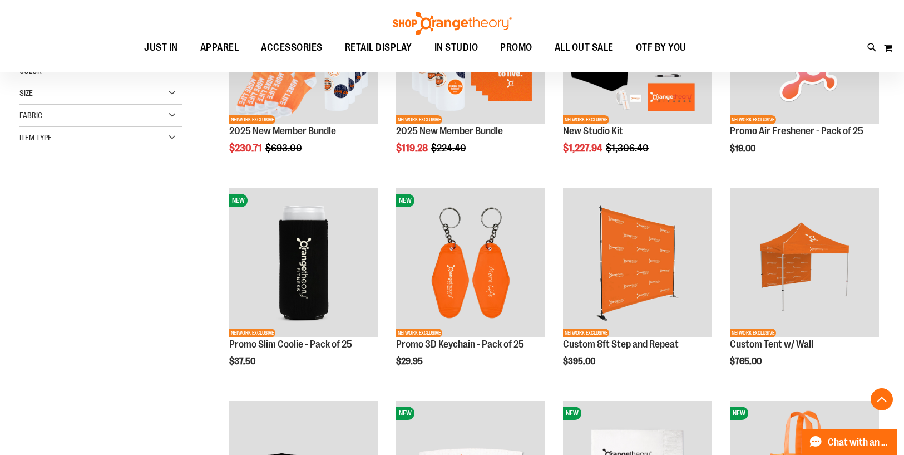
scroll to position [254, 0]
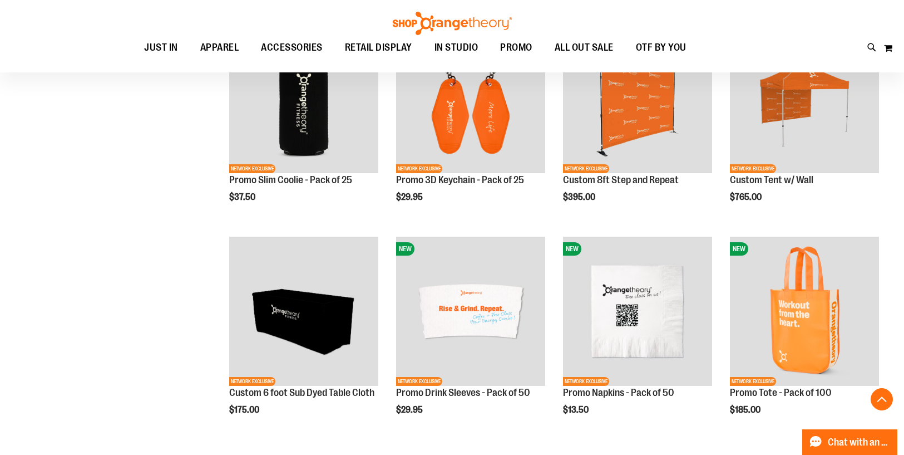
scroll to position [424, 0]
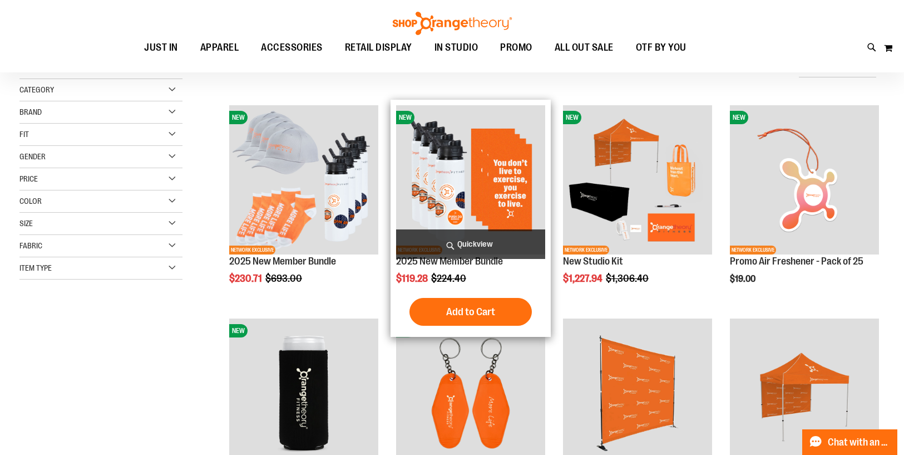
scroll to position [119, 0]
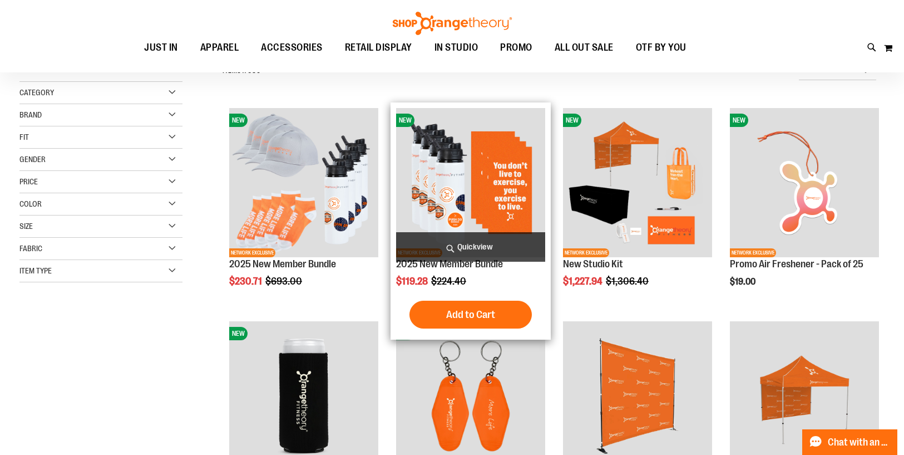
click at [506, 159] on img "product" at bounding box center [470, 182] width 149 height 149
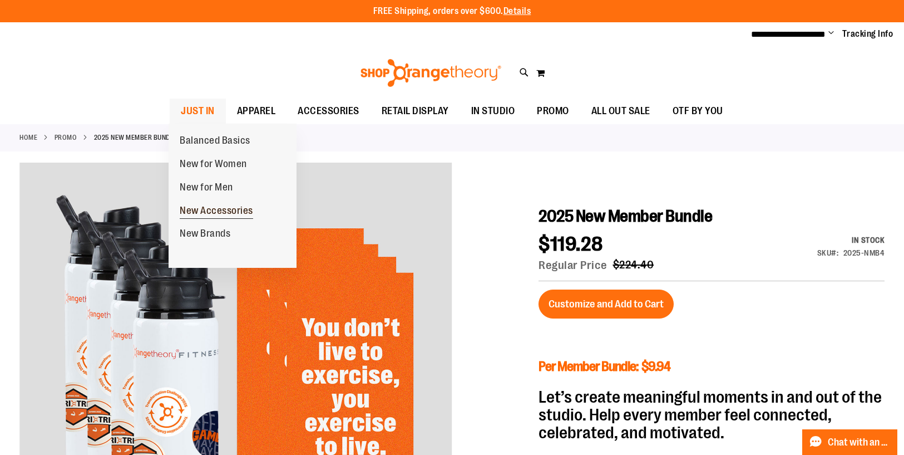
click at [229, 208] on span "New Accessories" at bounding box center [216, 212] width 73 height 14
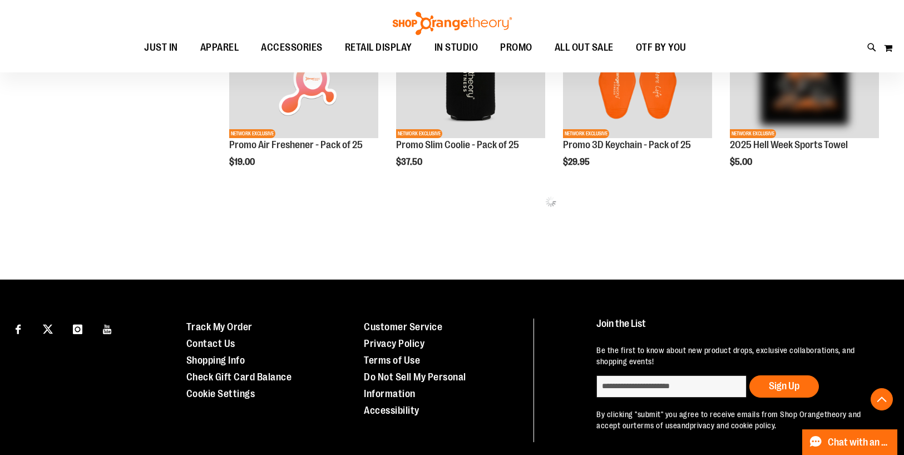
scroll to position [666, 0]
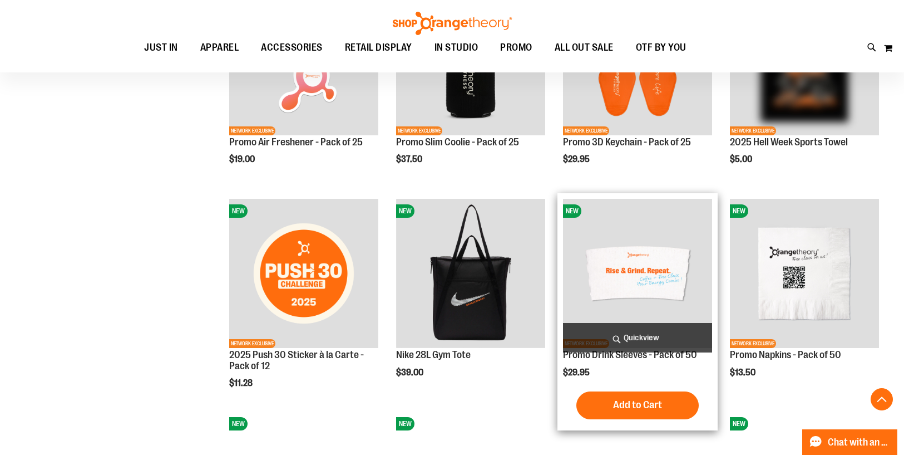
click at [673, 277] on img "product" at bounding box center [637, 273] width 149 height 149
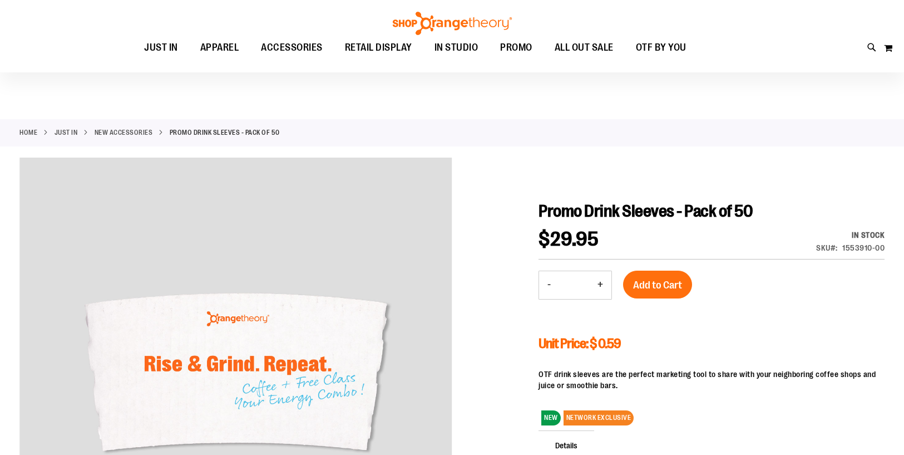
scroll to position [85, 0]
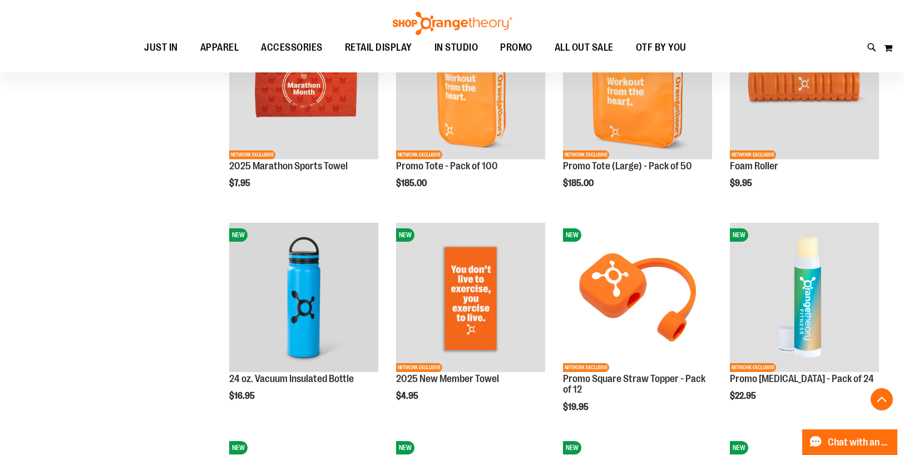
scroll to position [344, 0]
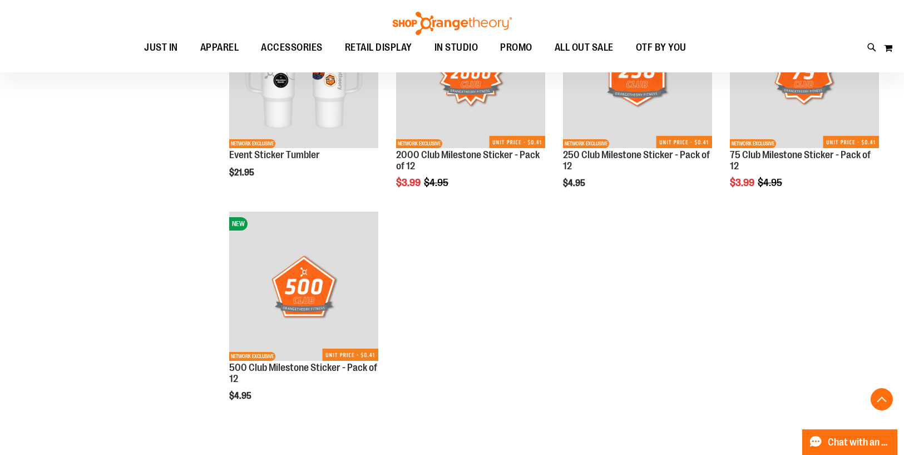
scroll to position [803, 0]
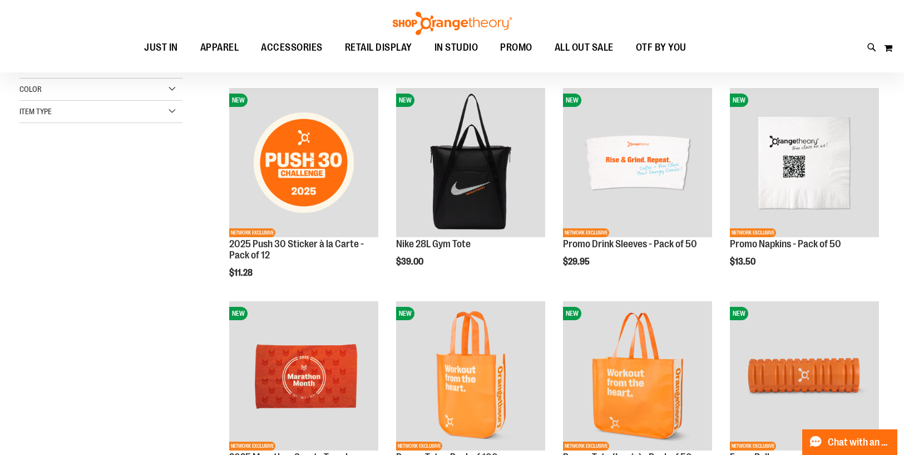
scroll to position [56, 0]
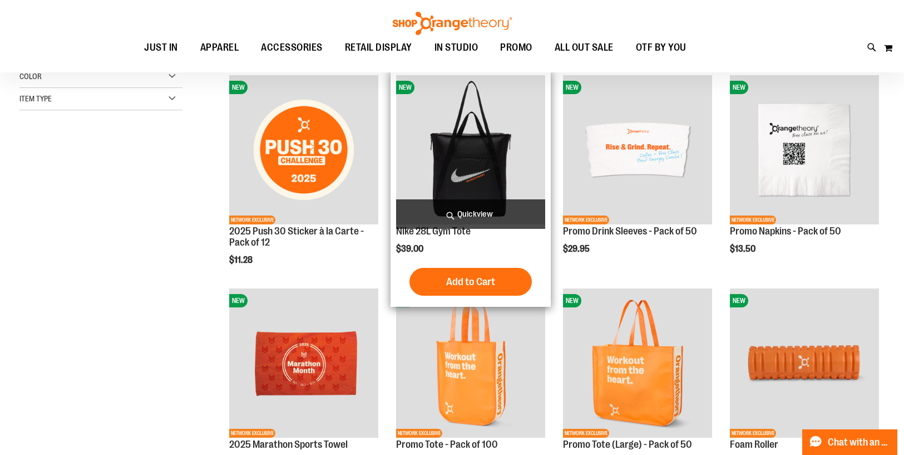
click at [472, 131] on img "product" at bounding box center [470, 149] width 149 height 149
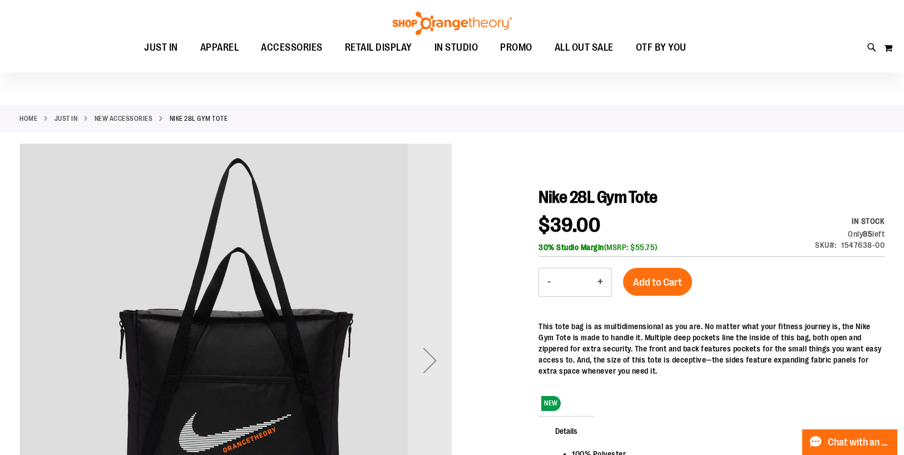
scroll to position [140, 0]
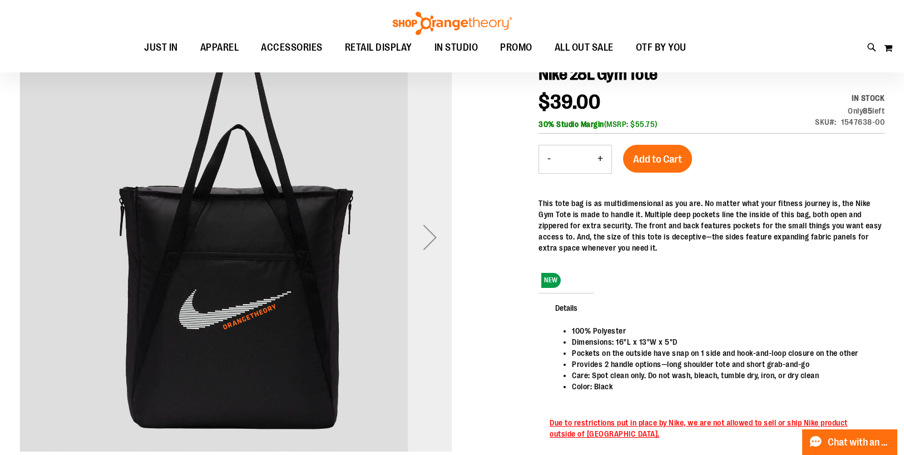
click at [425, 236] on div "Next" at bounding box center [430, 237] width 45 height 45
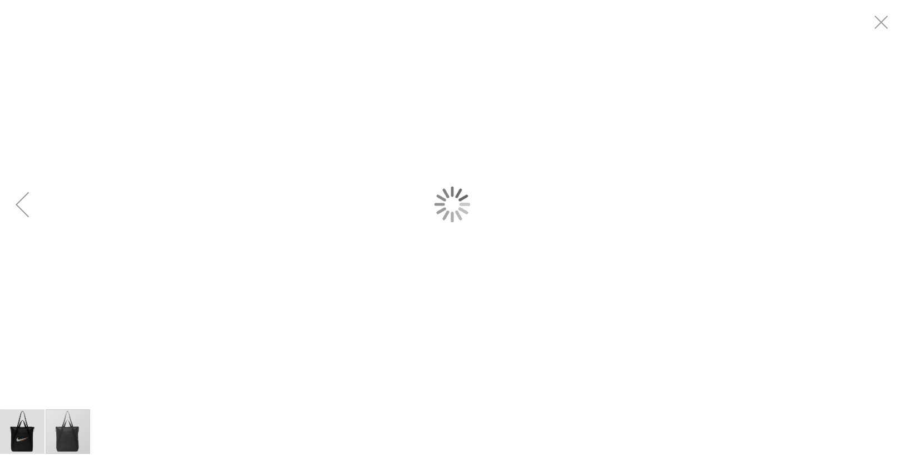
scroll to position [0, 0]
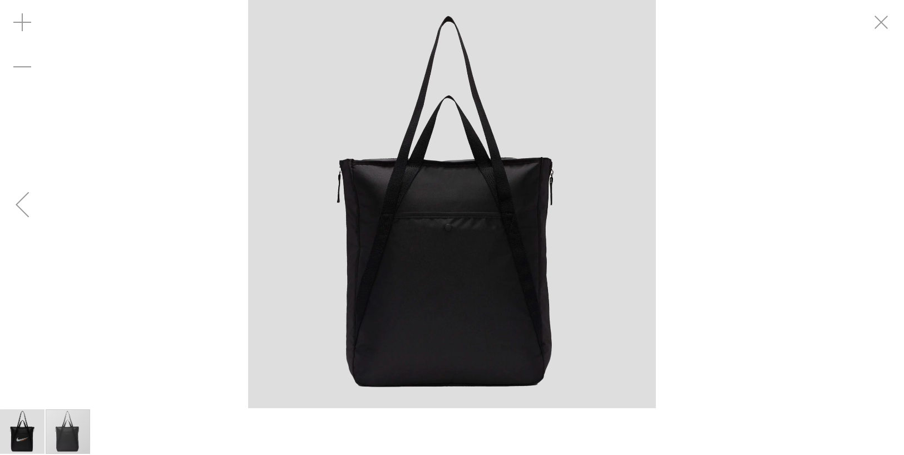
click at [21, 193] on div "Previous" at bounding box center [22, 204] width 45 height 45
